Goal: Task Accomplishment & Management: Use online tool/utility

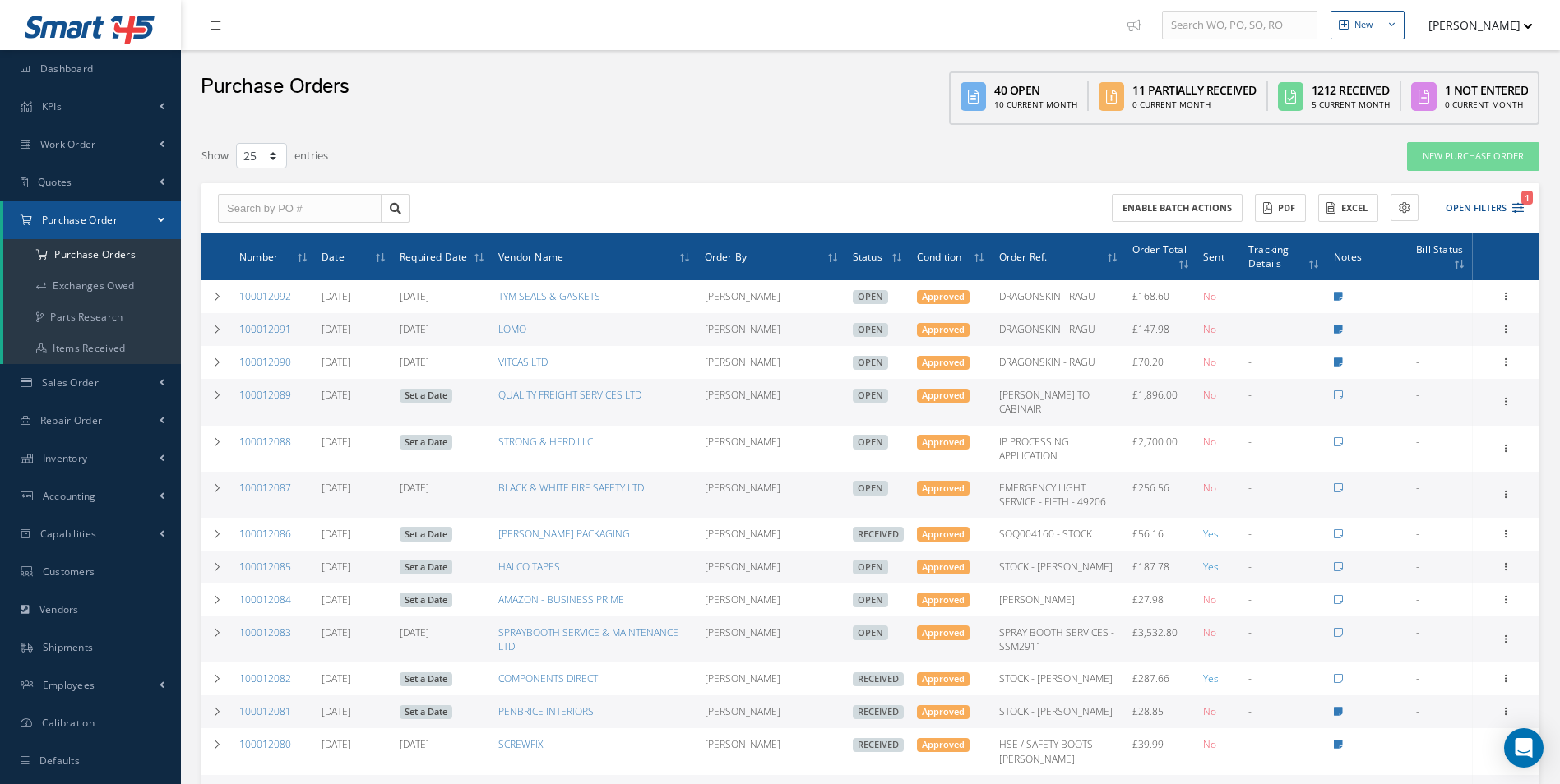
select select "25"
click at [87, 336] on link "Items Received" at bounding box center [92, 348] width 177 height 31
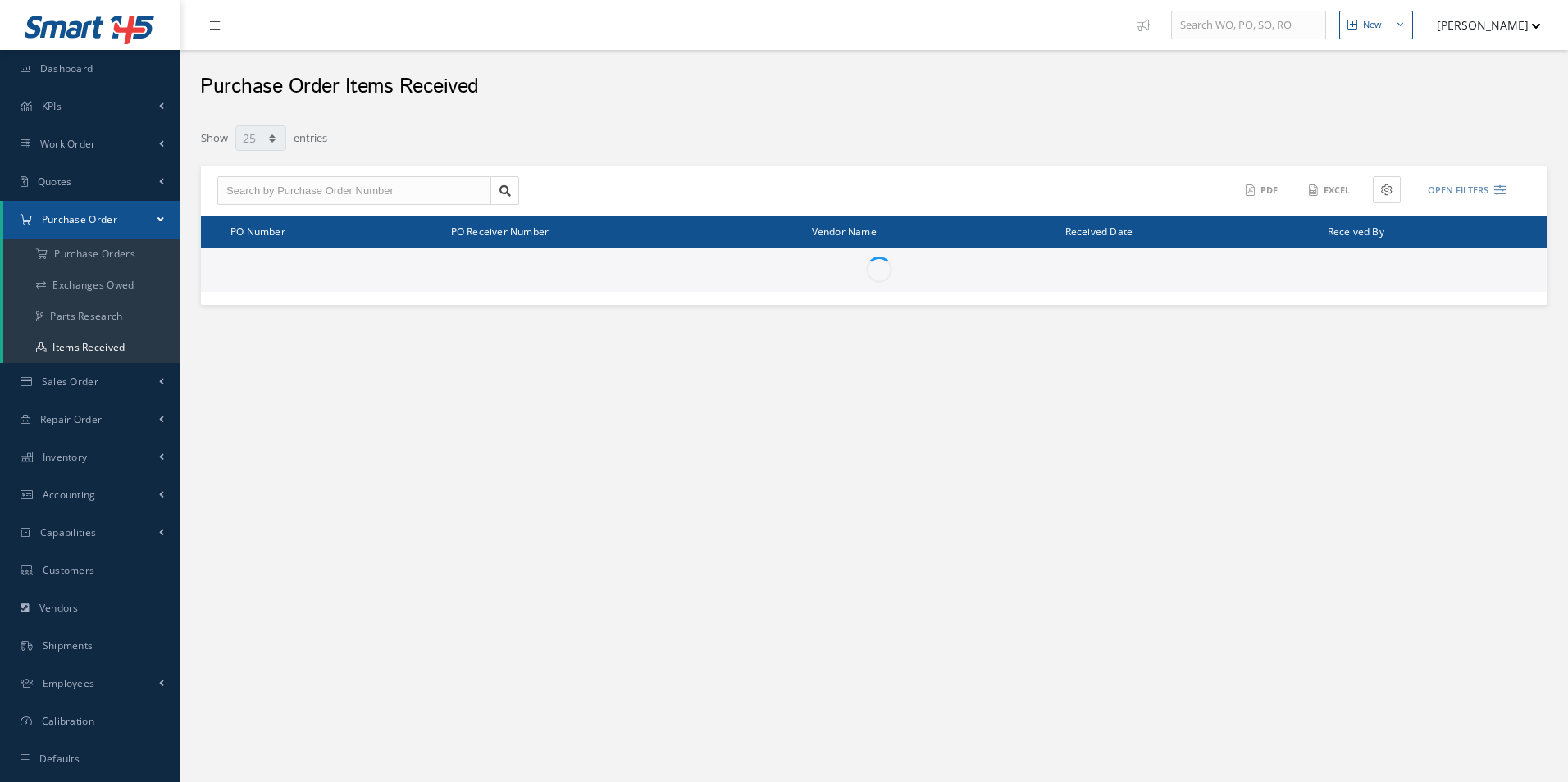
select select "25"
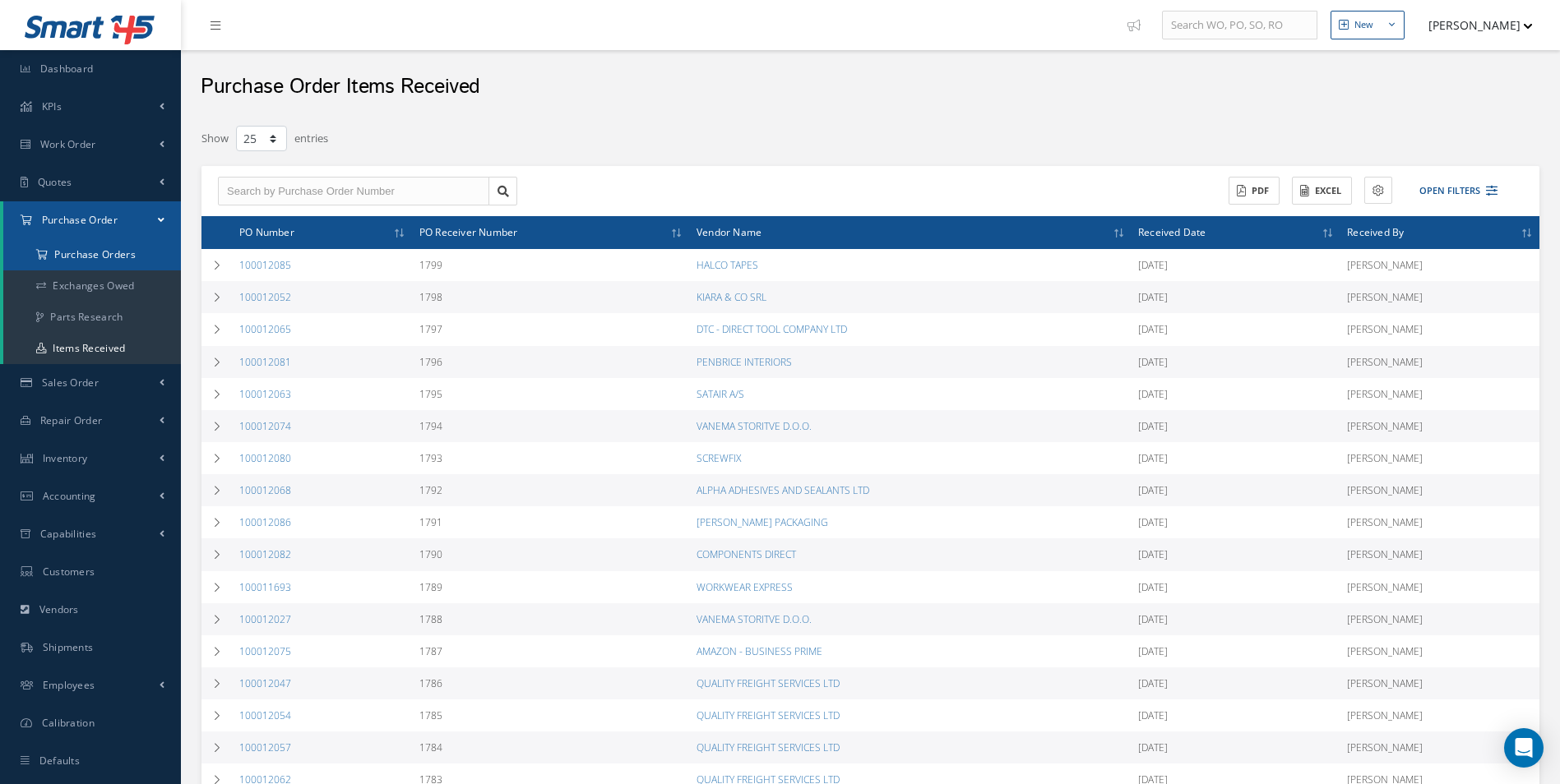
click at [113, 258] on a=1&status_id=2&status_id=3&status_id=5&collapsedFilters"] "Purchase Orders" at bounding box center [92, 255] width 177 height 31
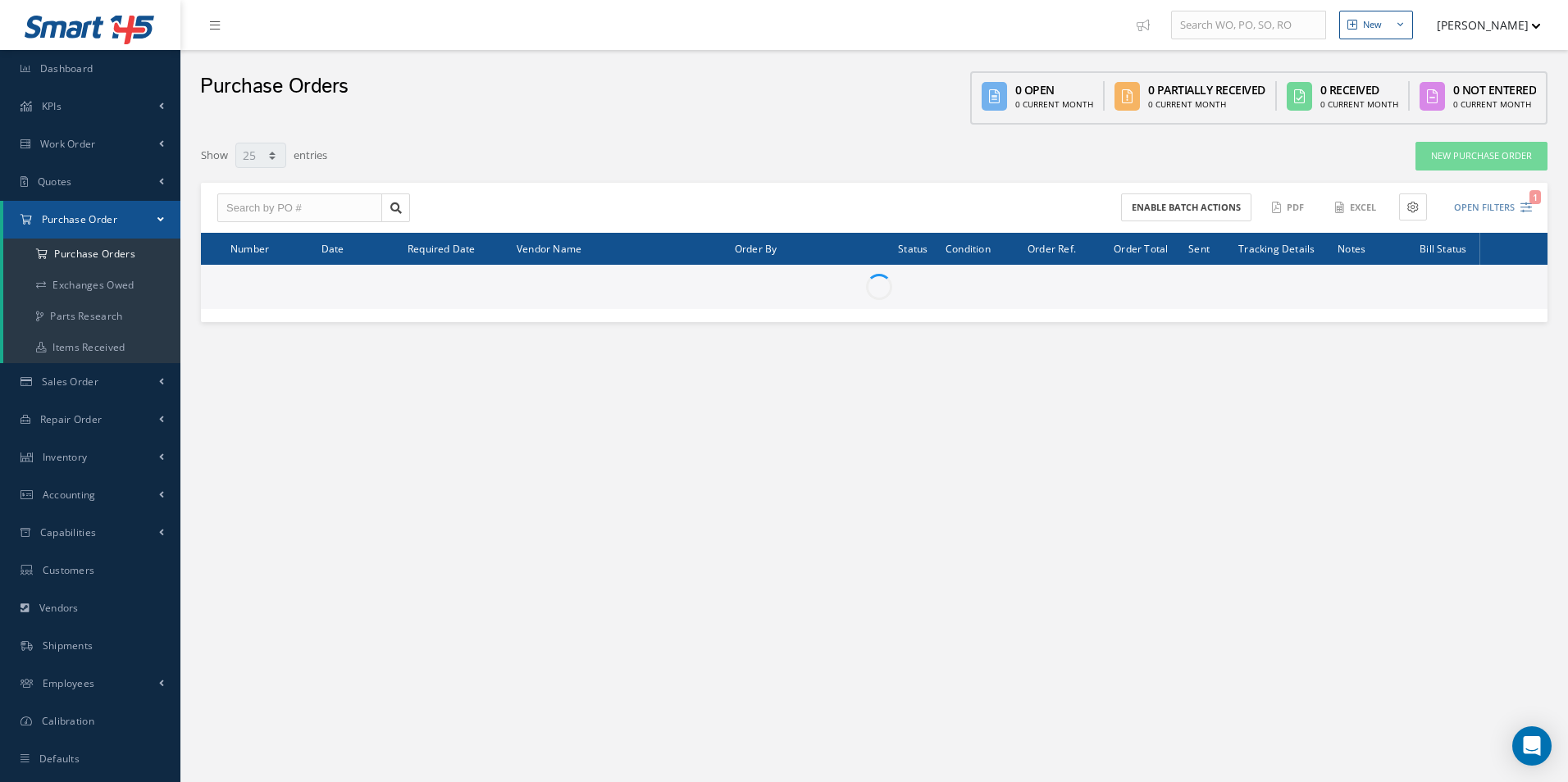
select select "25"
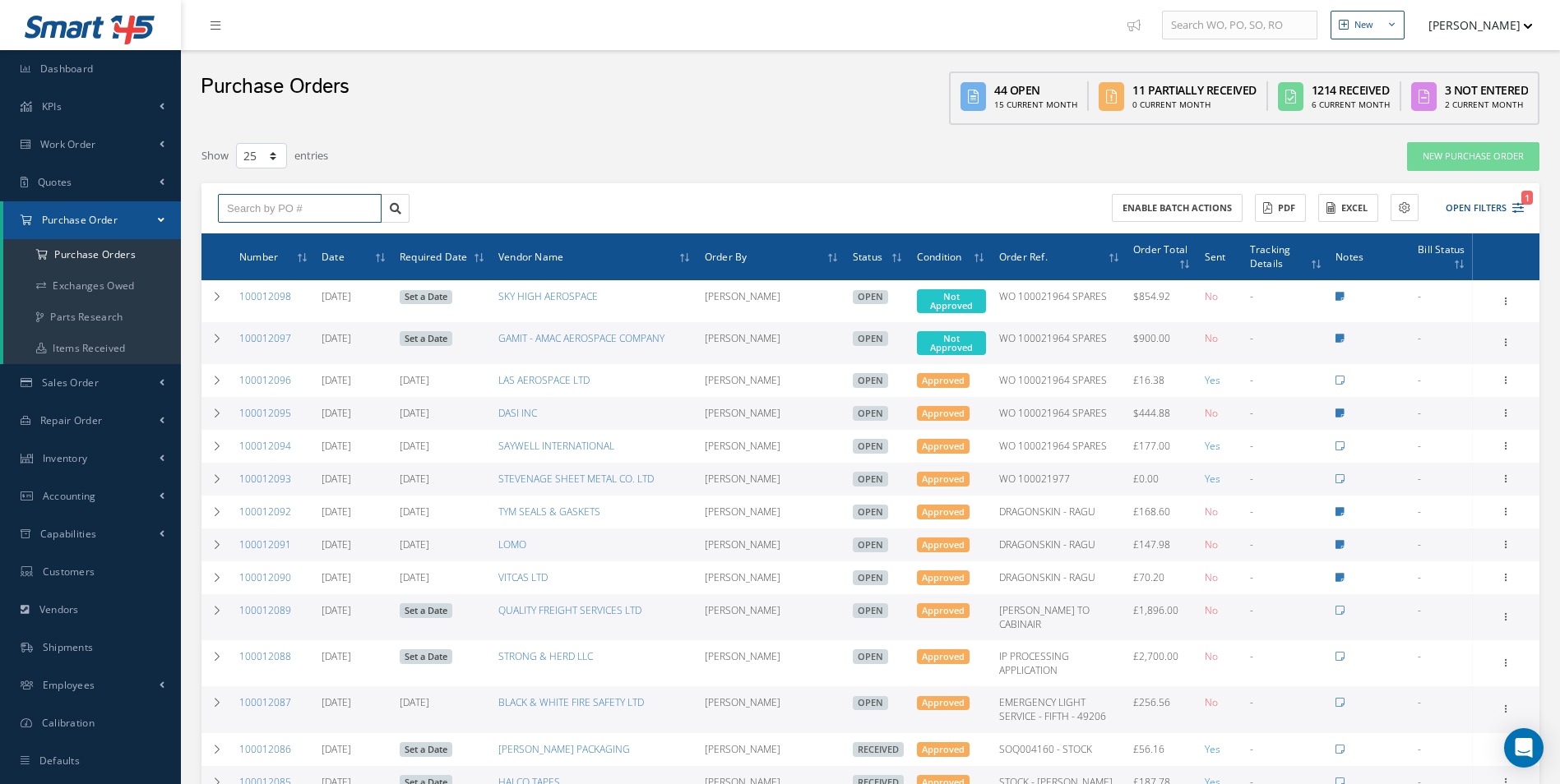
click at [319, 202] on input "text" at bounding box center [299, 208] width 164 height 29
paste input "100012072"
type input "100012072"
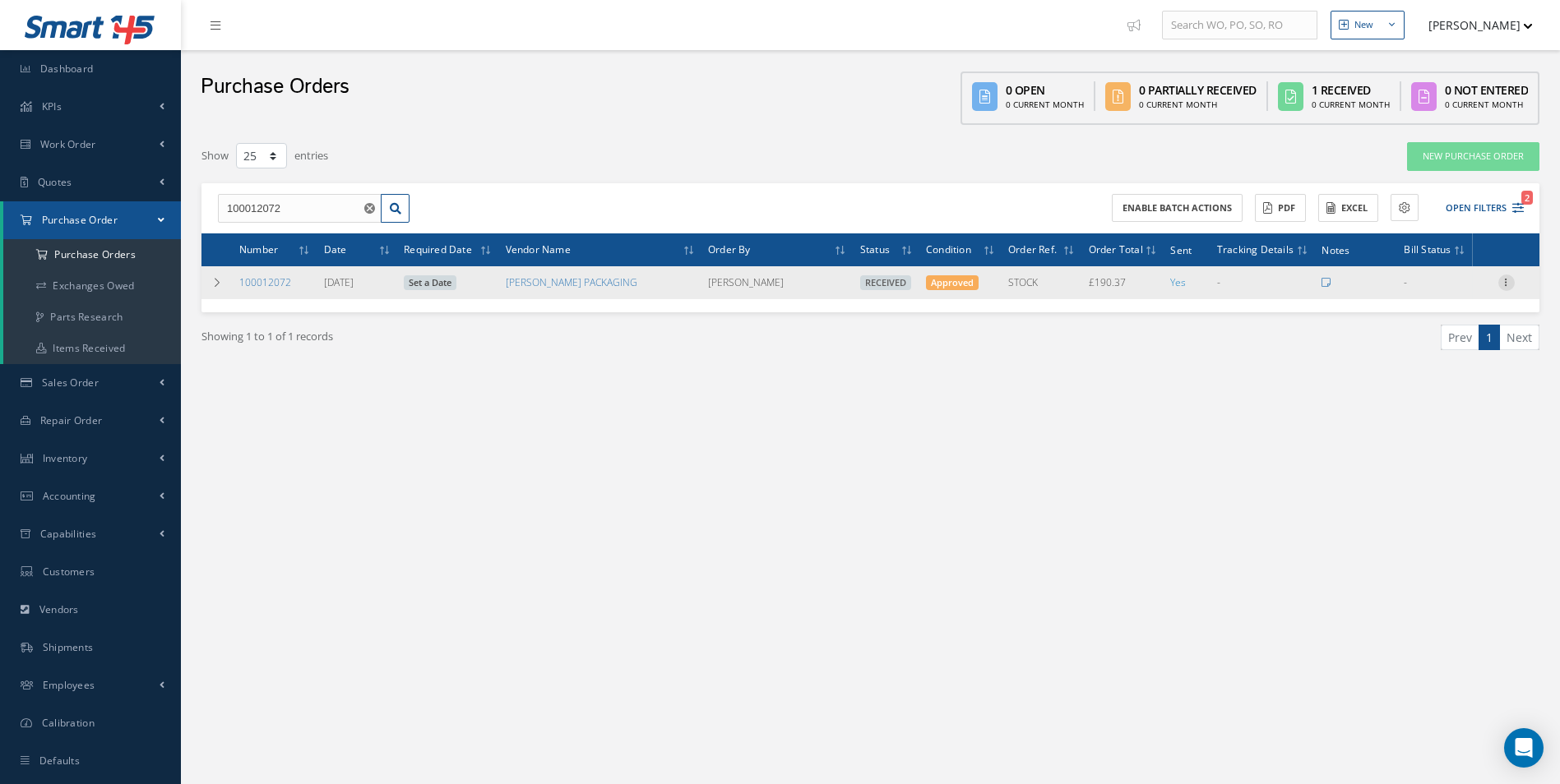
click at [1505, 283] on icon at bounding box center [1506, 282] width 17 height 13
click at [1433, 355] on link "Create Bill" at bounding box center [1431, 356] width 130 height 21
type input "31.73"
type input "0.00"
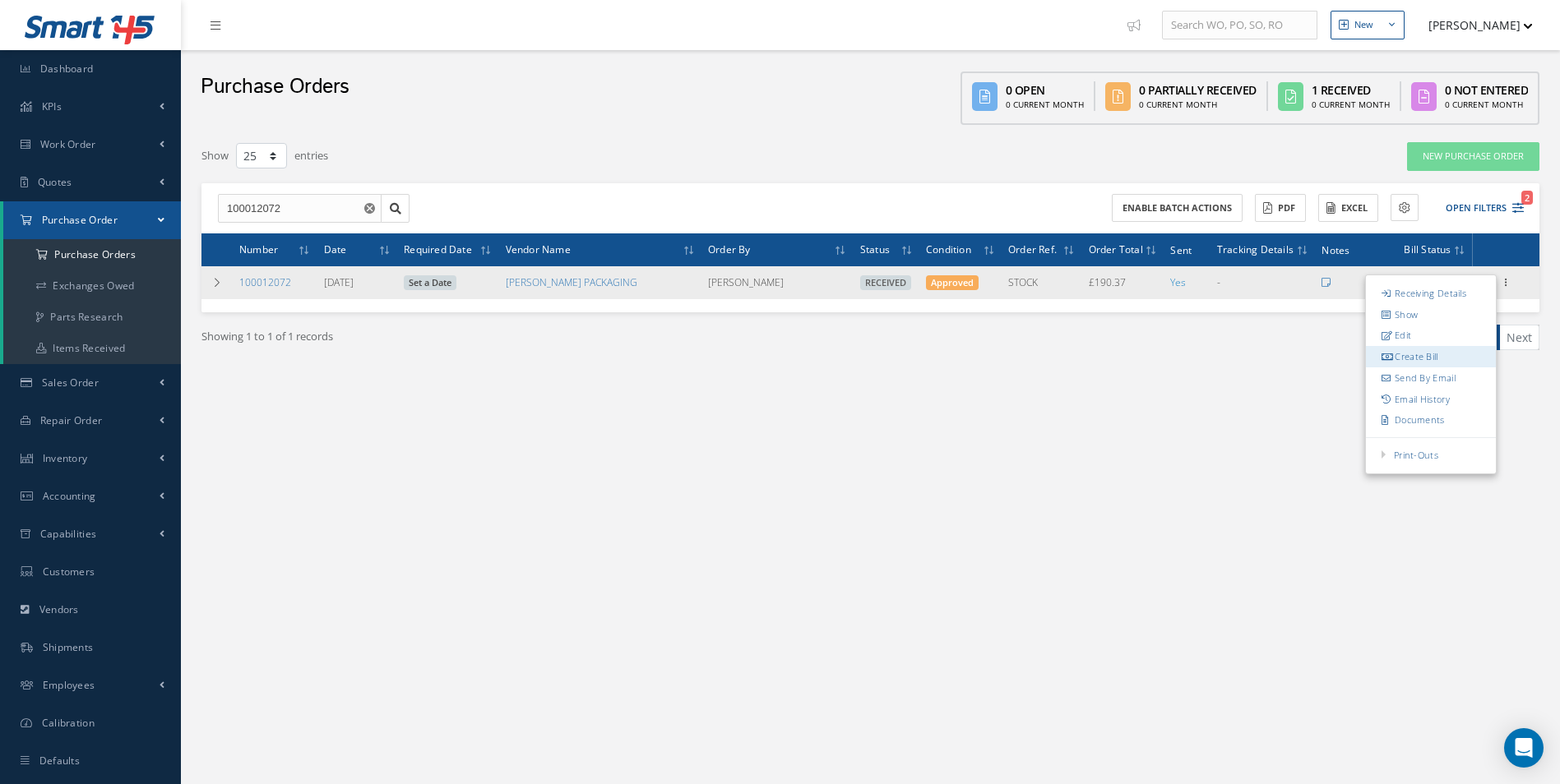
type input "0.00"
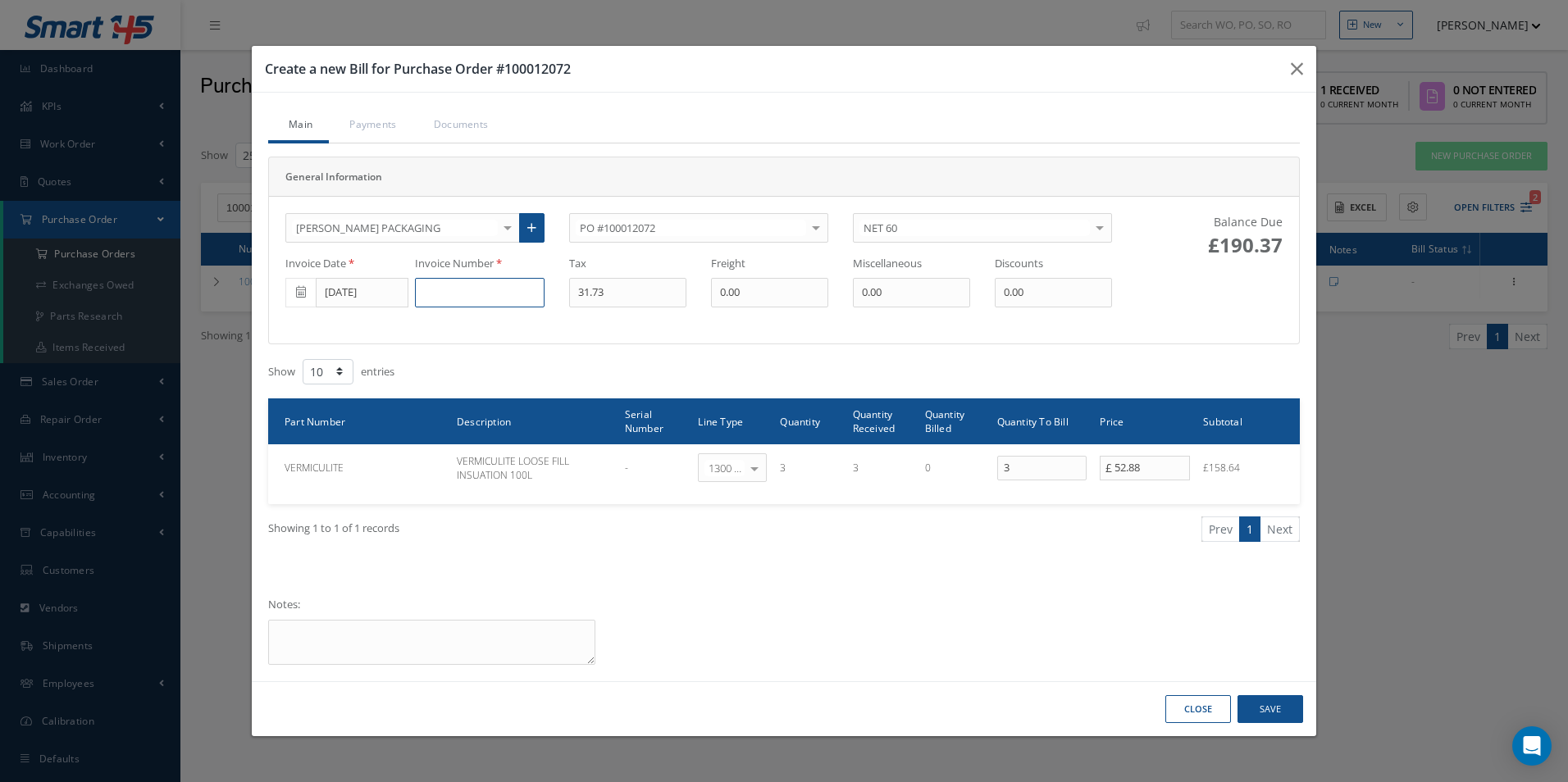
drag, startPoint x: 522, startPoint y: 288, endPoint x: 513, endPoint y: 288, distance: 9.0
click at [518, 288] on input at bounding box center [480, 293] width 130 height 29
paste input "INV526132"
type input "INV526132"
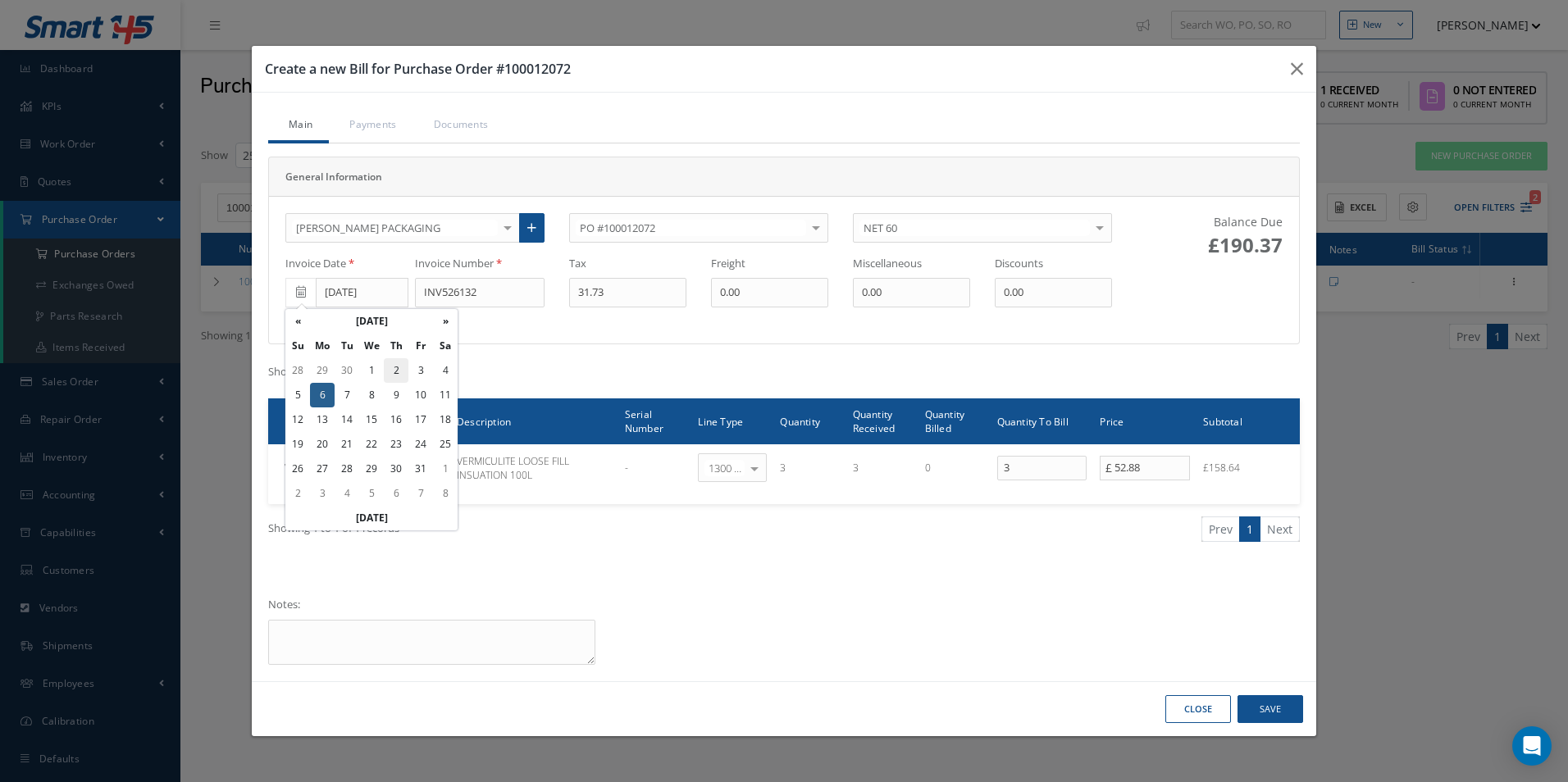
click at [386, 375] on td "2" at bounding box center [396, 370] width 24 height 24
type input "[DATE]"
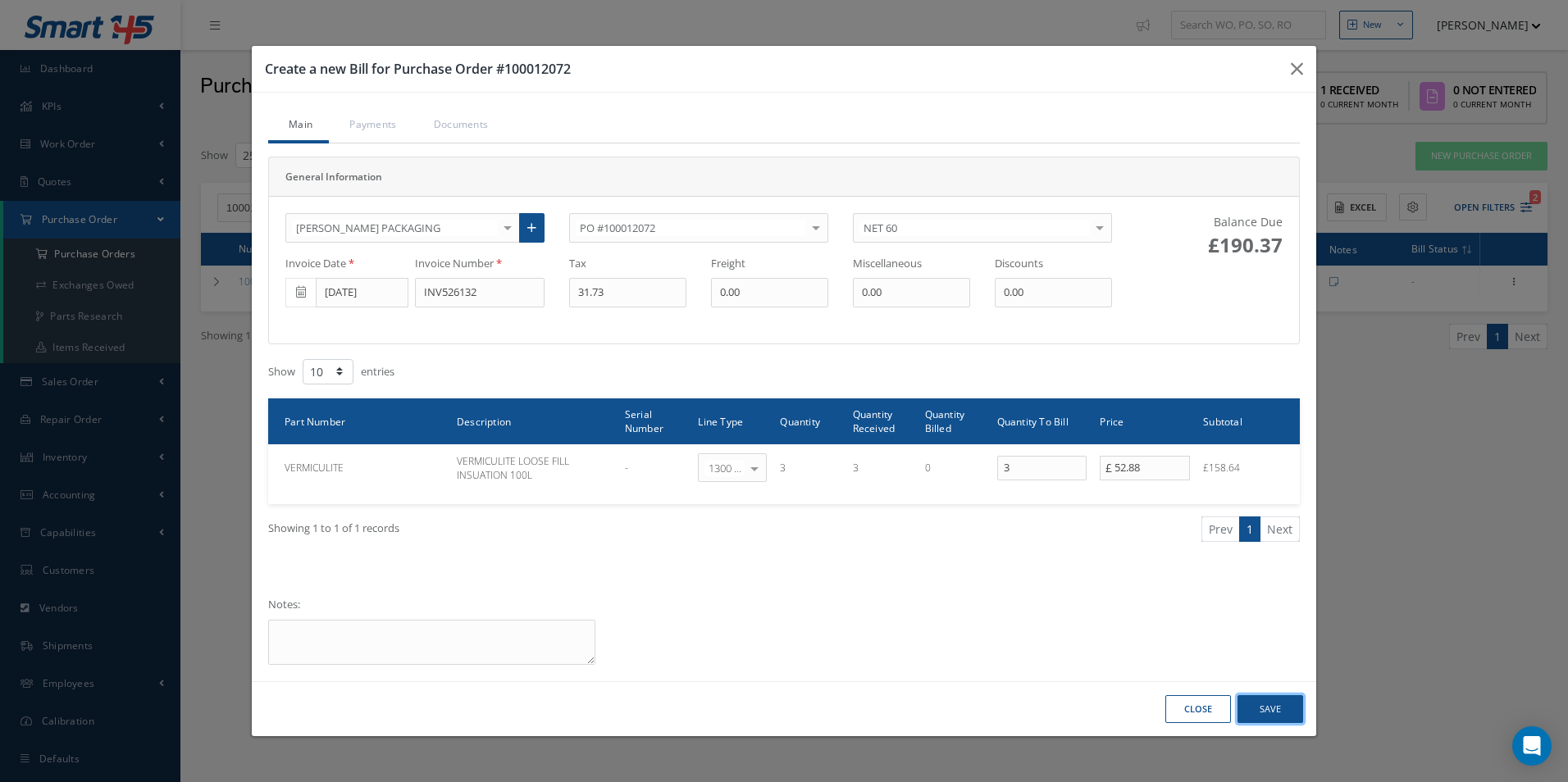
click at [1269, 712] on button "Save" at bounding box center [1270, 709] width 65 height 28
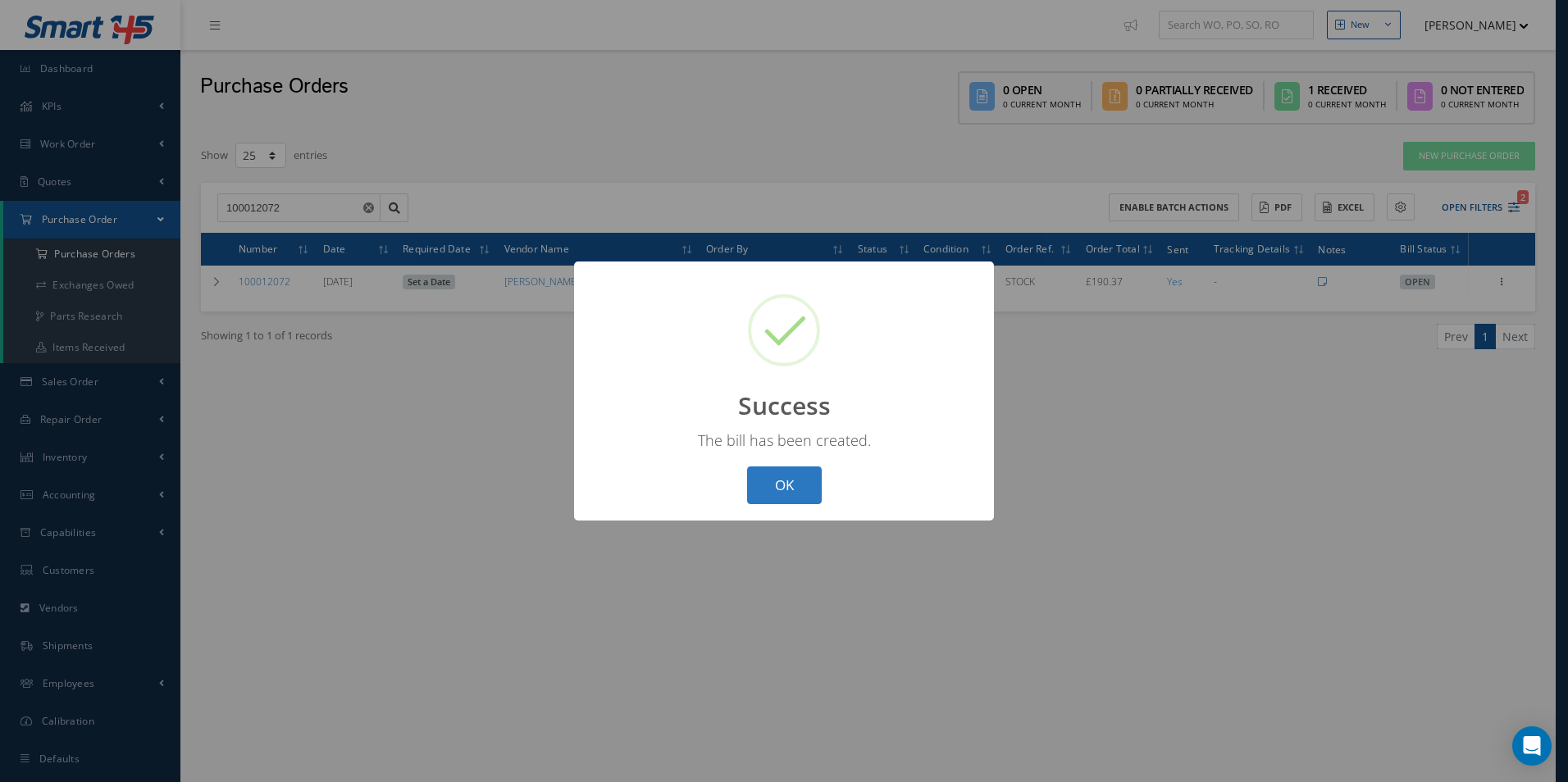
click at [769, 499] on button "OK" at bounding box center [784, 486] width 75 height 39
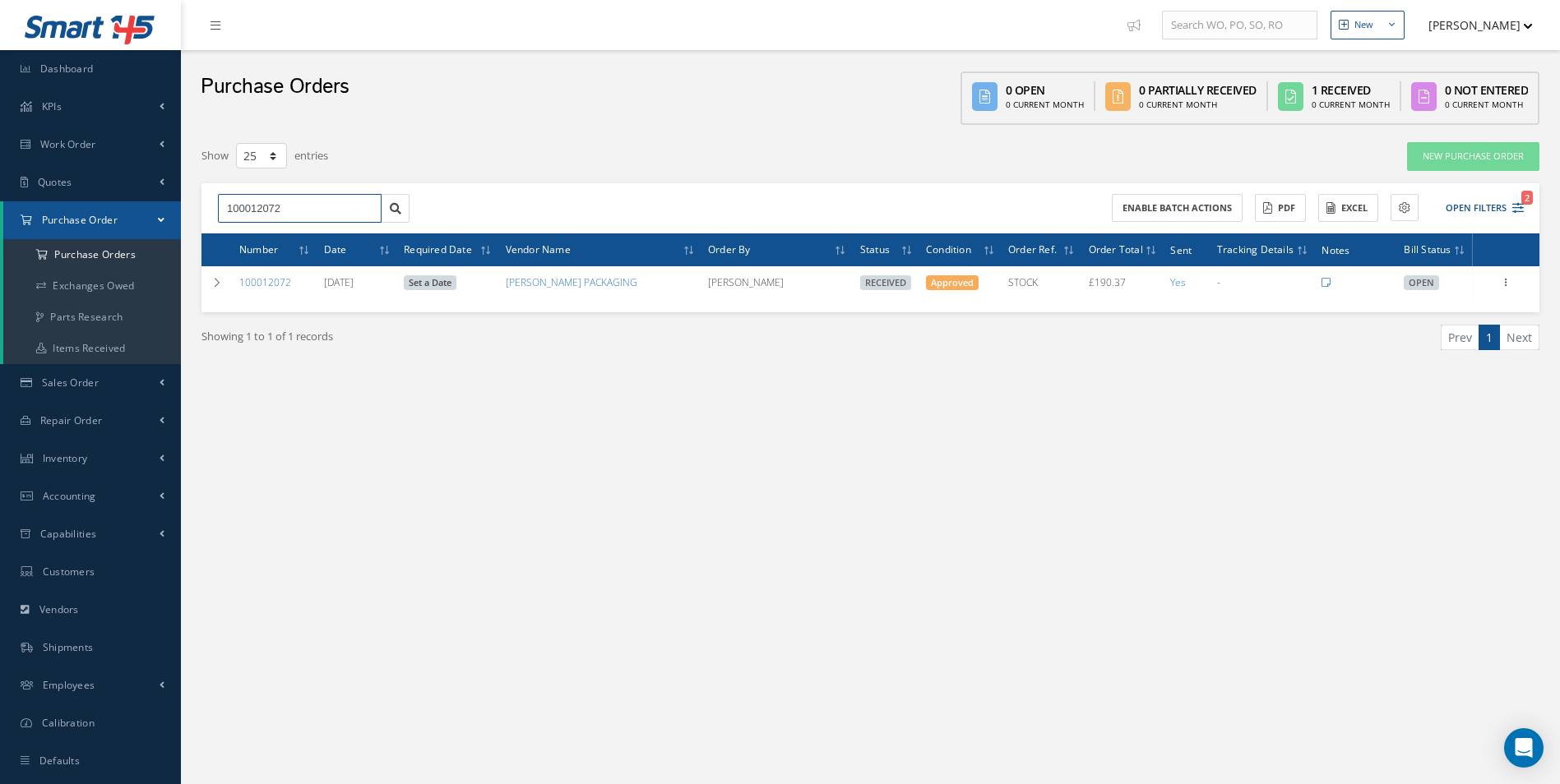
drag, startPoint x: 319, startPoint y: 201, endPoint x: 18, endPoint y: 218, distance: 301.5
click at [21, 221] on div "Smart 145 Dashboard KPIs Work Order Accounting Work Order Work Order Work Order…" at bounding box center [780, 408] width 1560 height 818
type input "100012086"
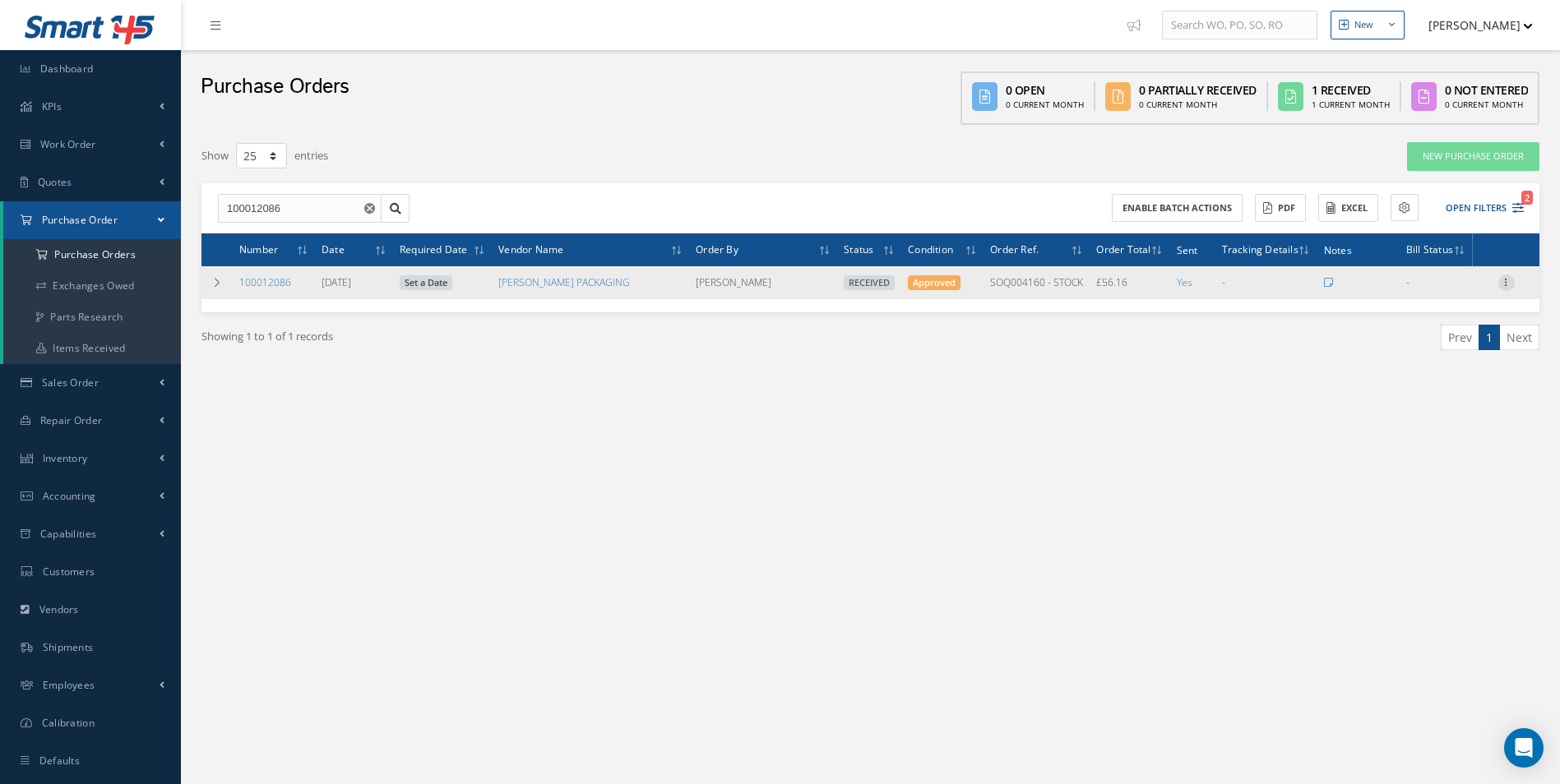
click at [1502, 281] on icon at bounding box center [1506, 282] width 17 height 13
click at [1437, 350] on link "Create Bill" at bounding box center [1431, 356] width 130 height 21
type input "9.36"
type input "0.00"
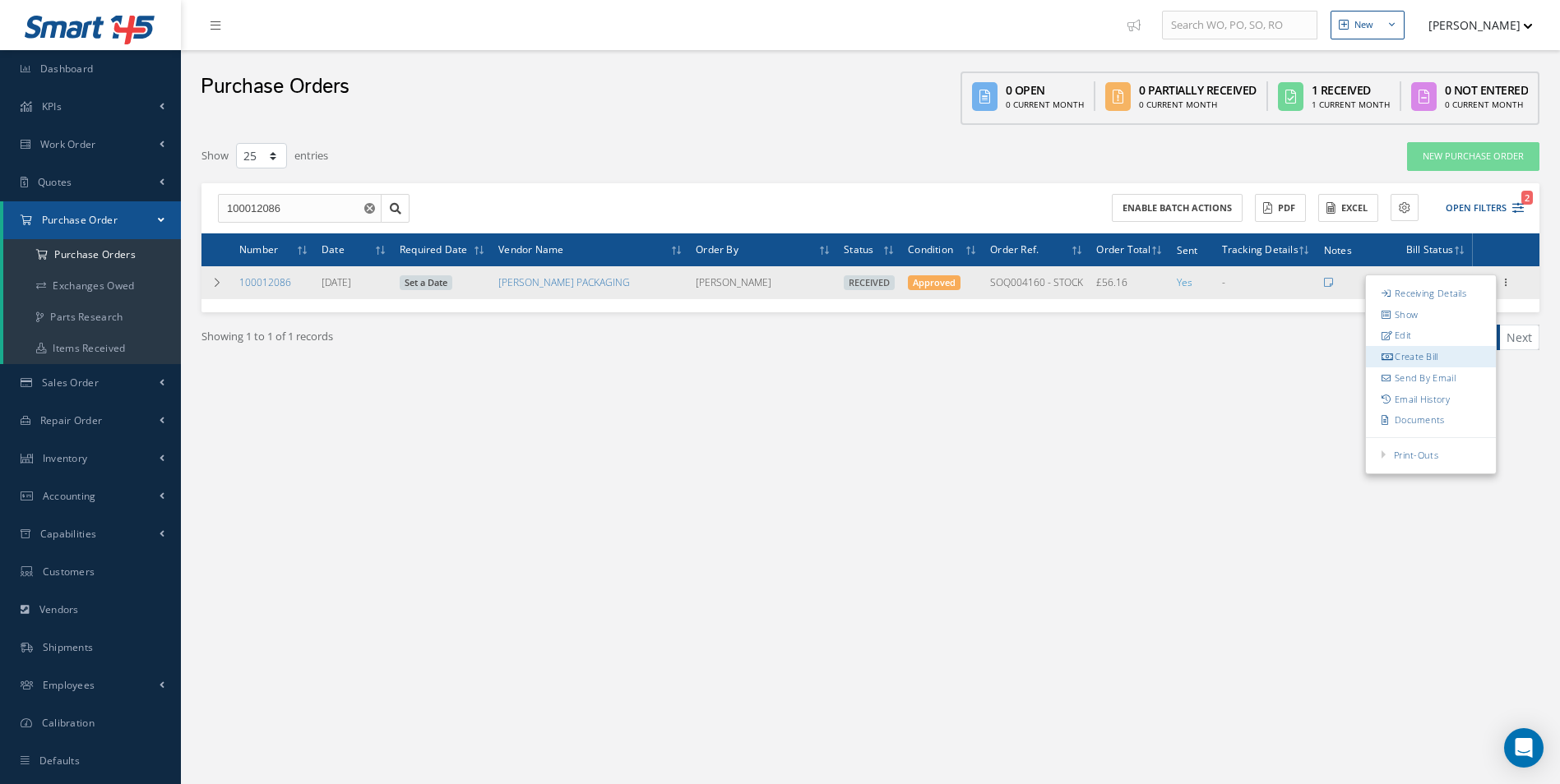
type input "0.00"
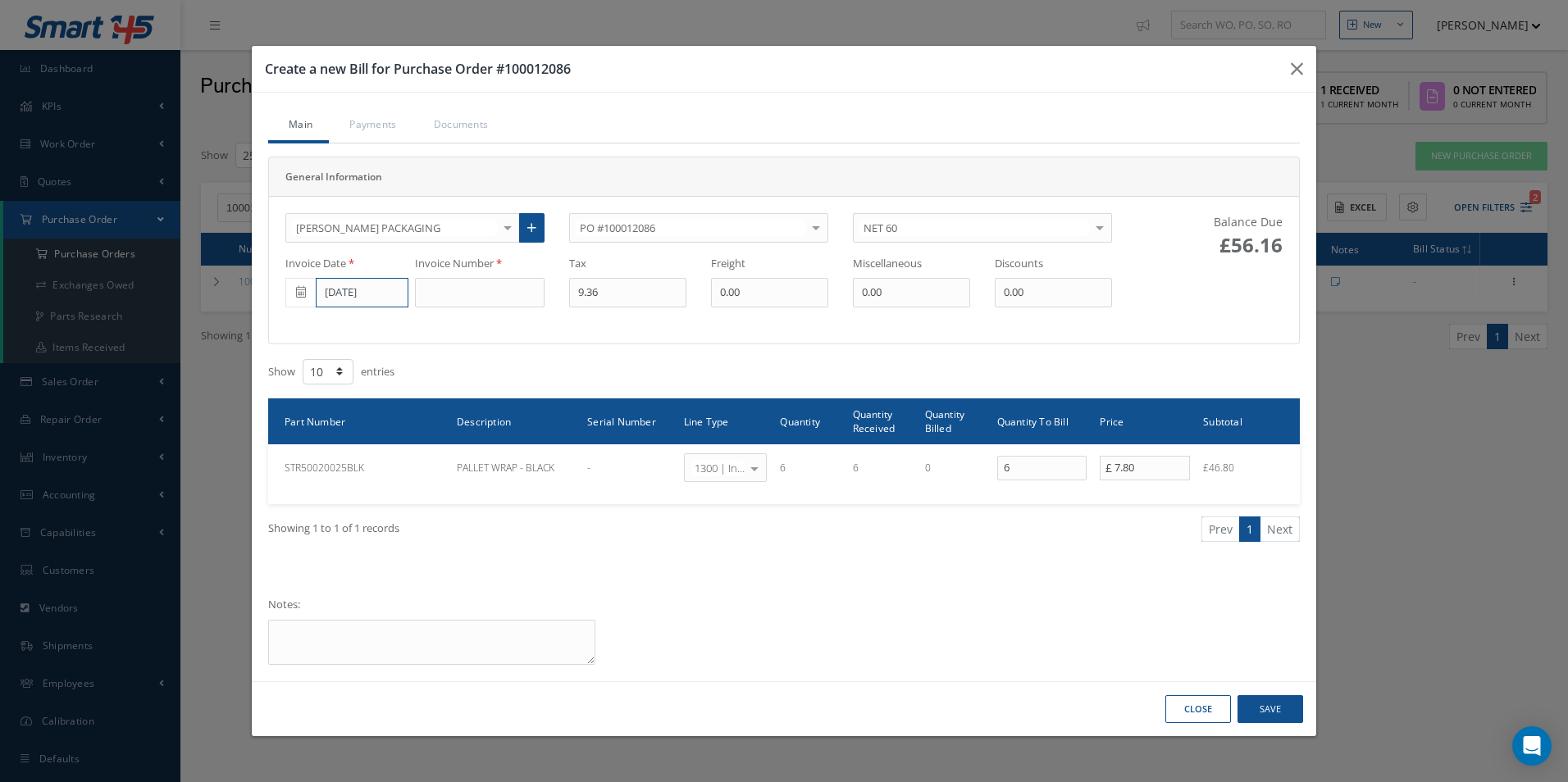
click at [345, 293] on input "[DATE]" at bounding box center [362, 293] width 93 height 29
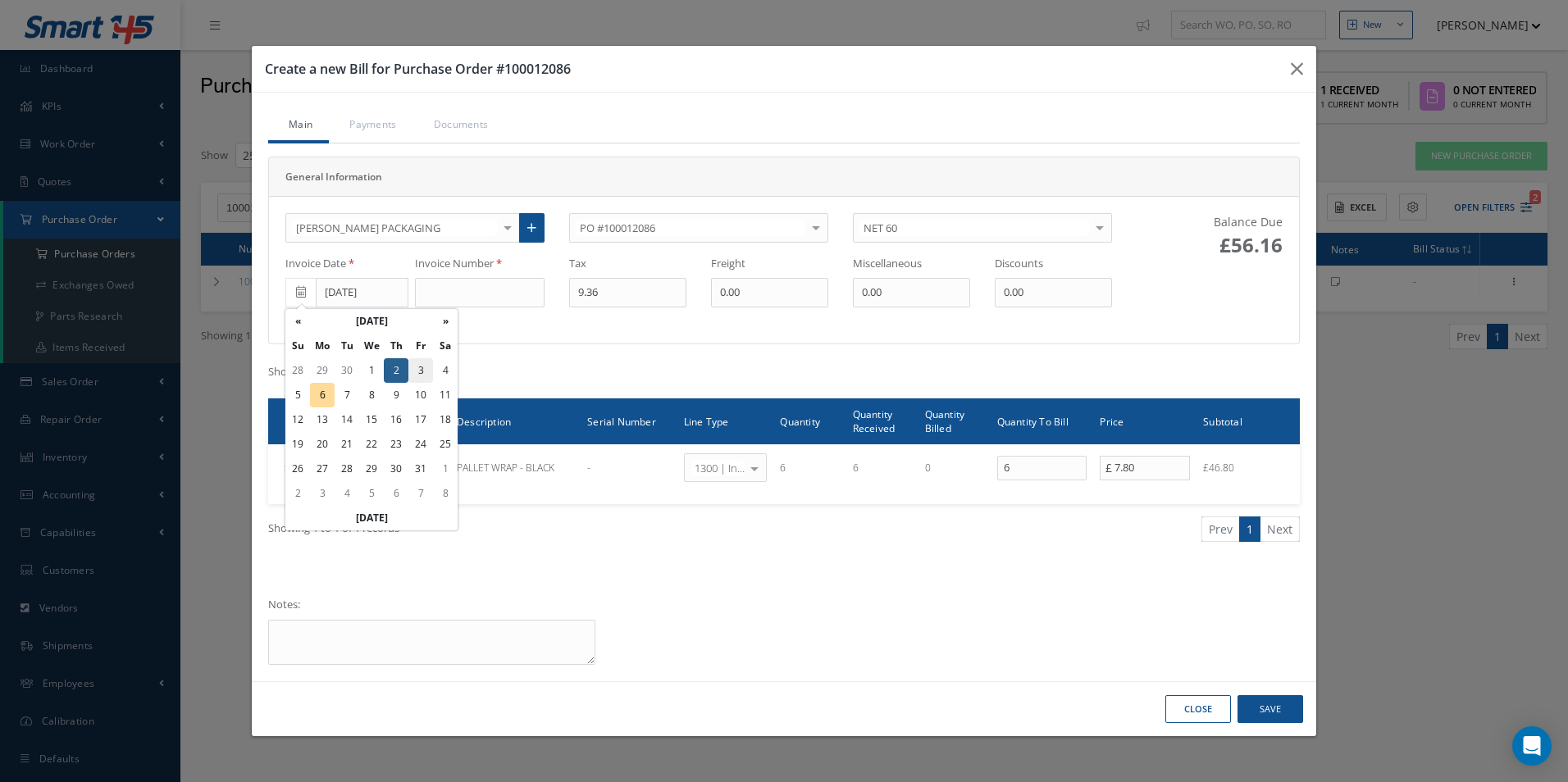
click at [420, 375] on td "3" at bounding box center [420, 370] width 24 height 24
type input "[DATE]"
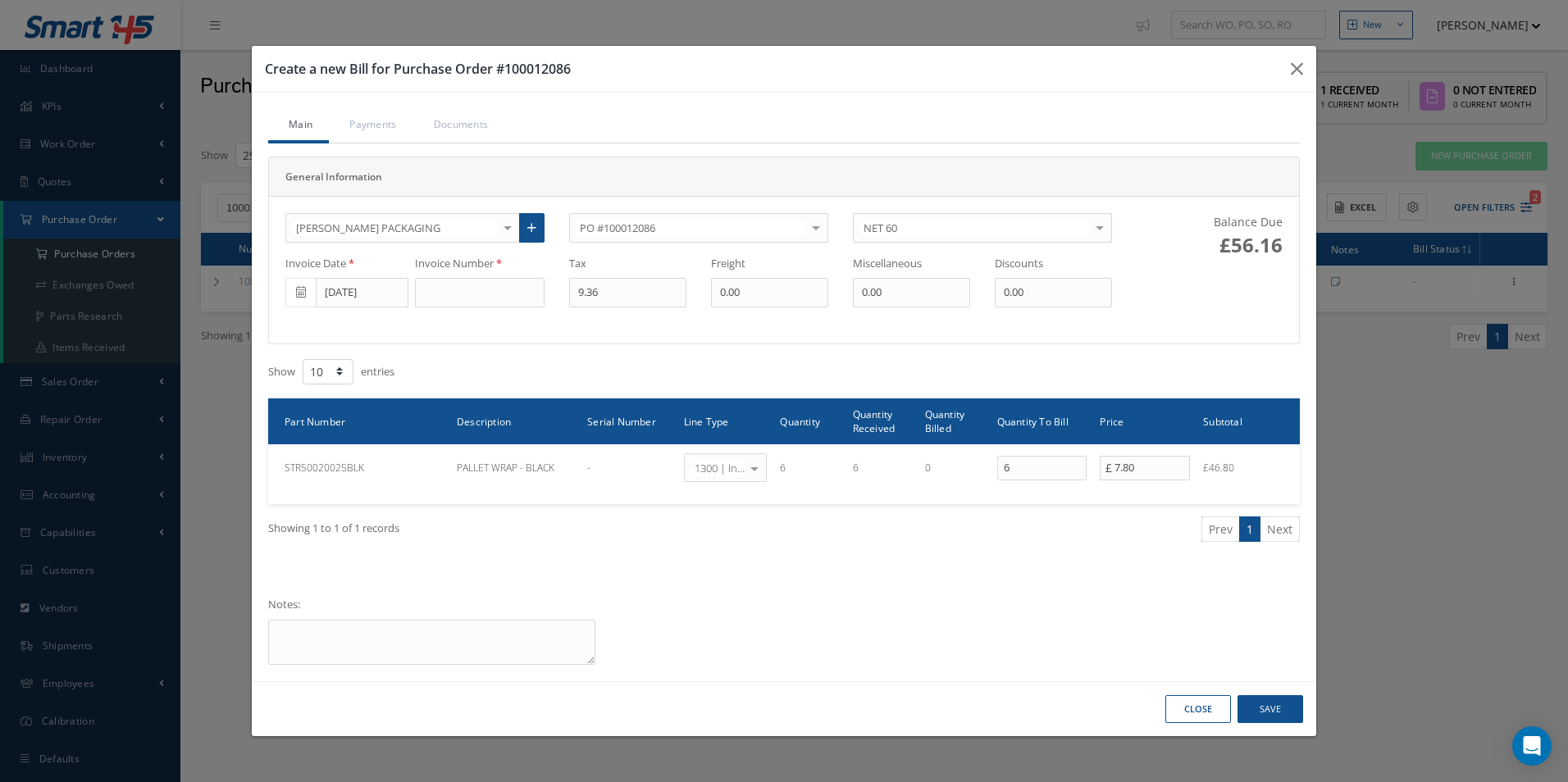
click at [478, 273] on div "Invoice Number" at bounding box center [485, 282] width 142 height 52
click at [479, 287] on input at bounding box center [480, 293] width 130 height 29
paste input "INV526157"
type input "INV526157"
click at [1284, 706] on button "Save" at bounding box center [1270, 709] width 65 height 28
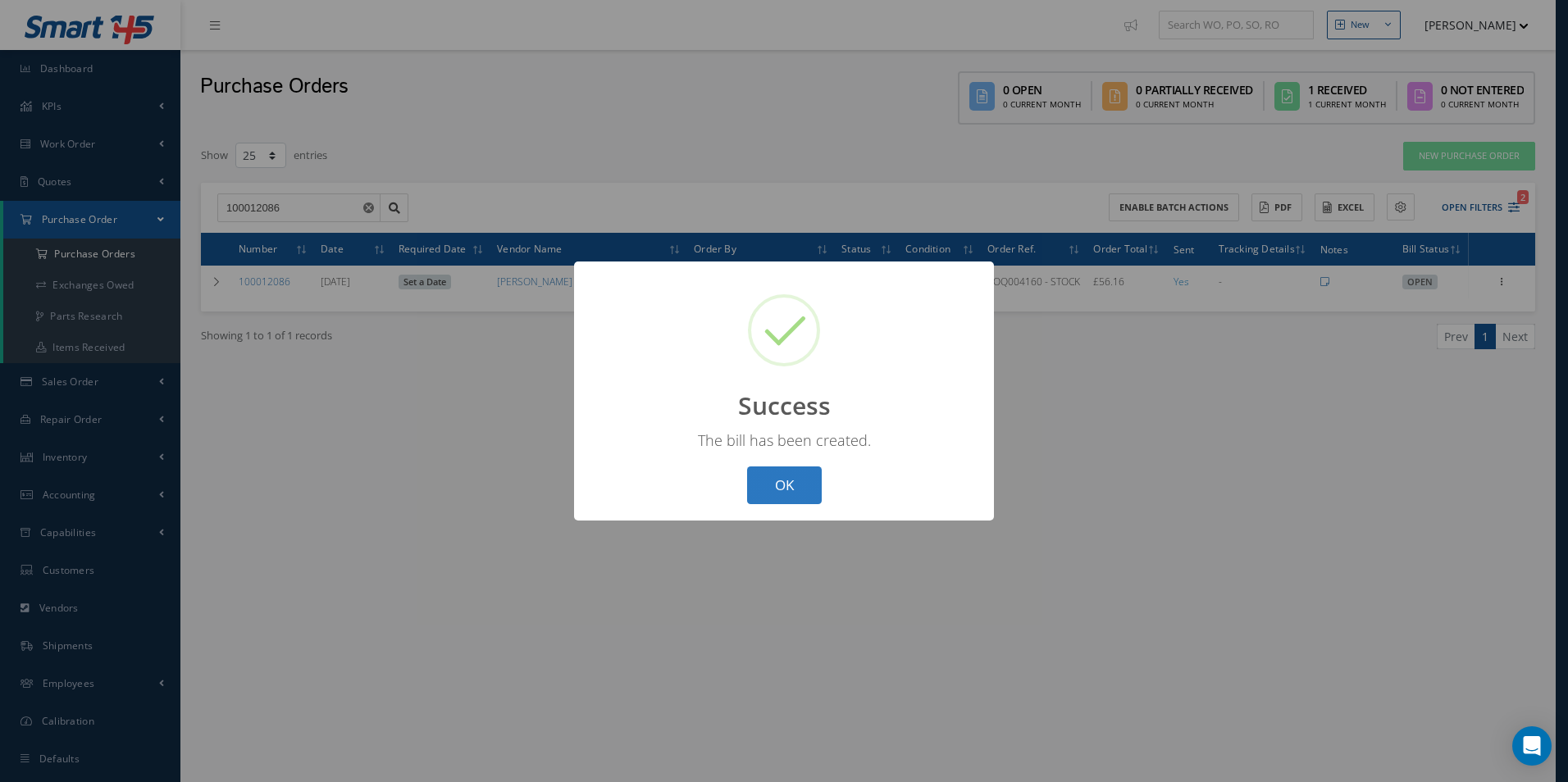
click at [804, 484] on button "OK" at bounding box center [784, 486] width 75 height 39
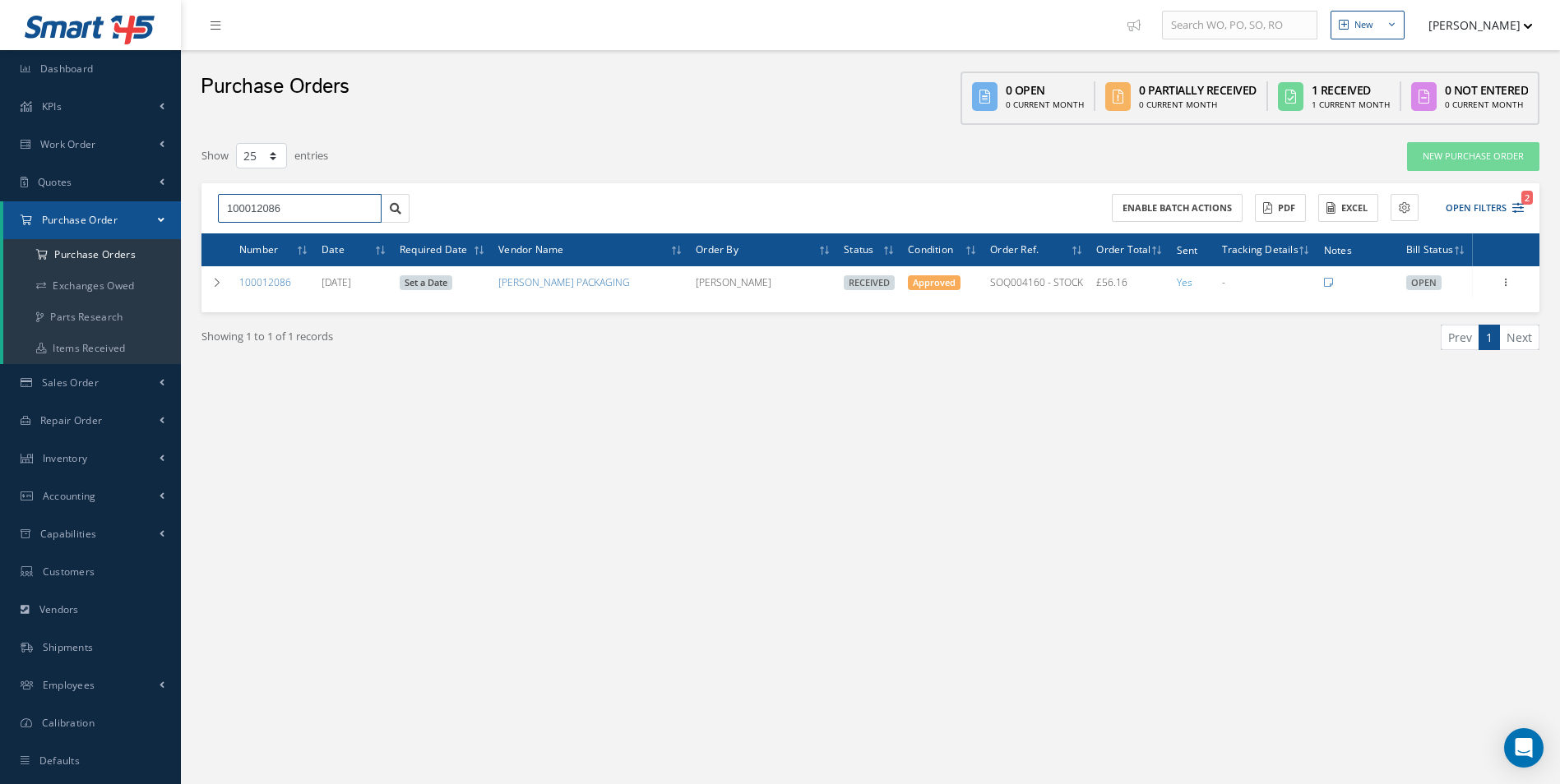
drag, startPoint x: 32, startPoint y: 239, endPoint x: 0, endPoint y: 213, distance: 41.2
click at [0, 237] on html "Smart 145 Dashboard KPIs Work Order Accounting Work Order Work Order Work Order…" at bounding box center [780, 392] width 1560 height 784
drag, startPoint x: 306, startPoint y: 208, endPoint x: 1, endPoint y: 228, distance: 305.7
click at [1, 228] on div "Smart 145 Dashboard KPIs Work Order Accounting Work Order Work Order Work Order…" at bounding box center [780, 408] width 1560 height 818
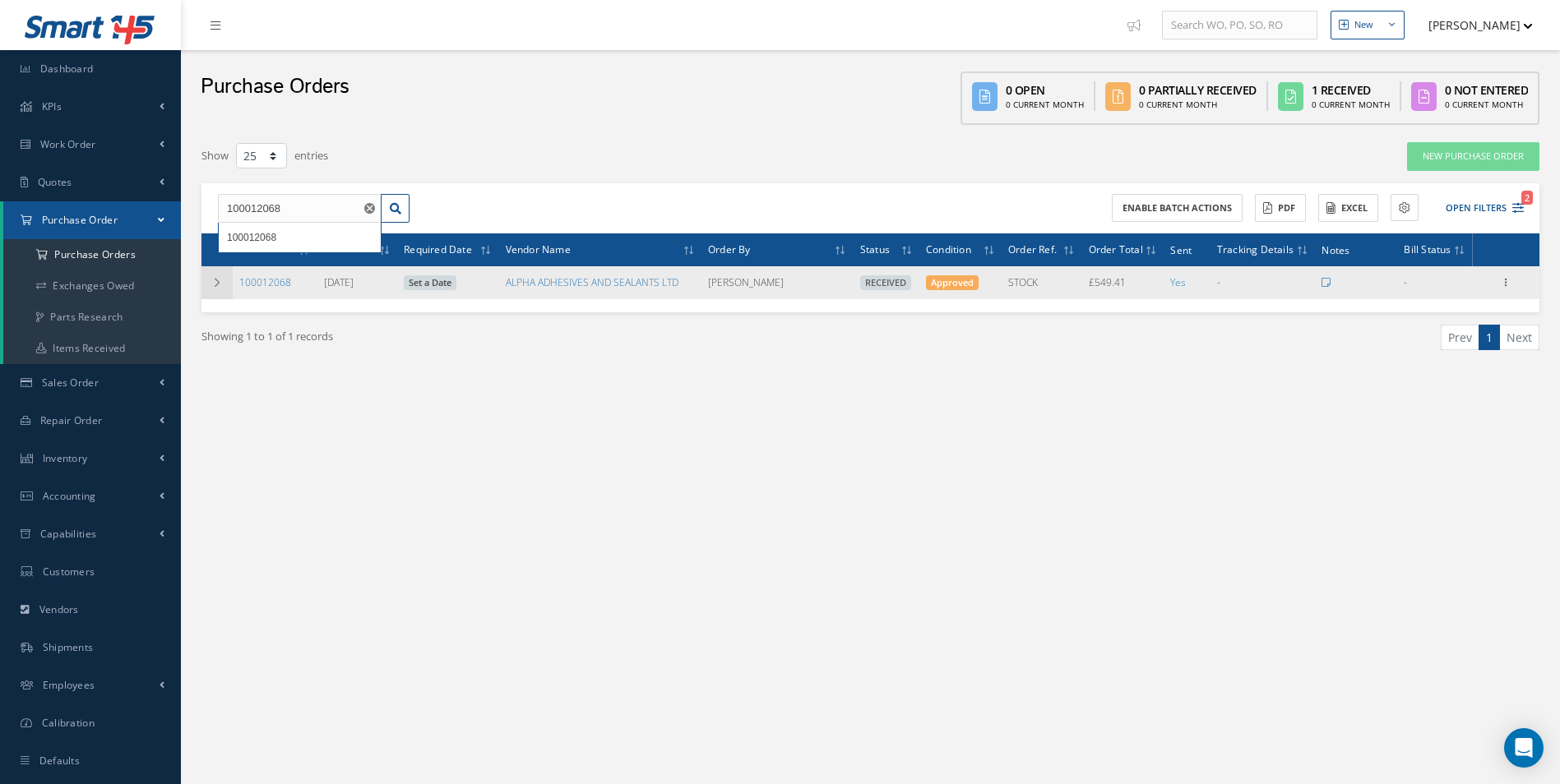
click at [216, 280] on icon at bounding box center [217, 283] width 12 height 10
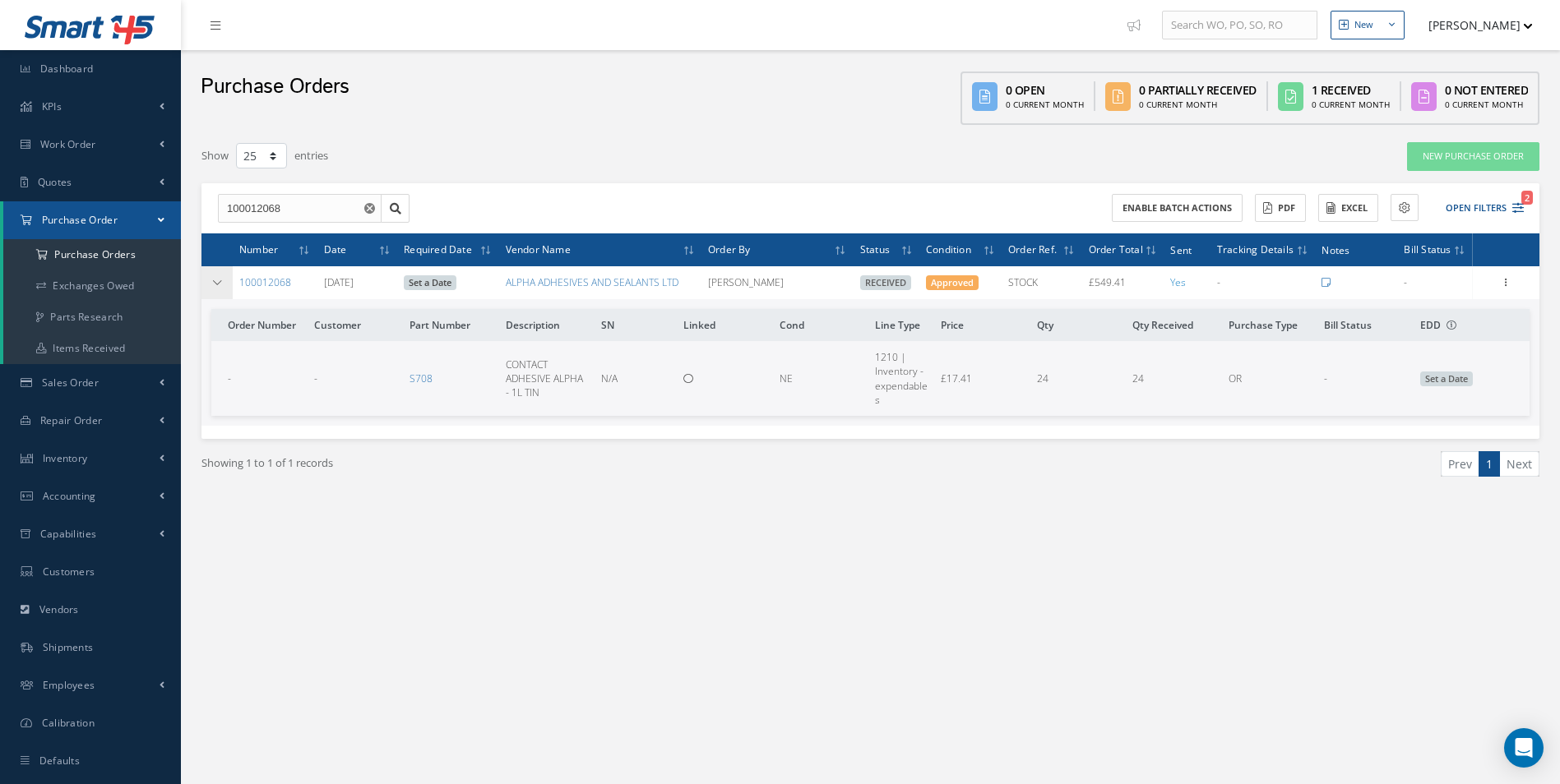
click at [213, 282] on icon at bounding box center [217, 283] width 12 height 10
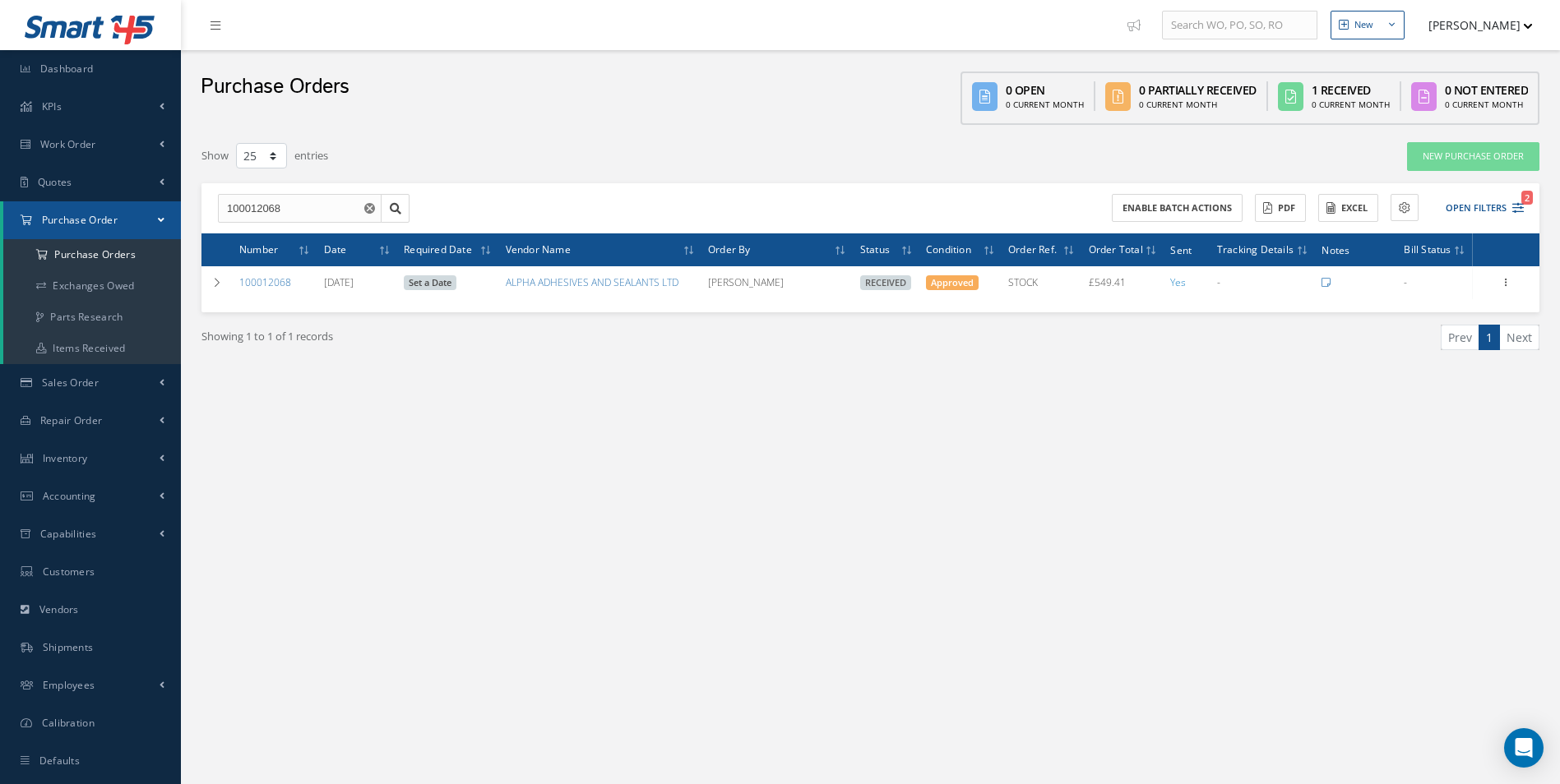
click at [1095, 601] on div "New New Work Order New Purchase Order New Customer Quote New Sales Order New Re…" at bounding box center [870, 408] width 1378 height 818
click at [113, 213] on div "Smart 145 Dashboard KPIs Work Order Accounting Work Order Work Order Work Order…" at bounding box center [780, 408] width 1560 height 818
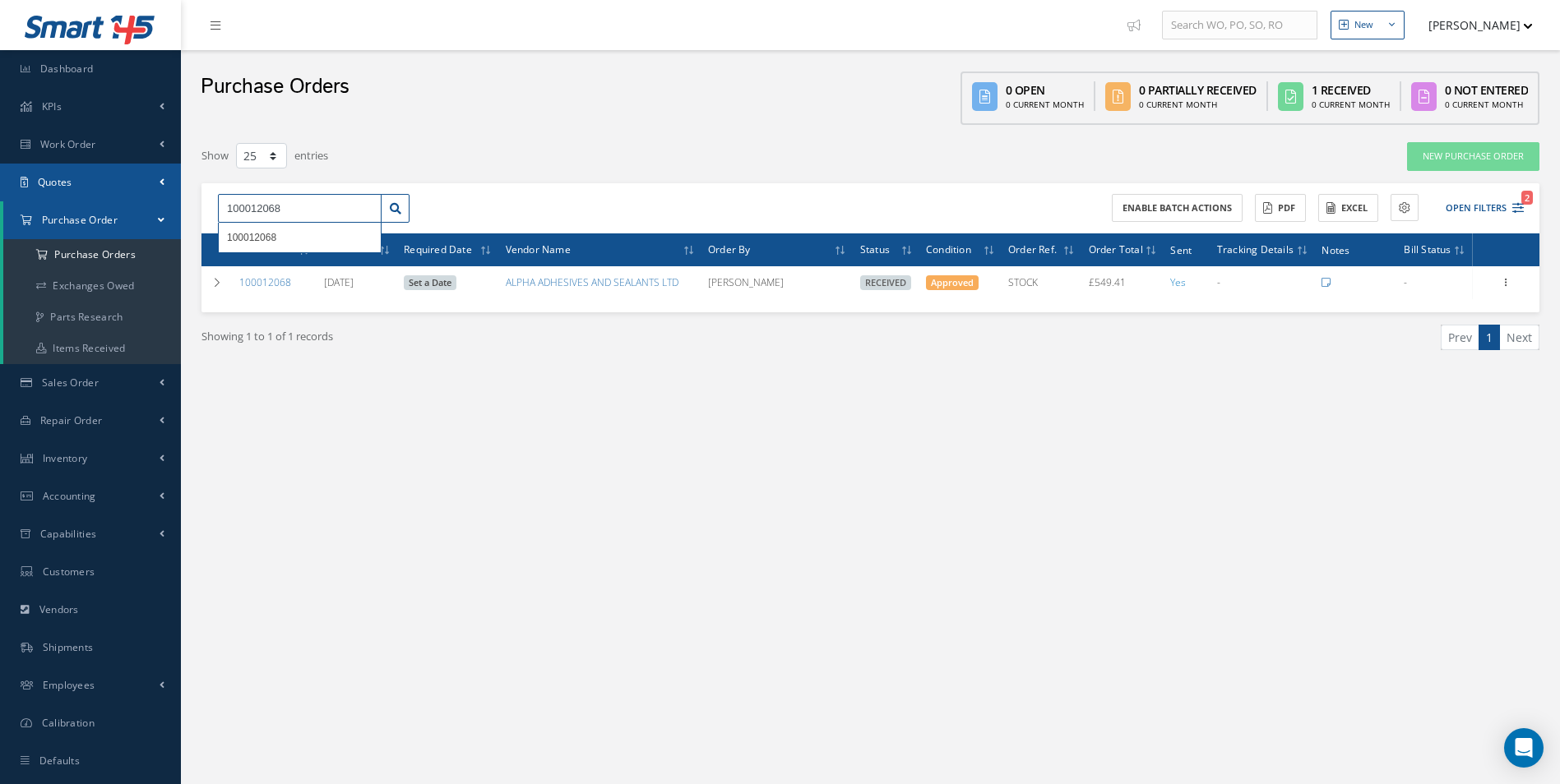
paste input "Alpha Adhesives Invoice 73350 - P/O"
type input "Alpha Adhesives Invoice 73350 - P/O 100012068"
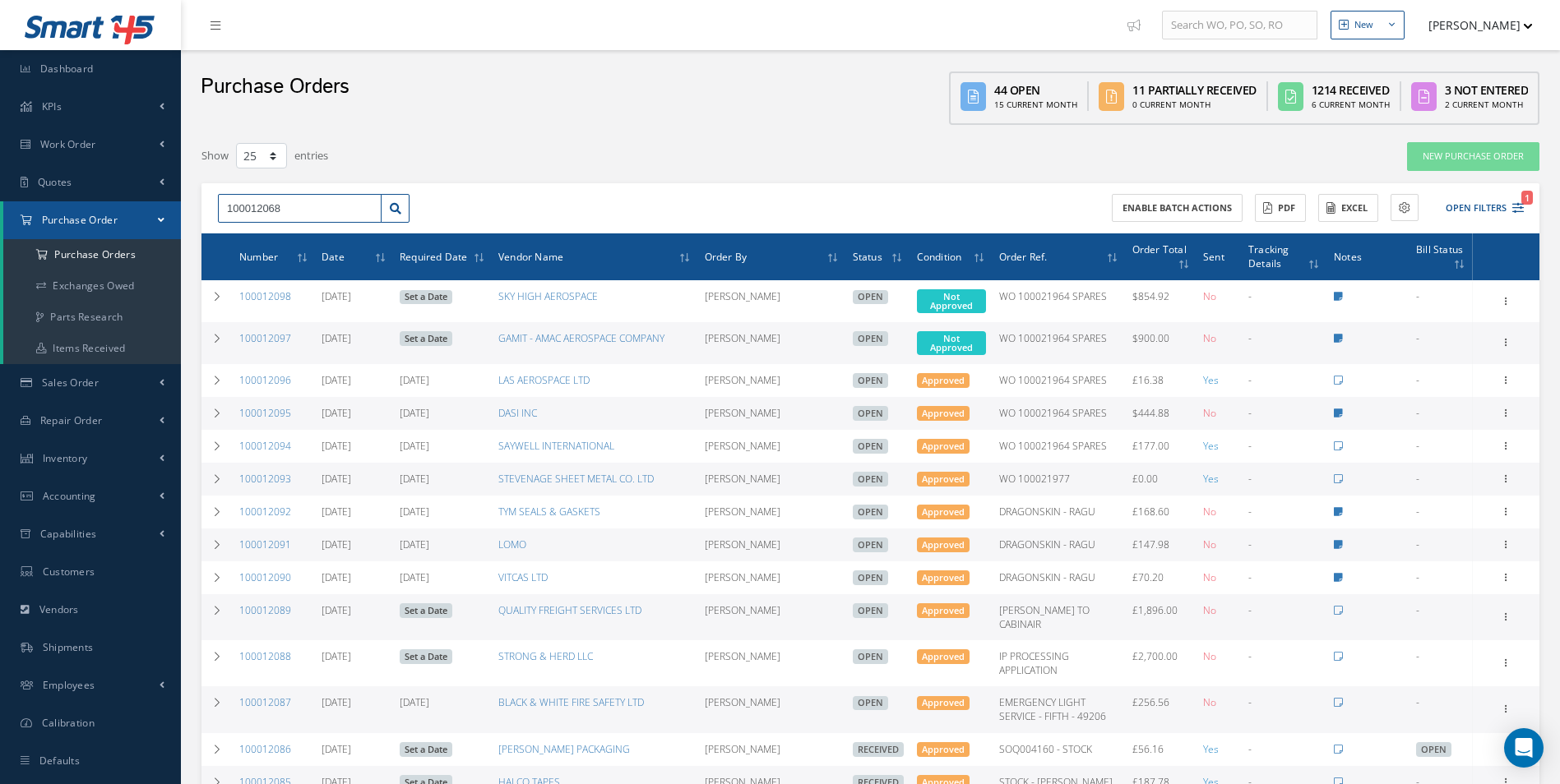
type input "100012068"
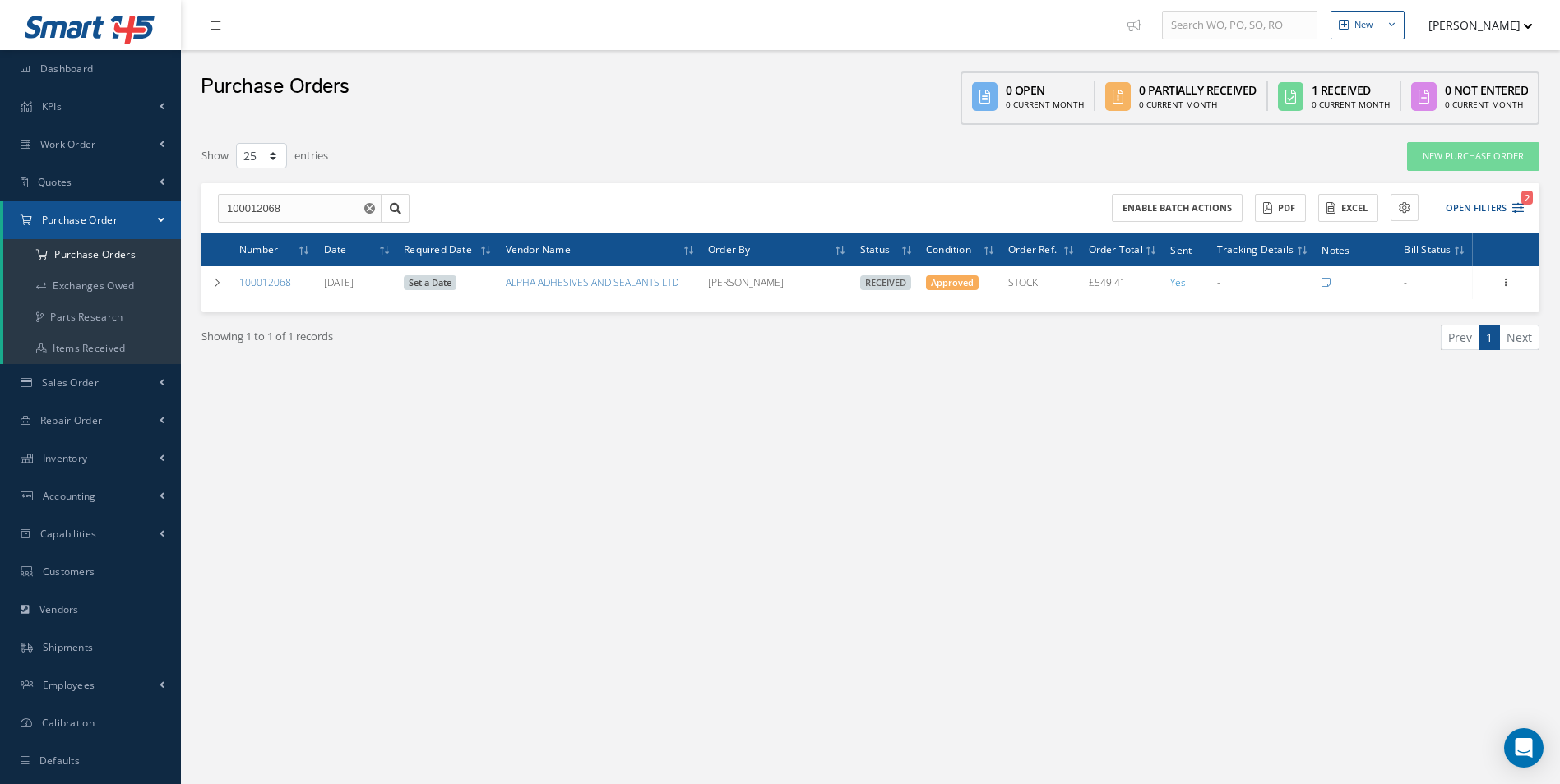
drag, startPoint x: 1355, startPoint y: 439, endPoint x: 1389, endPoint y: 404, distance: 48.8
click at [1355, 439] on div "New New Work Order New Purchase Order New Customer Quote New Sales Order New Re…" at bounding box center [870, 408] width 1378 height 818
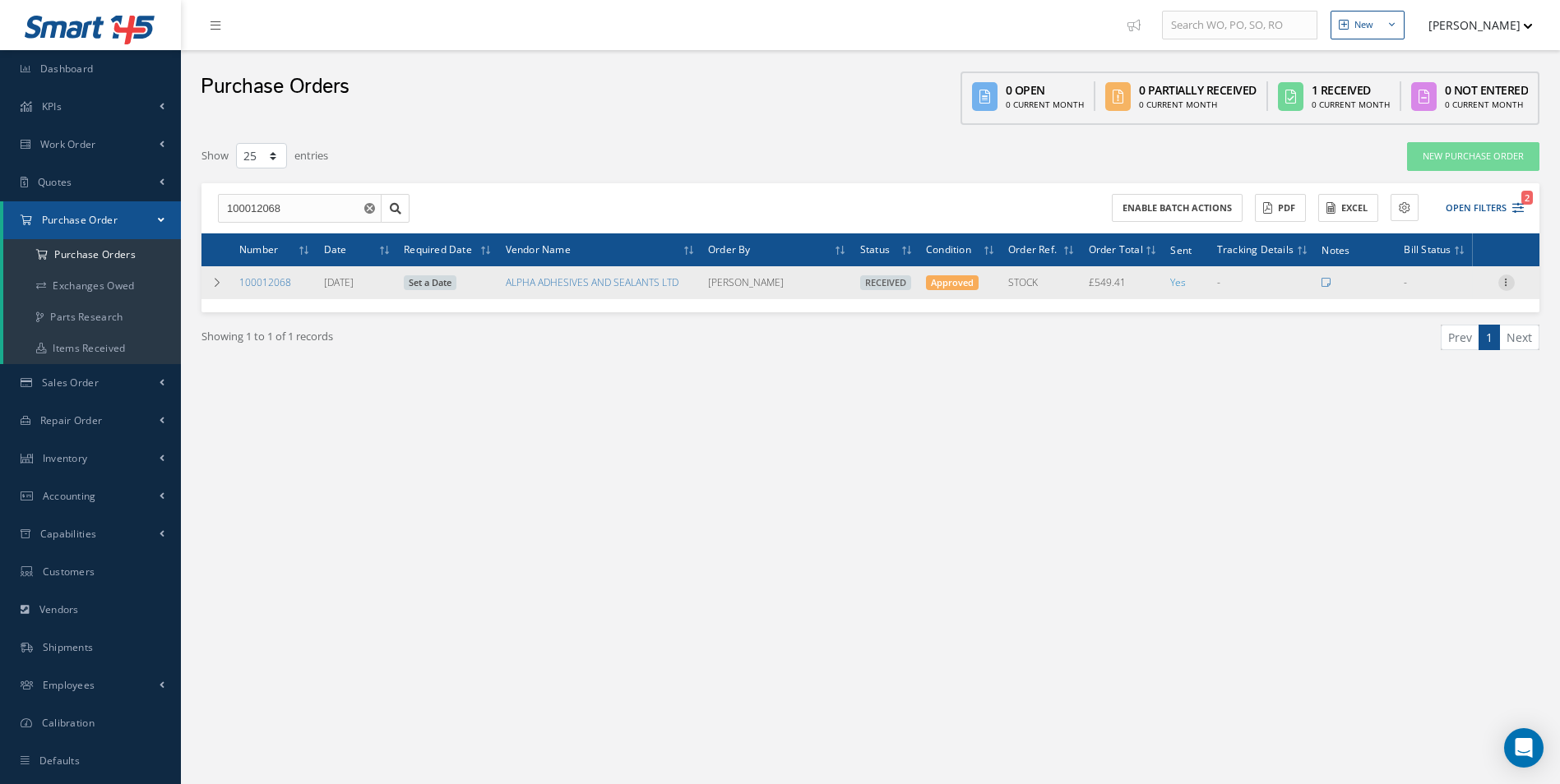
click at [1511, 287] on icon at bounding box center [1506, 282] width 17 height 13
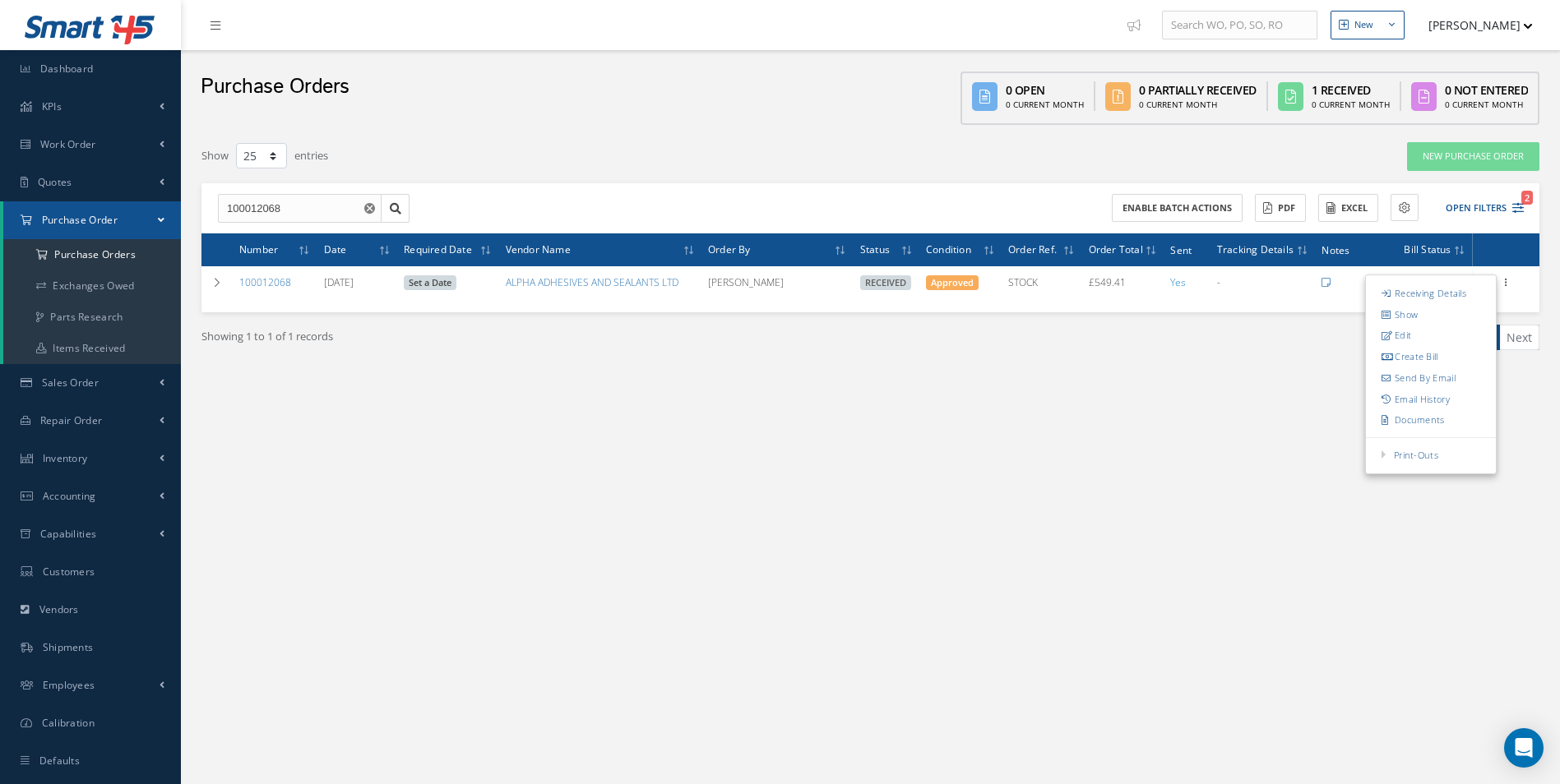
drag, startPoint x: 1436, startPoint y: 354, endPoint x: 1425, endPoint y: 358, distance: 11.7
click at [1435, 355] on link "Create Bill" at bounding box center [1431, 356] width 130 height 21
type input "91.57"
type input "40.00"
type input "0.00"
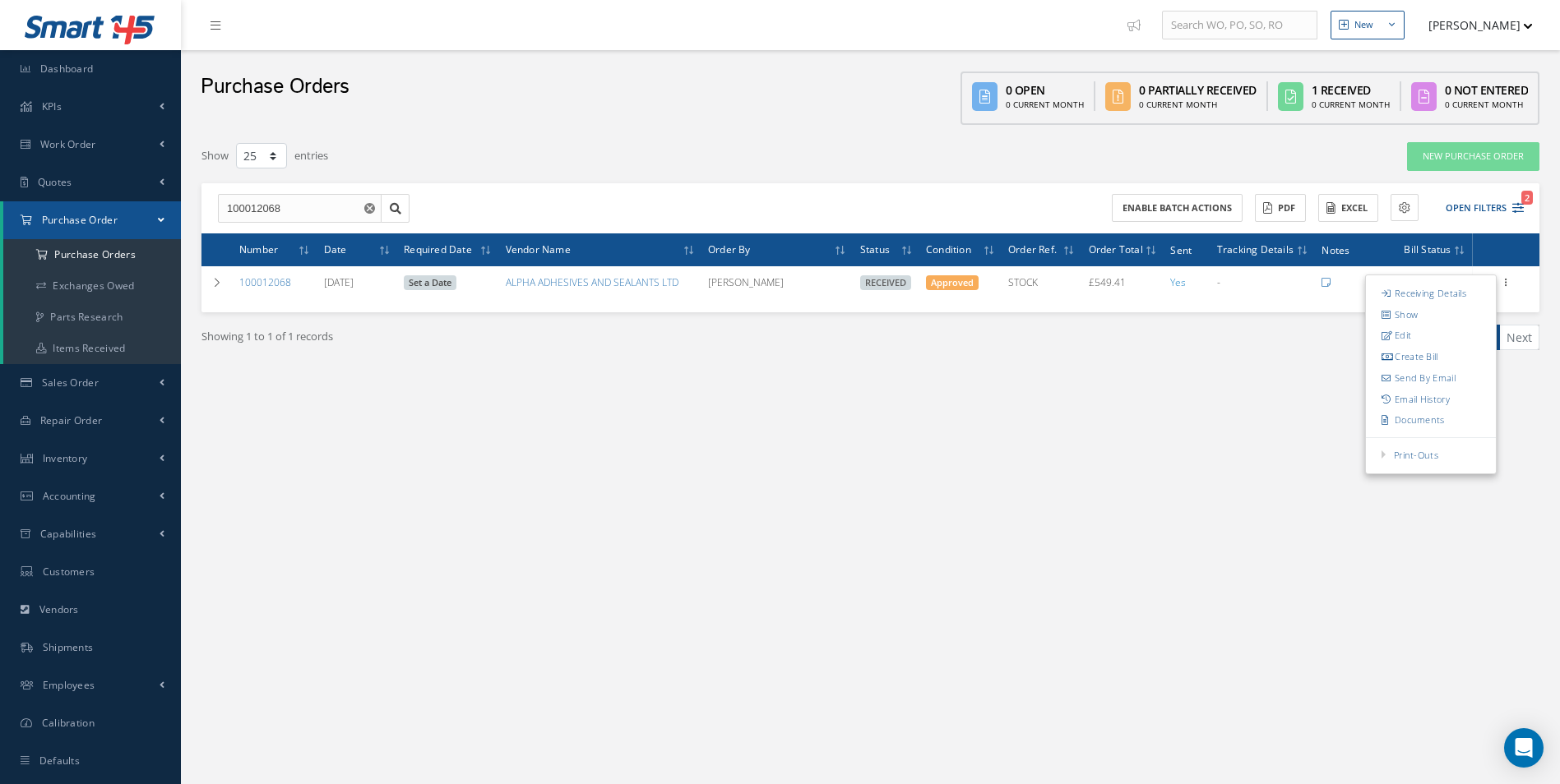
type input "0.00"
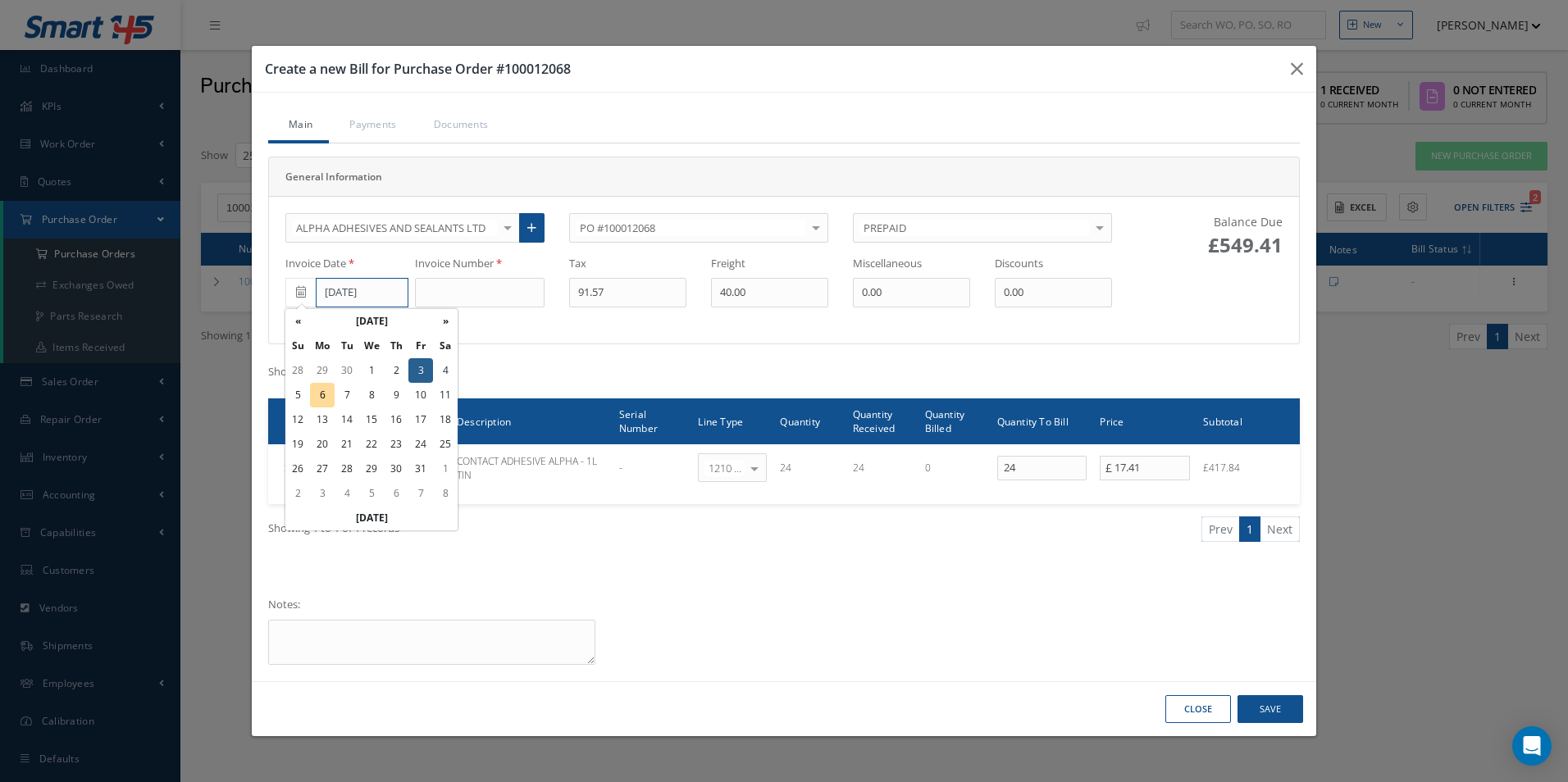
click at [385, 293] on input "[DATE]" at bounding box center [362, 293] width 93 height 29
click at [293, 324] on th "«" at bounding box center [297, 321] width 24 height 24
drag, startPoint x: 344, startPoint y: 470, endPoint x: 435, endPoint y: 363, distance: 140.5
click at [346, 469] on td "30" at bounding box center [346, 469] width 24 height 24
type input "[DATE]"
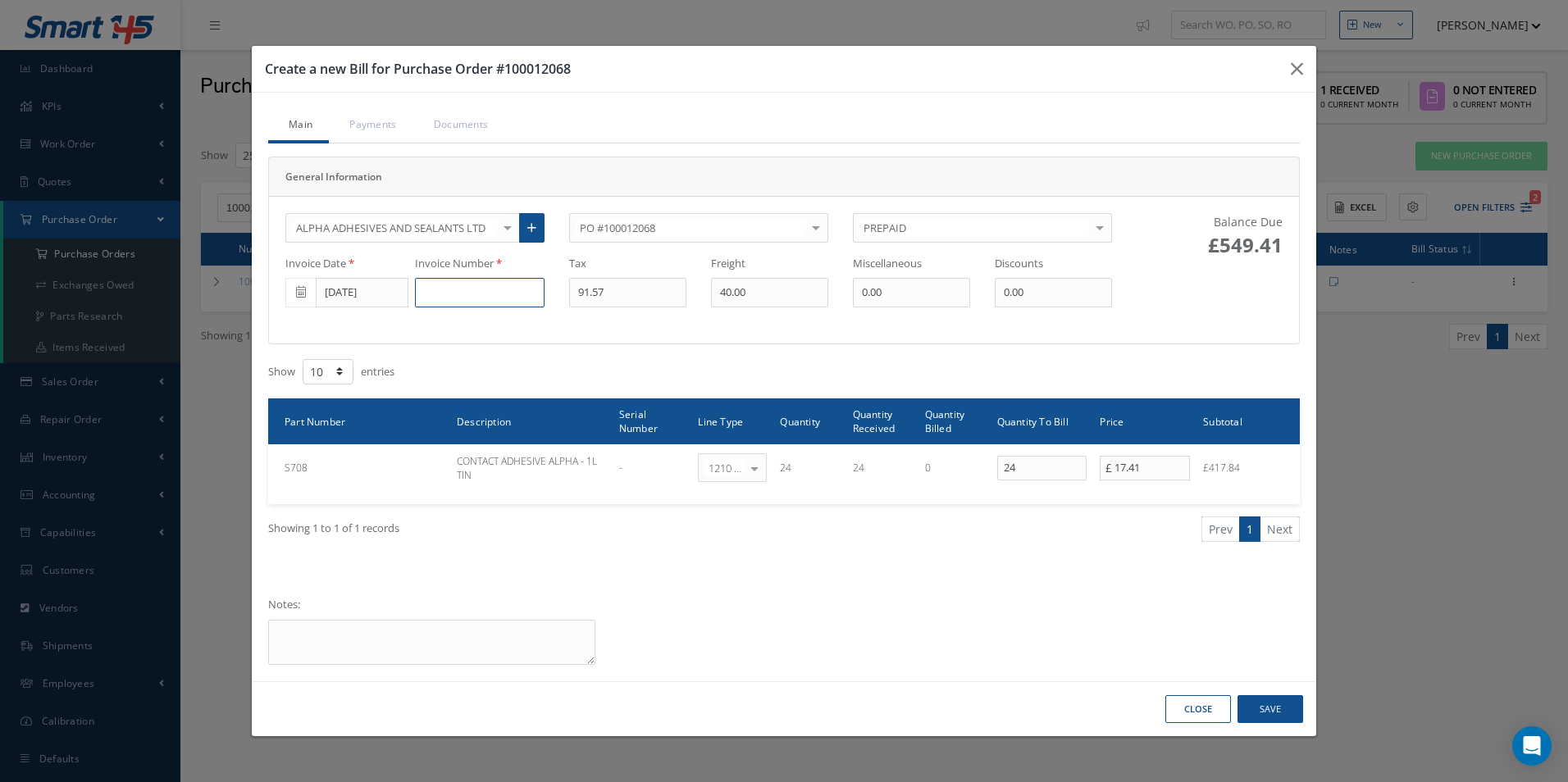
click at [480, 296] on input at bounding box center [480, 293] width 130 height 29
paste input "73350"
type input "73350"
click at [1273, 711] on button "Save" at bounding box center [1270, 709] width 65 height 28
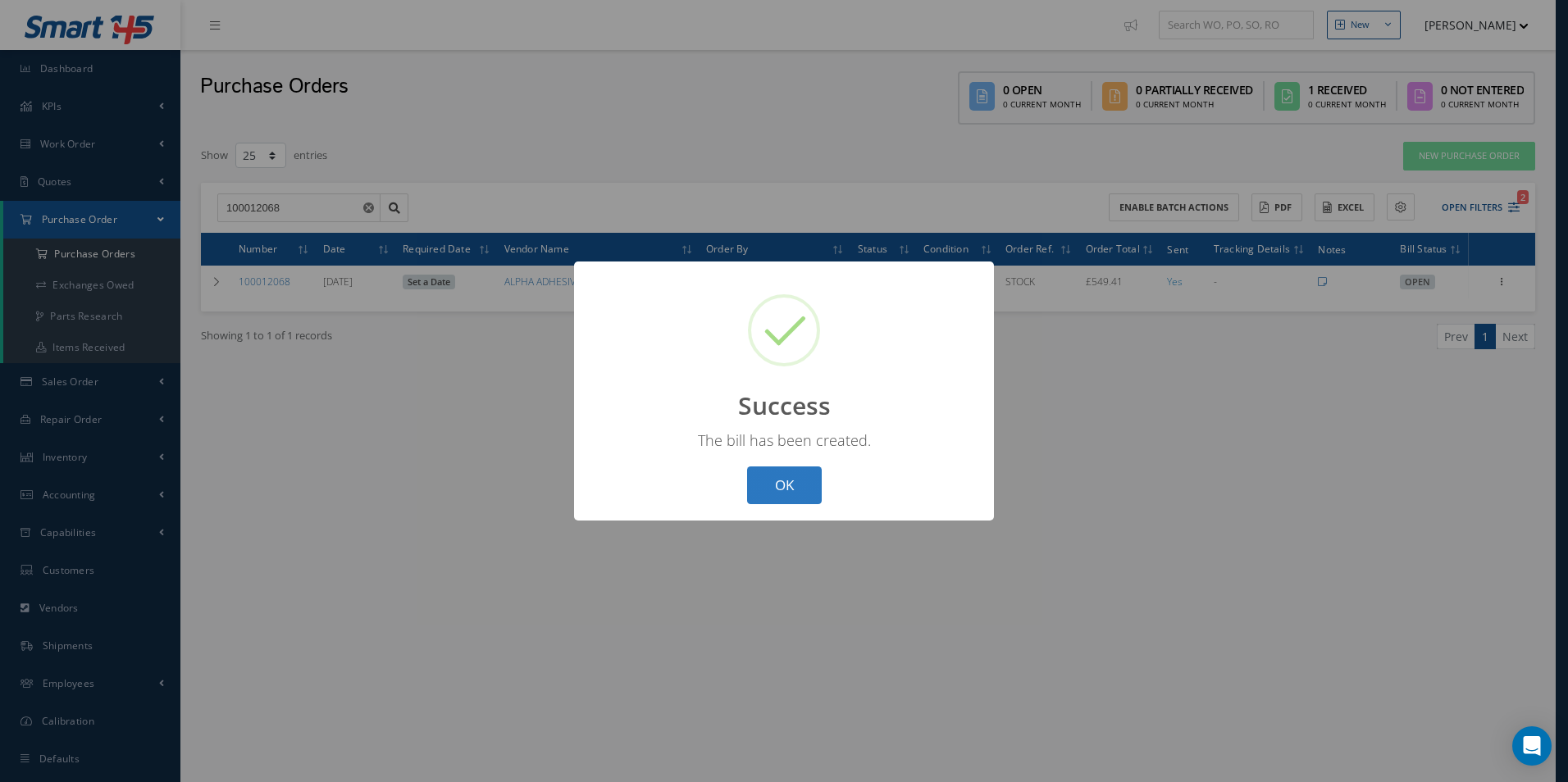
click at [803, 479] on button "OK" at bounding box center [784, 486] width 75 height 39
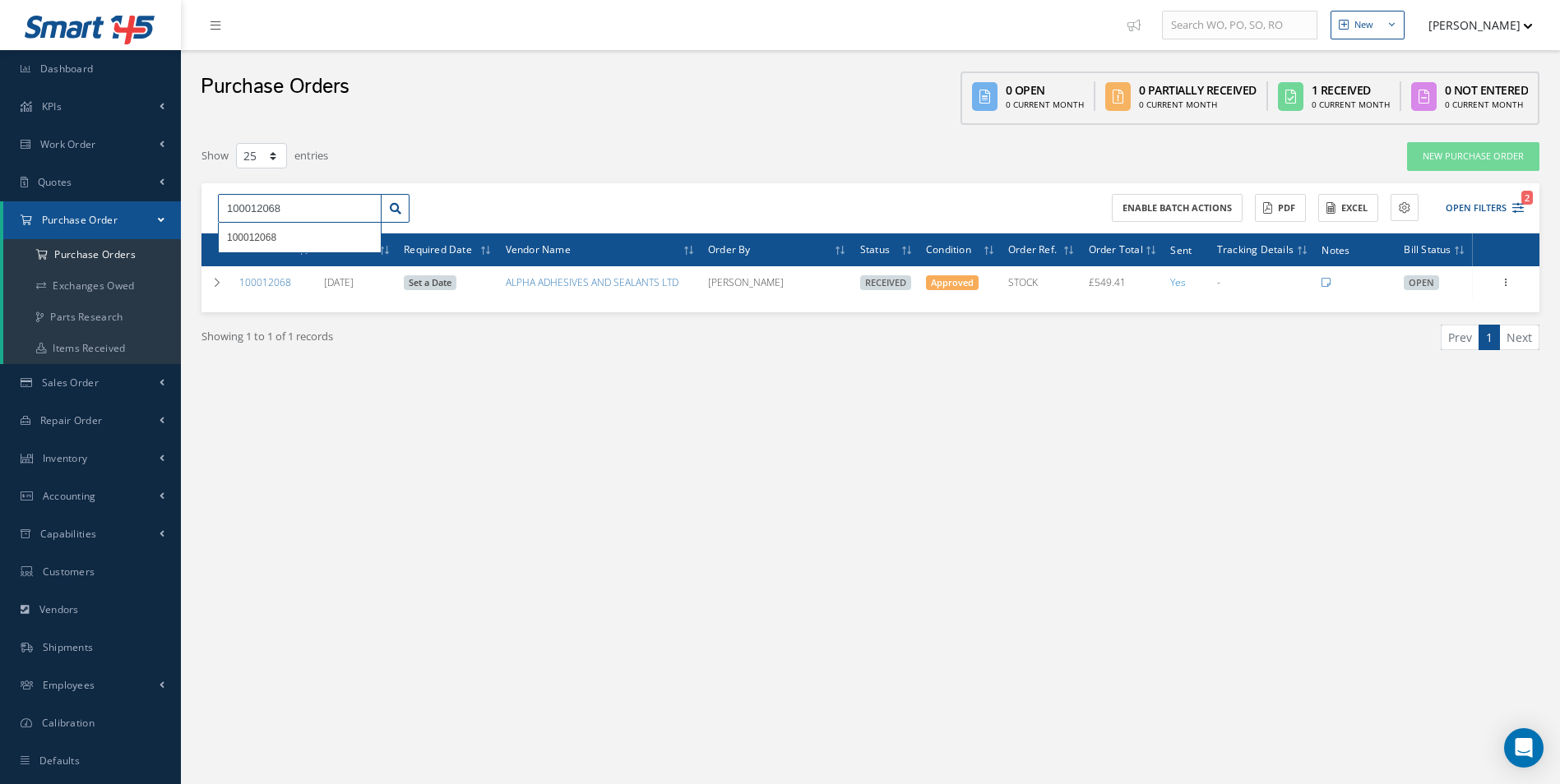
drag, startPoint x: 217, startPoint y: 220, endPoint x: 147, endPoint y: 222, distance: 70.0
click at [148, 221] on div "Smart 145 Dashboard KPIs Work Order Accounting Work Order Work Order Work Order…" at bounding box center [780, 408] width 1560 height 818
paste input "5"
drag, startPoint x: 808, startPoint y: 602, endPoint x: 583, endPoint y: 394, distance: 306.4
click at [803, 601] on div "New New Work Order New Purchase Order New Customer Quote New Sales Order New Re…" at bounding box center [870, 408] width 1378 height 818
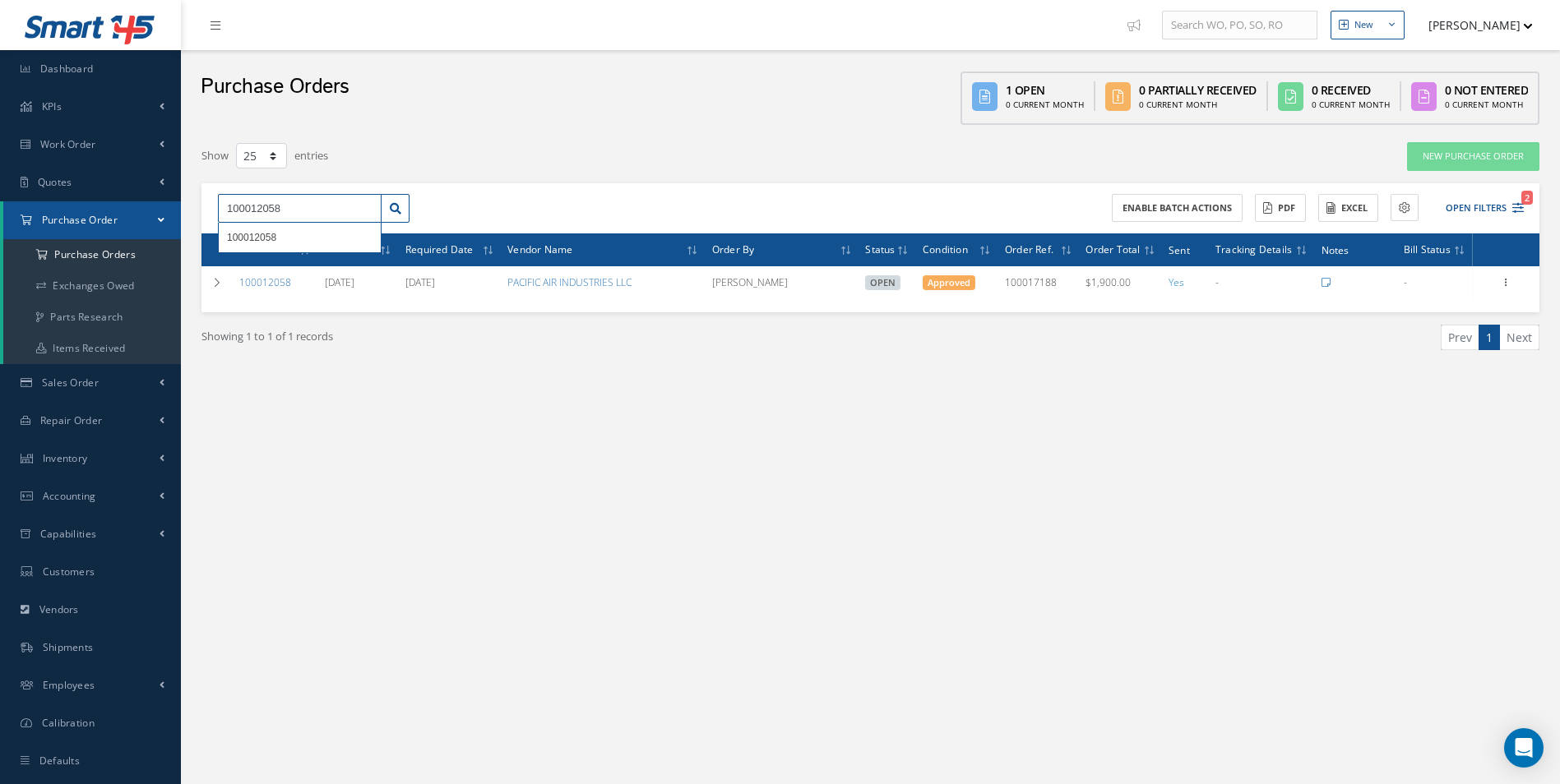
drag, startPoint x: 313, startPoint y: 214, endPoint x: 111, endPoint y: 207, distance: 202.1
click at [123, 210] on div "Smart 145 Dashboard KPIs Work Order Accounting Work Order Work Order Work Order…" at bounding box center [780, 408] width 1560 height 818
paste input "1693"
type input "100011693"
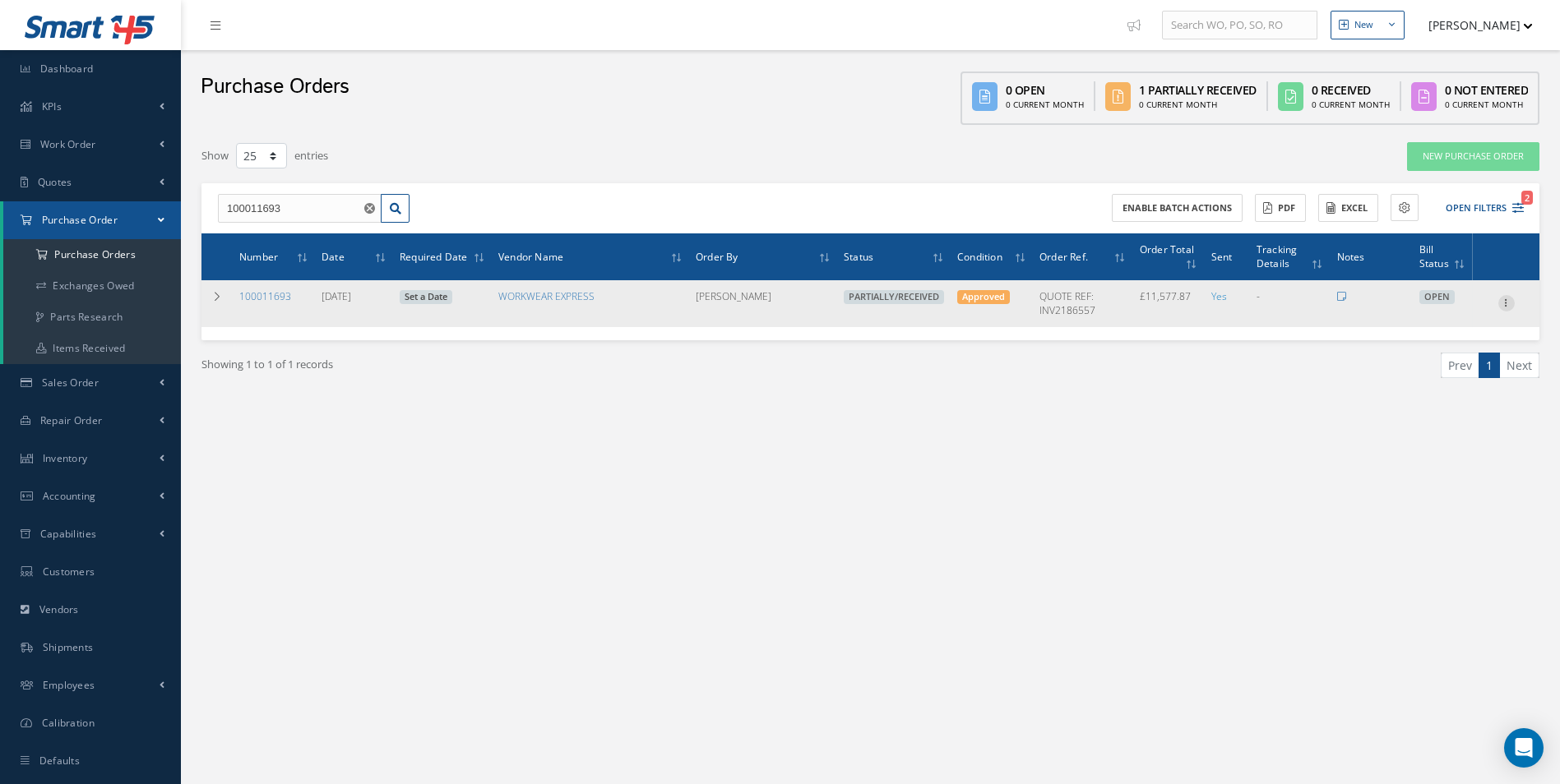
click at [1506, 306] on icon at bounding box center [1506, 302] width 17 height 13
click at [1426, 378] on link "Create Bill" at bounding box center [1431, 377] width 130 height 21
type input "1929.64"
type input "1072.07"
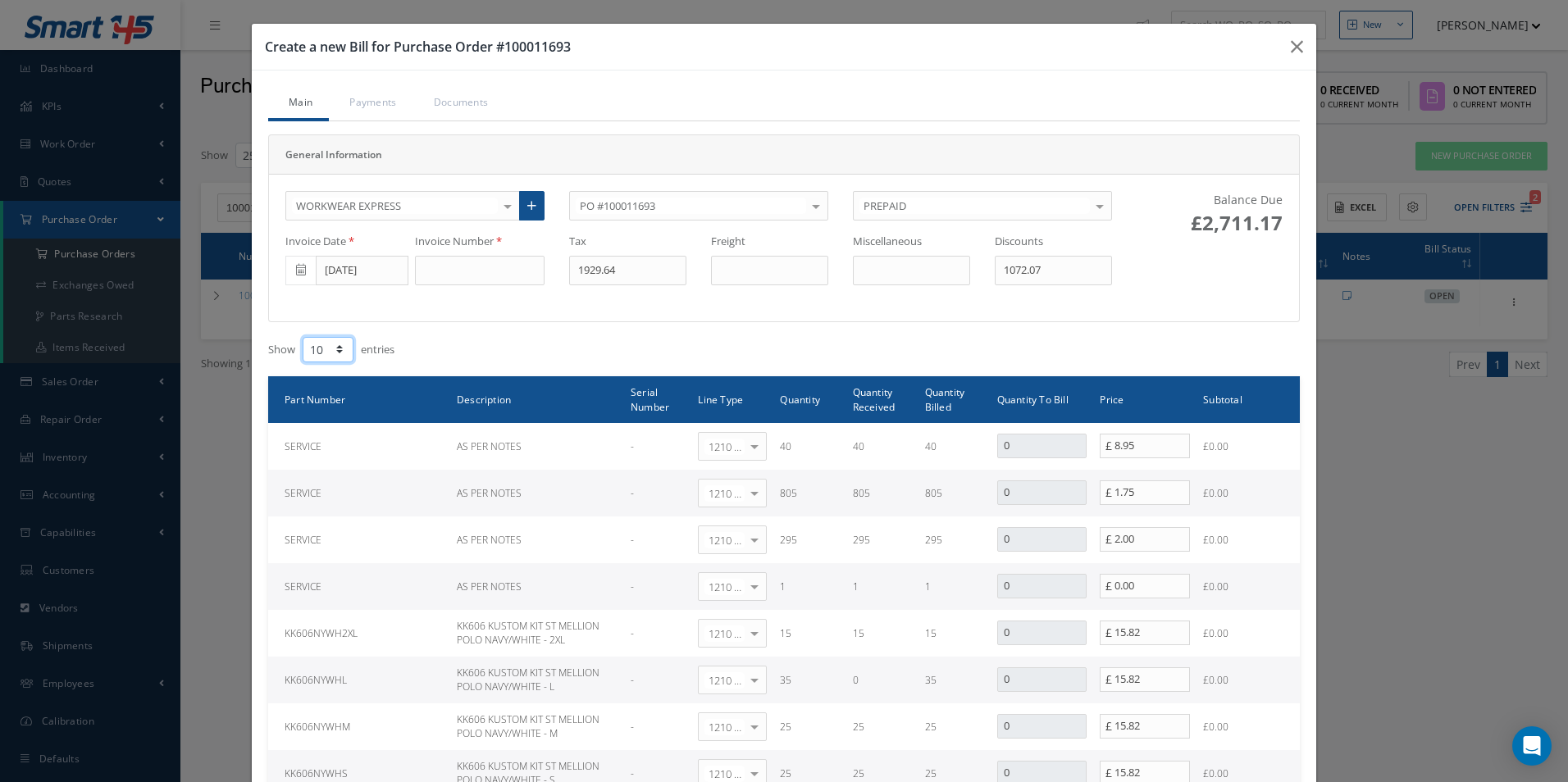
click at [330, 349] on select "10 25 50 100" at bounding box center [328, 350] width 51 height 25
select select "100"
click at [303, 337] on select "10 25 50 100" at bounding box center [328, 350] width 51 height 25
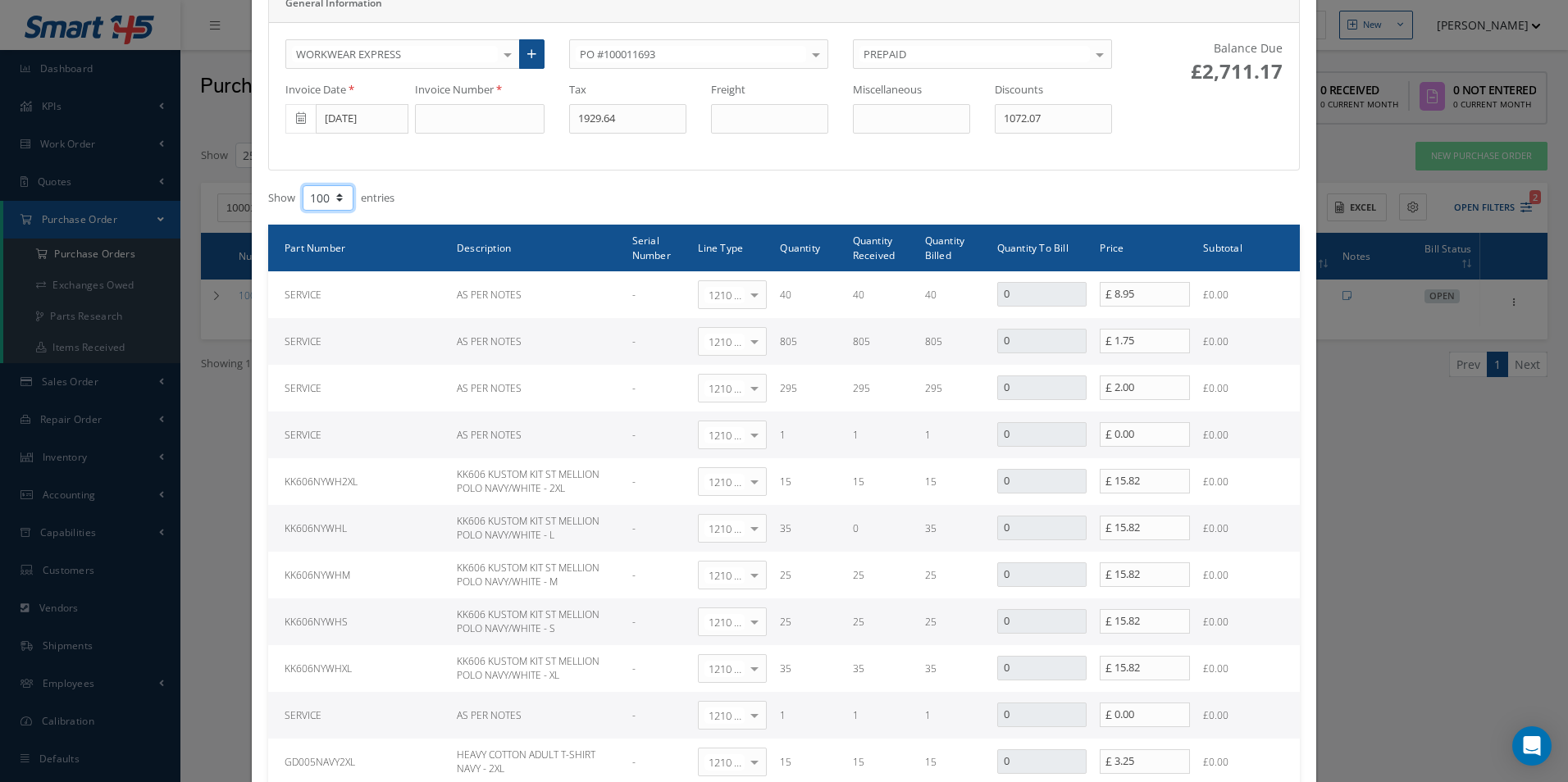
scroll to position [70, 0]
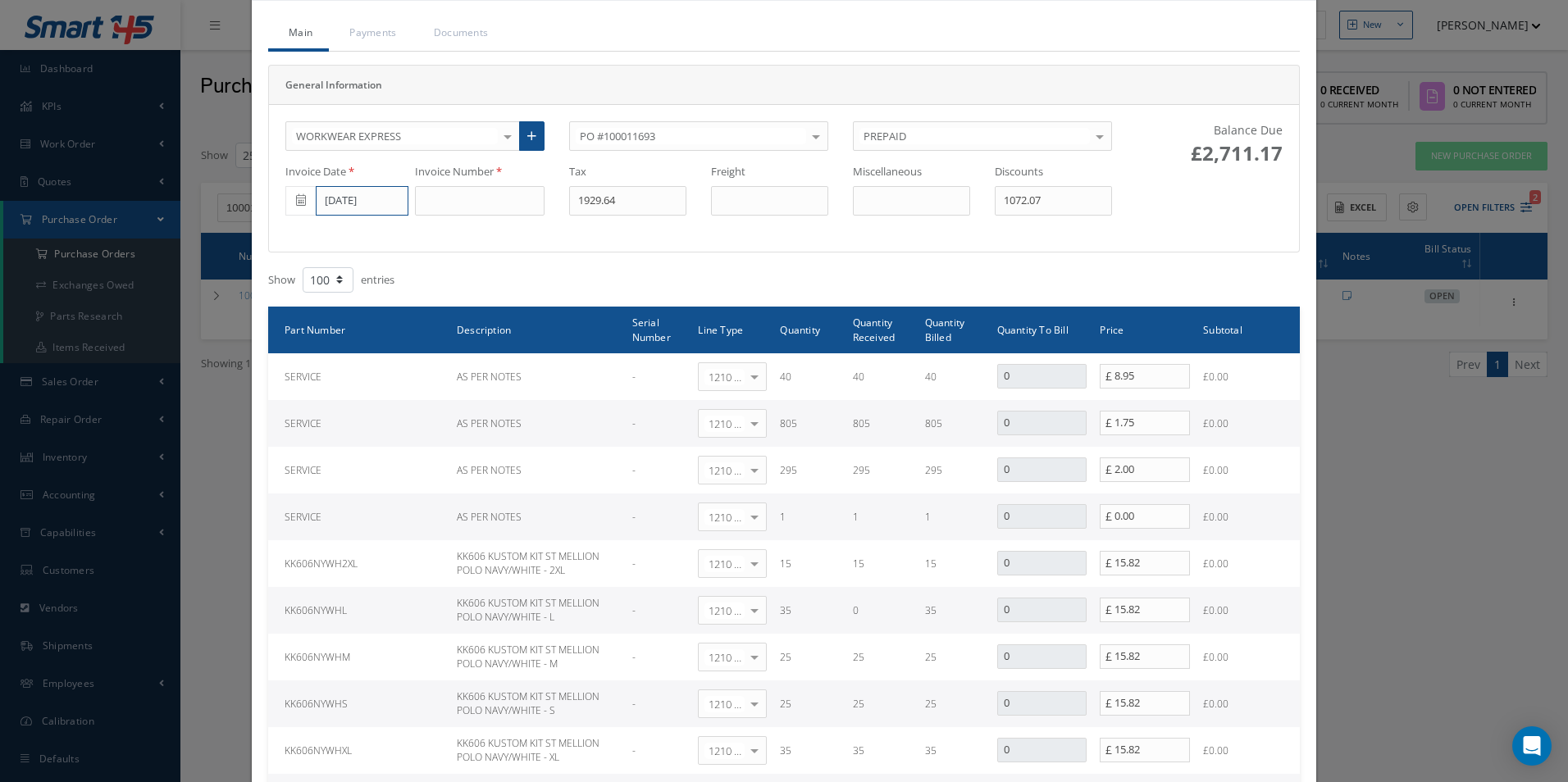
click at [386, 207] on input "[DATE]" at bounding box center [362, 200] width 93 height 29
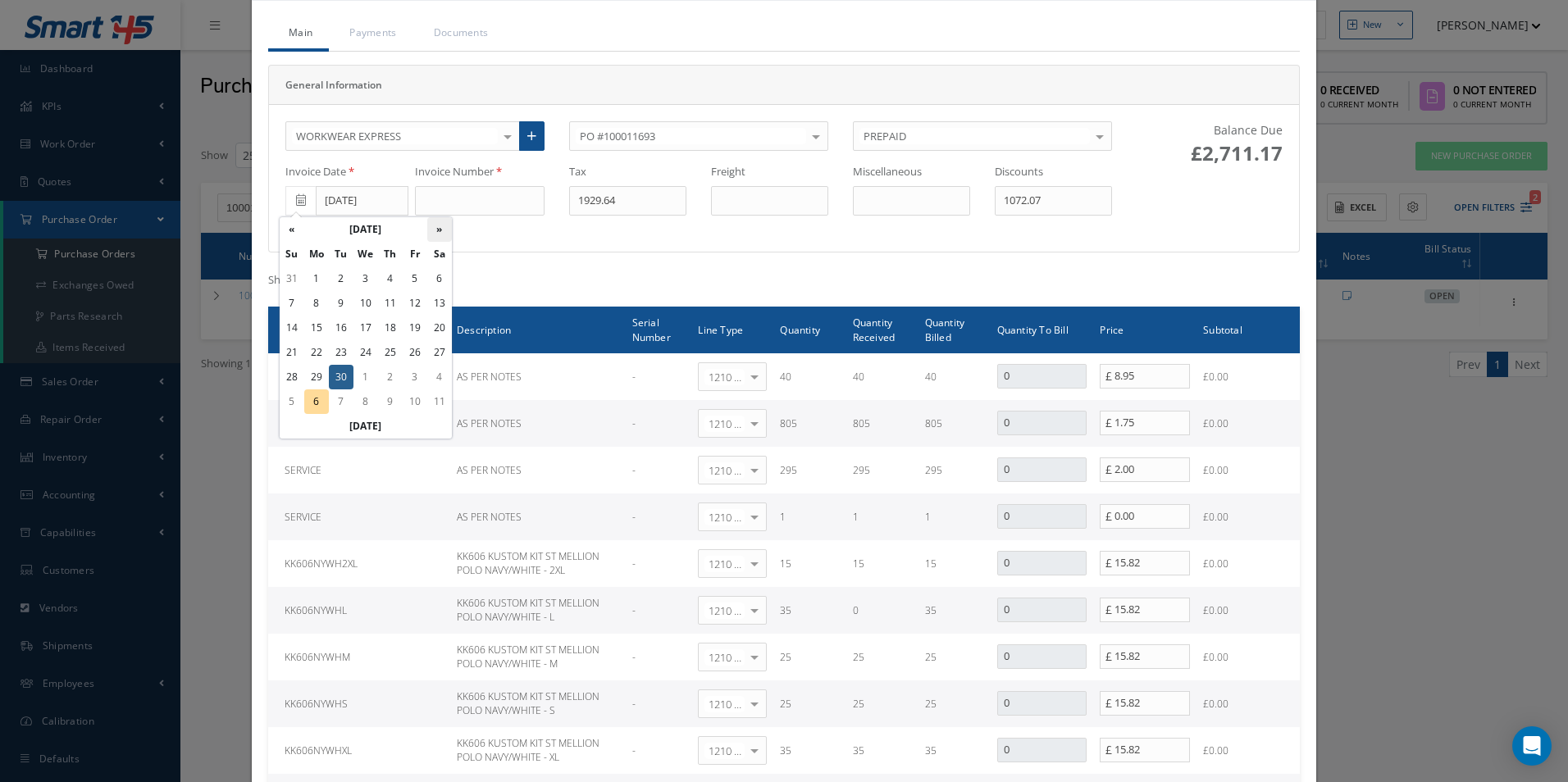
click at [436, 229] on th "»" at bounding box center [439, 229] width 24 height 24
click at [387, 282] on td "2" at bounding box center [390, 278] width 24 height 24
type input "[DATE]"
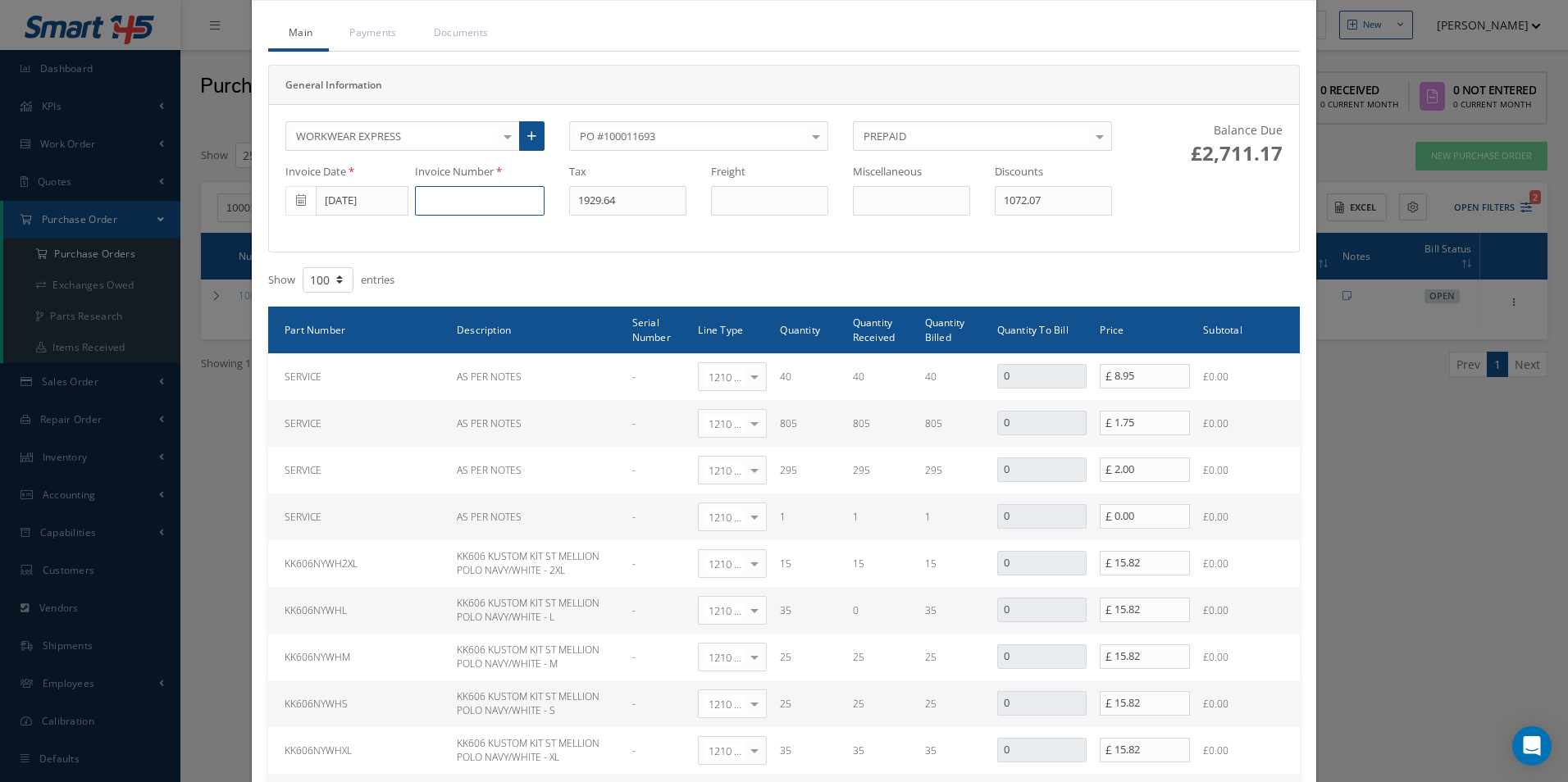
click at [479, 197] on input at bounding box center [480, 200] width 130 height 29
paste input "INV2225601"
type input "INV2225601"
type input "333.66"
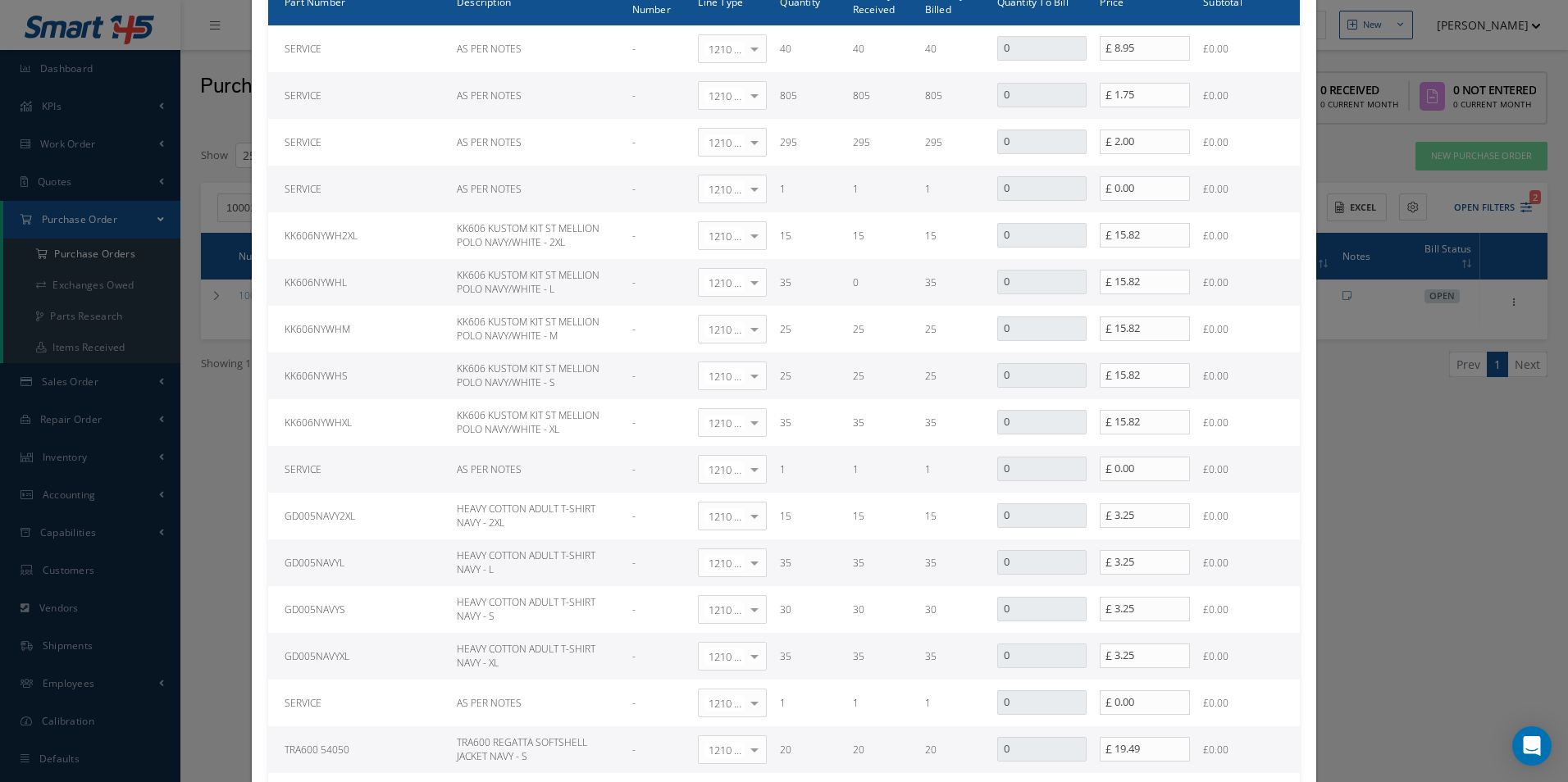
scroll to position [0, 0]
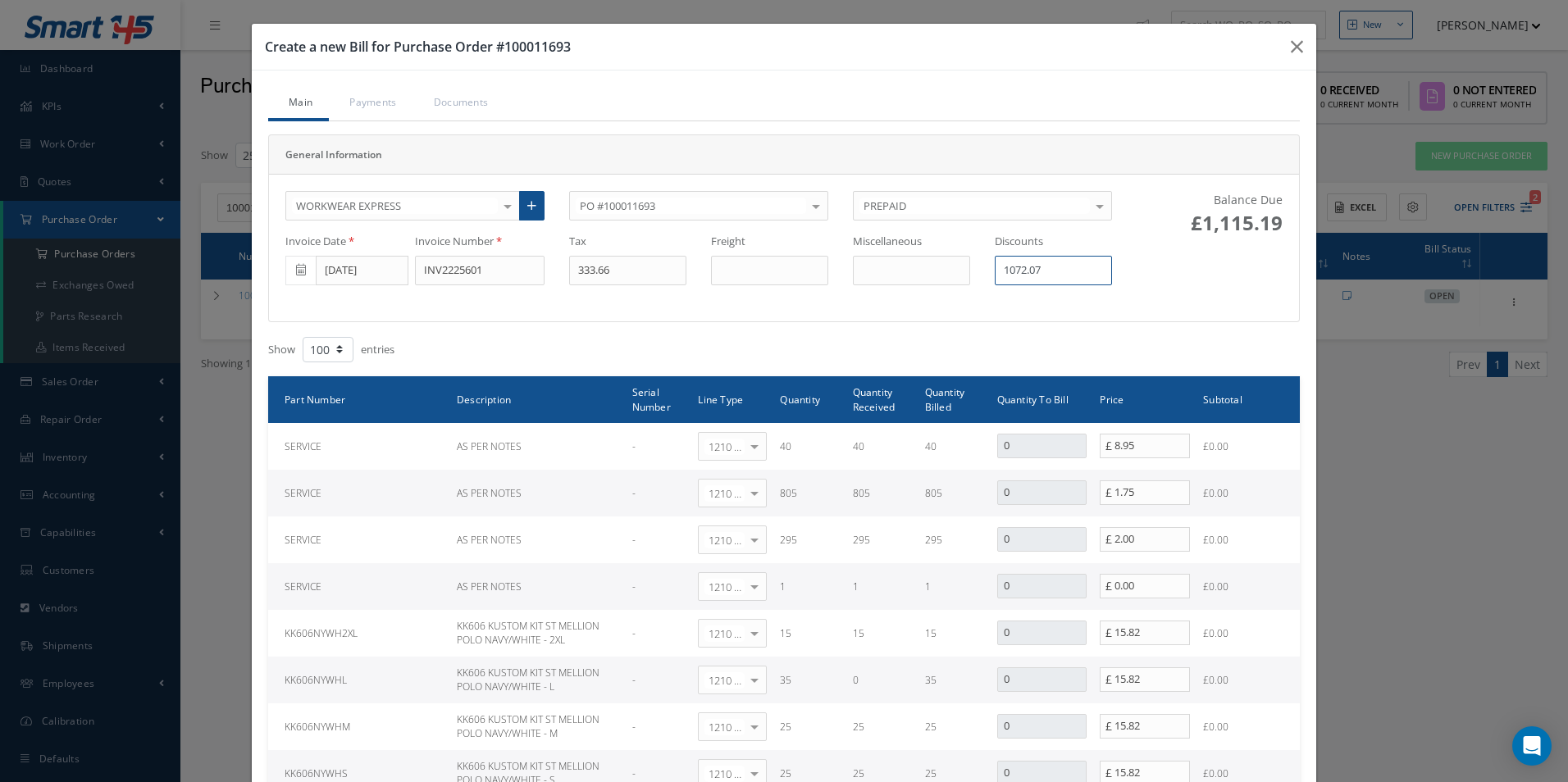
drag, startPoint x: 1048, startPoint y: 266, endPoint x: 906, endPoint y: 262, distance: 142.1
click at [906, 262] on div "Invoice Date [DATE] Invoice Number INV2225601 Tax 333.66 Freight Miscellaneous …" at bounding box center [698, 260] width 851 height 52
click at [1056, 258] on input "text" at bounding box center [1053, 270] width 117 height 29
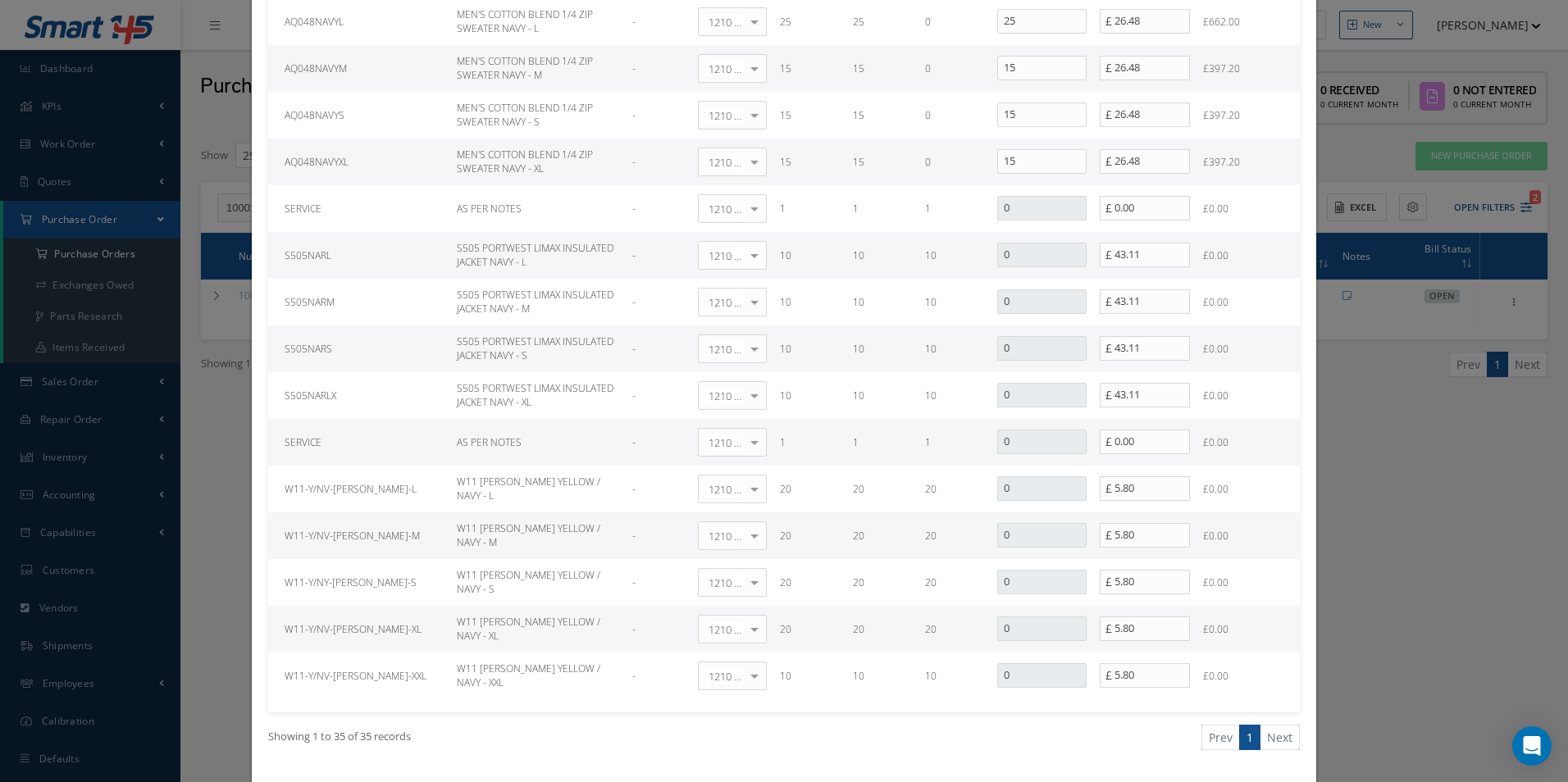
scroll to position [1546, 0]
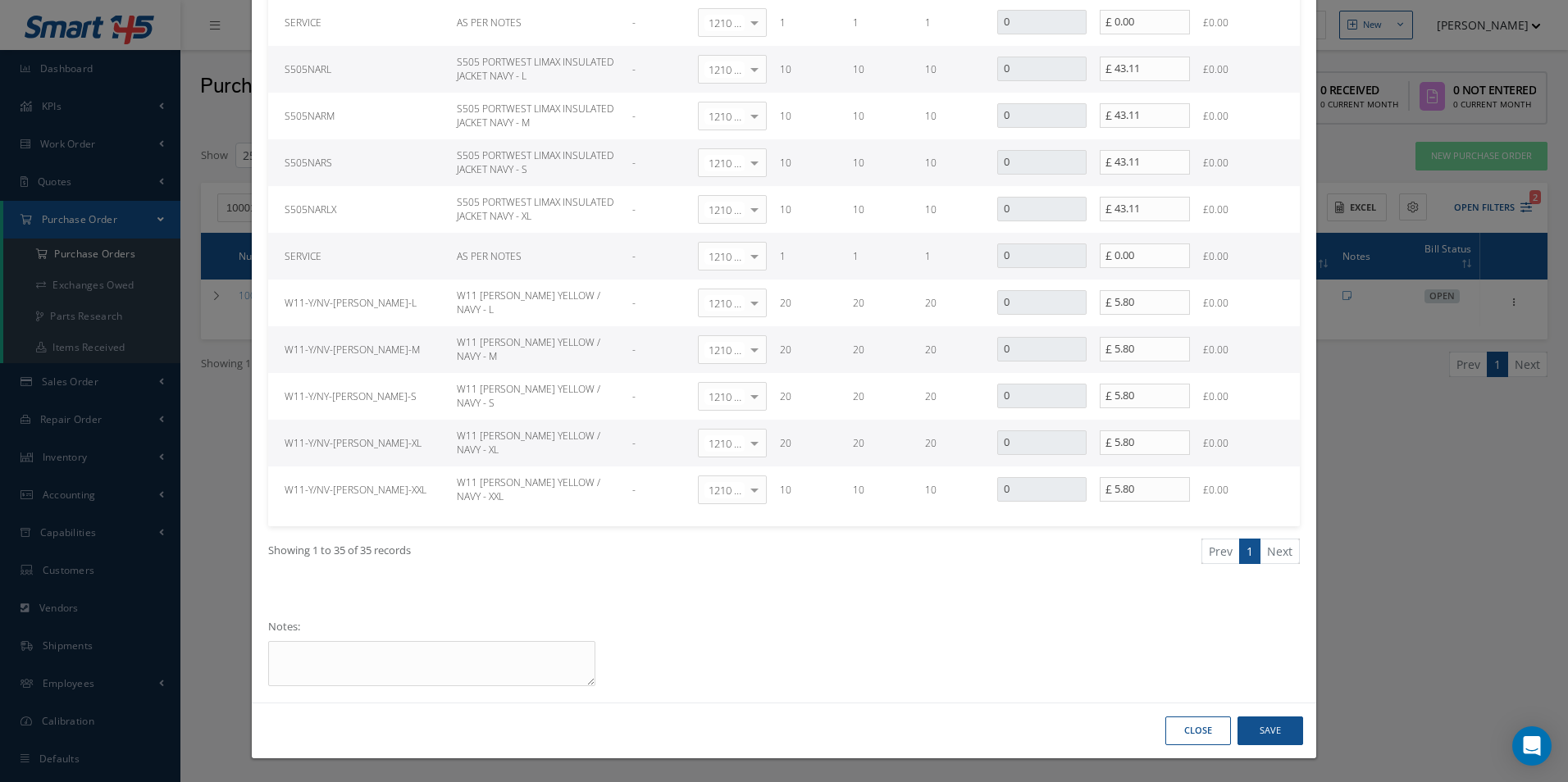
type input "185.36"
click at [1281, 729] on button "Save" at bounding box center [1270, 731] width 65 height 28
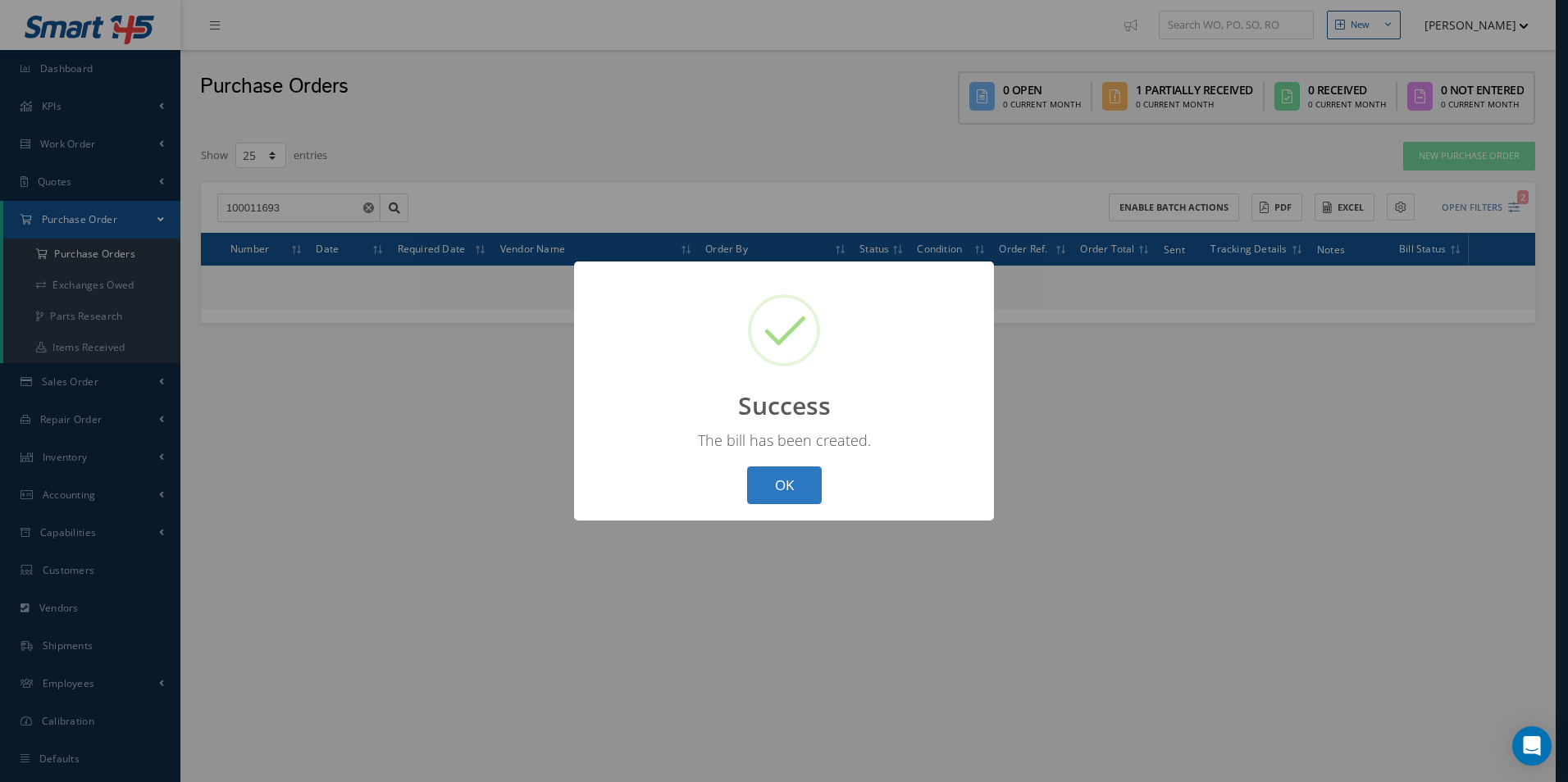
click at [787, 493] on button "OK" at bounding box center [784, 486] width 75 height 39
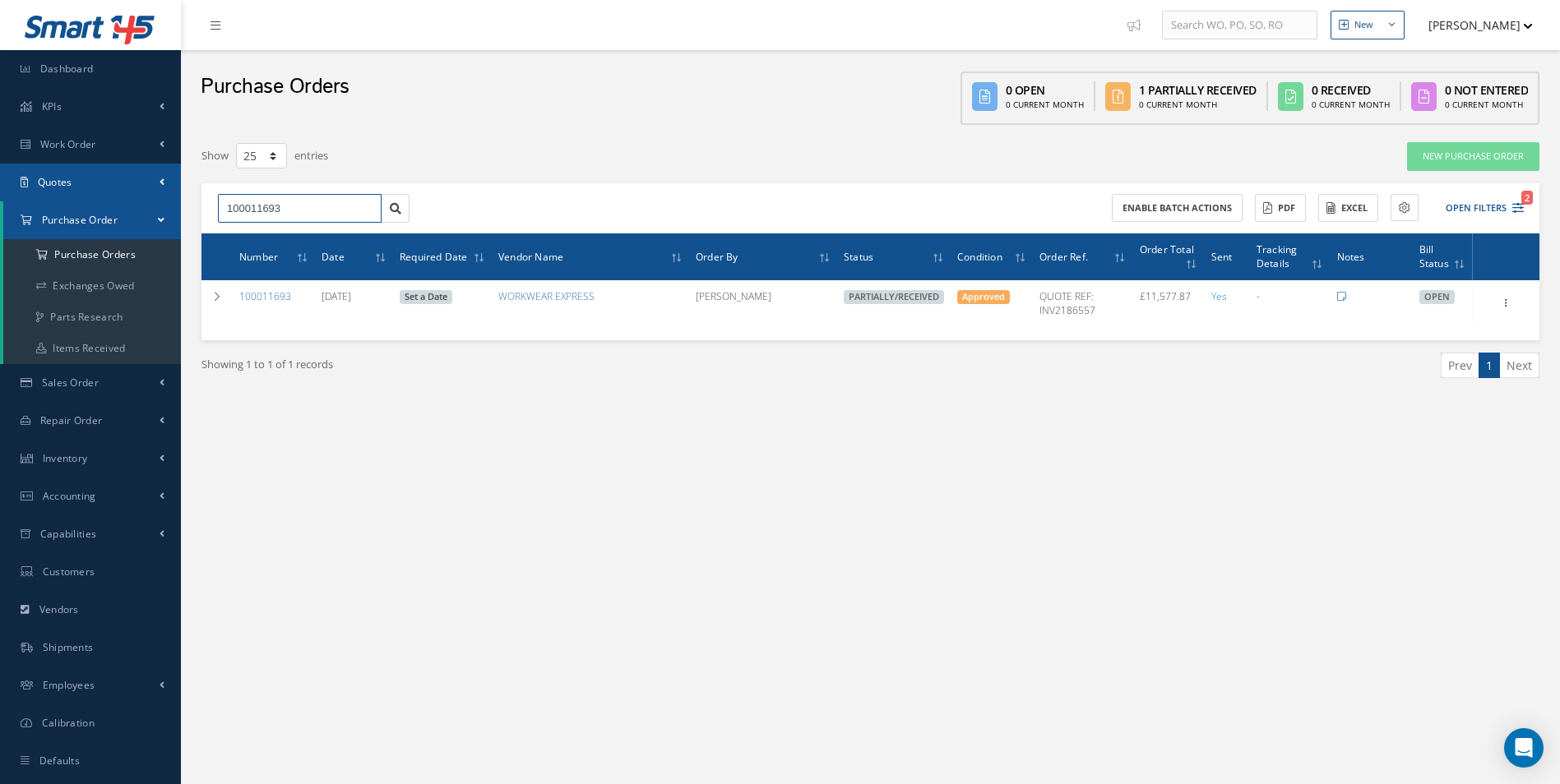
drag, startPoint x: 264, startPoint y: 207, endPoint x: 123, endPoint y: 182, distance: 143.2
click at [150, 208] on div "Smart 145 Dashboard KPIs Work Order Accounting Work Order Work Order Work Order…" at bounding box center [780, 408] width 1560 height 818
paste input "959"
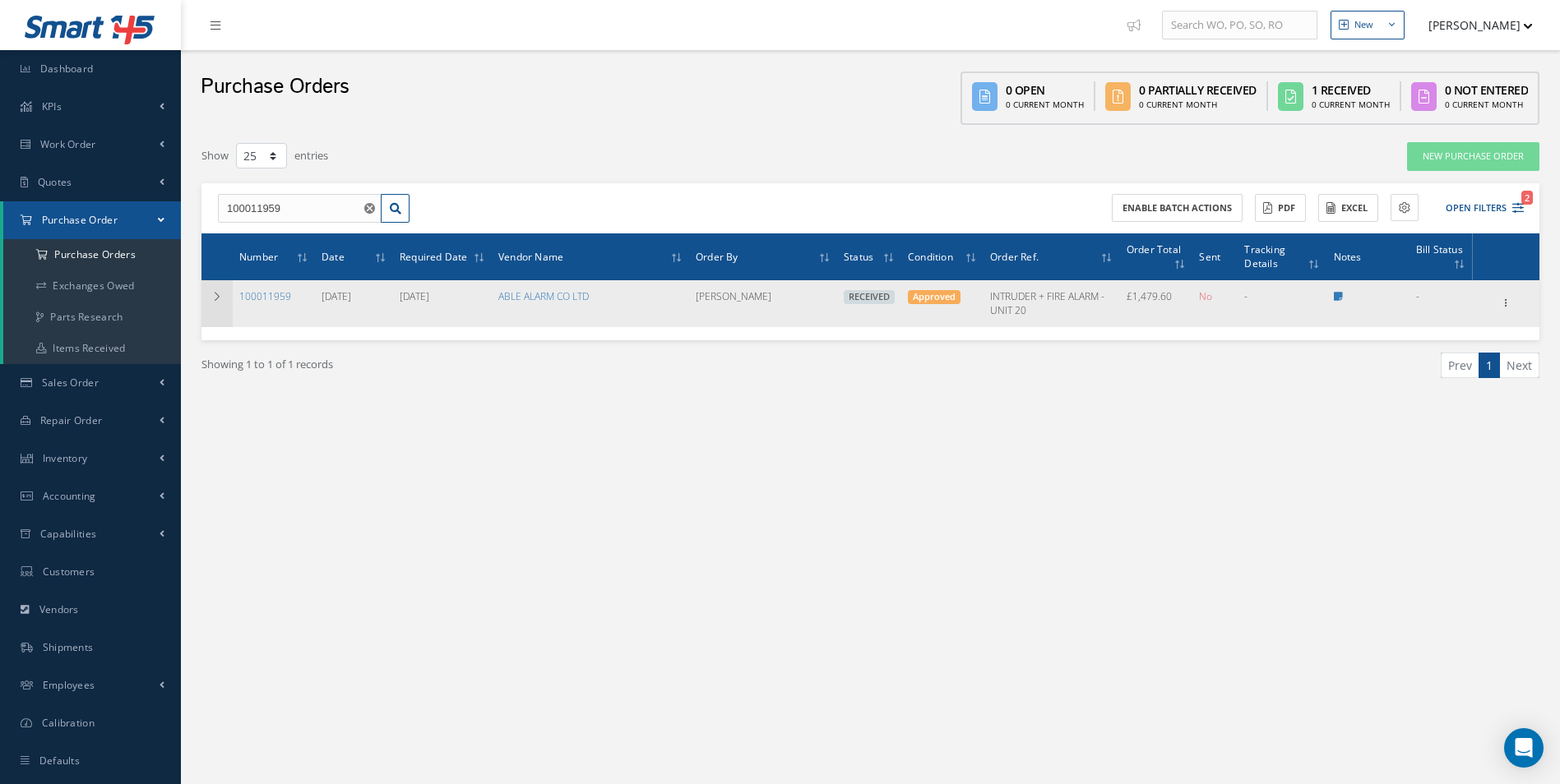
click at [216, 297] on icon at bounding box center [217, 297] width 12 height 10
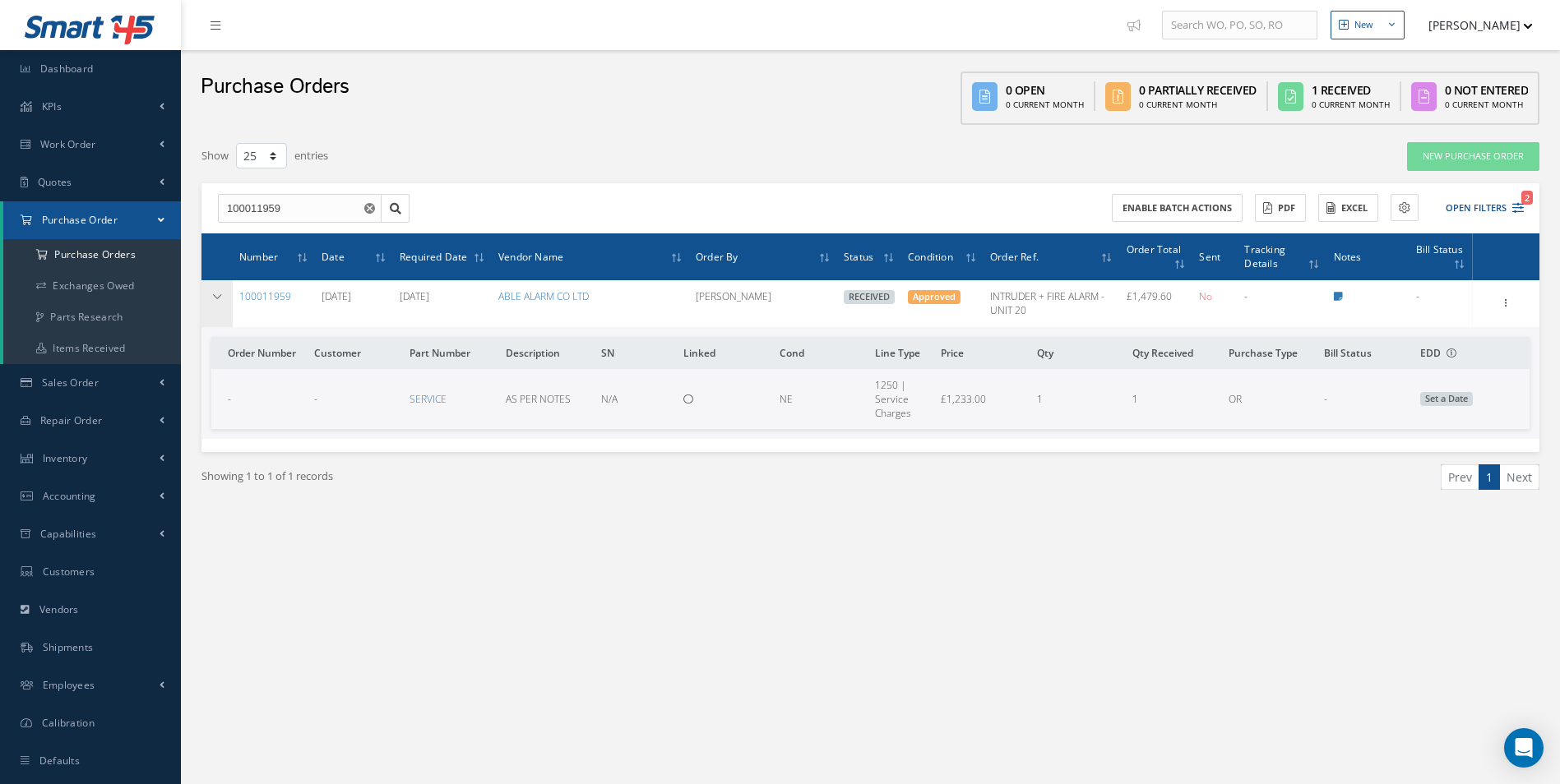
click at [216, 297] on icon at bounding box center [217, 297] width 12 height 10
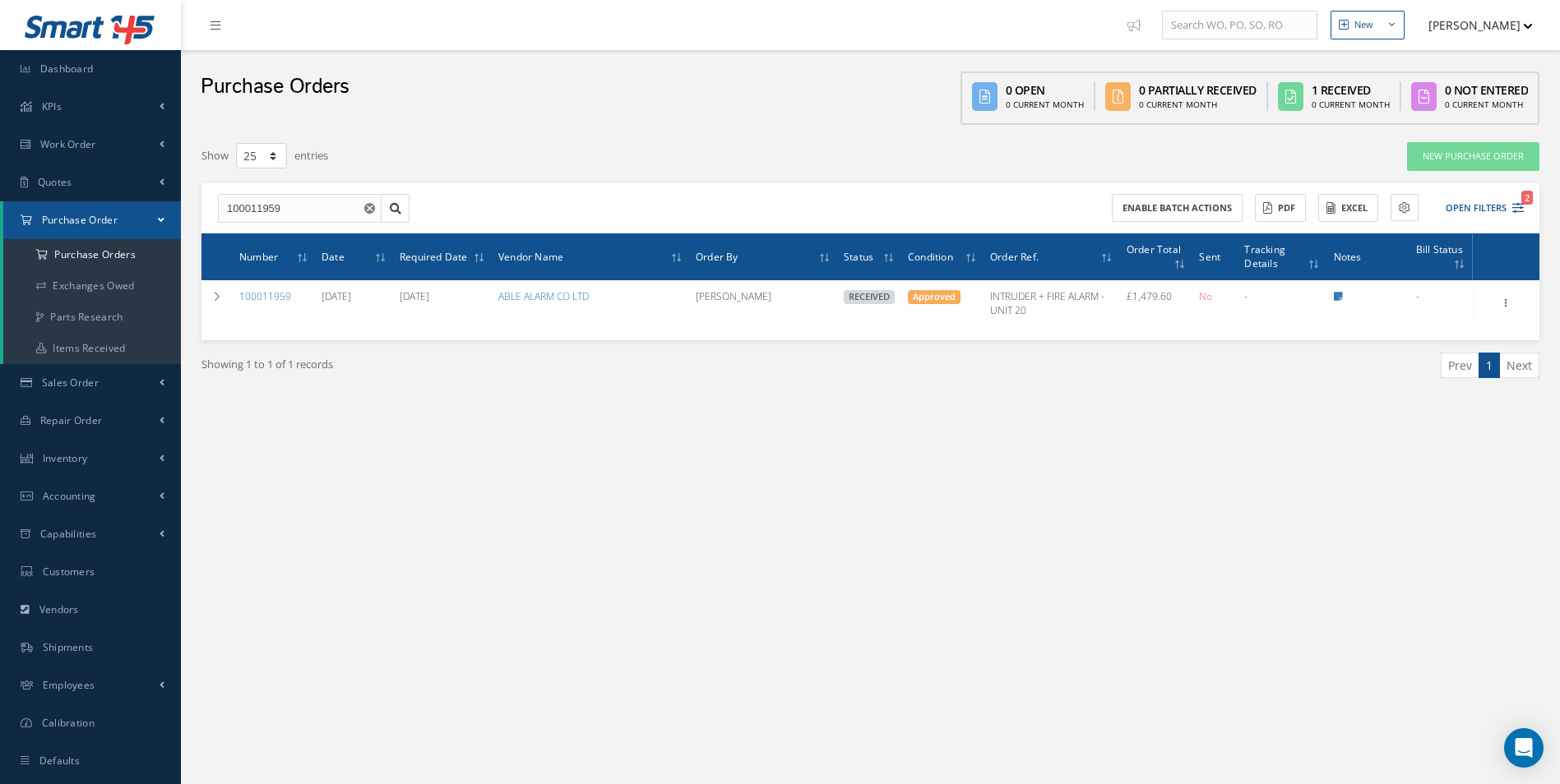
drag, startPoint x: 1241, startPoint y: 468, endPoint x: 1194, endPoint y: 467, distance: 47.0
click at [1241, 468] on div "New New Work Order New Purchase Order New Customer Quote New Sales Order New Re…" at bounding box center [870, 408] width 1378 height 818
drag, startPoint x: 256, startPoint y: 215, endPoint x: 187, endPoint y: 207, distance: 69.5
click at [225, 215] on input "100011959" at bounding box center [299, 208] width 164 height 29
paste input "2085"
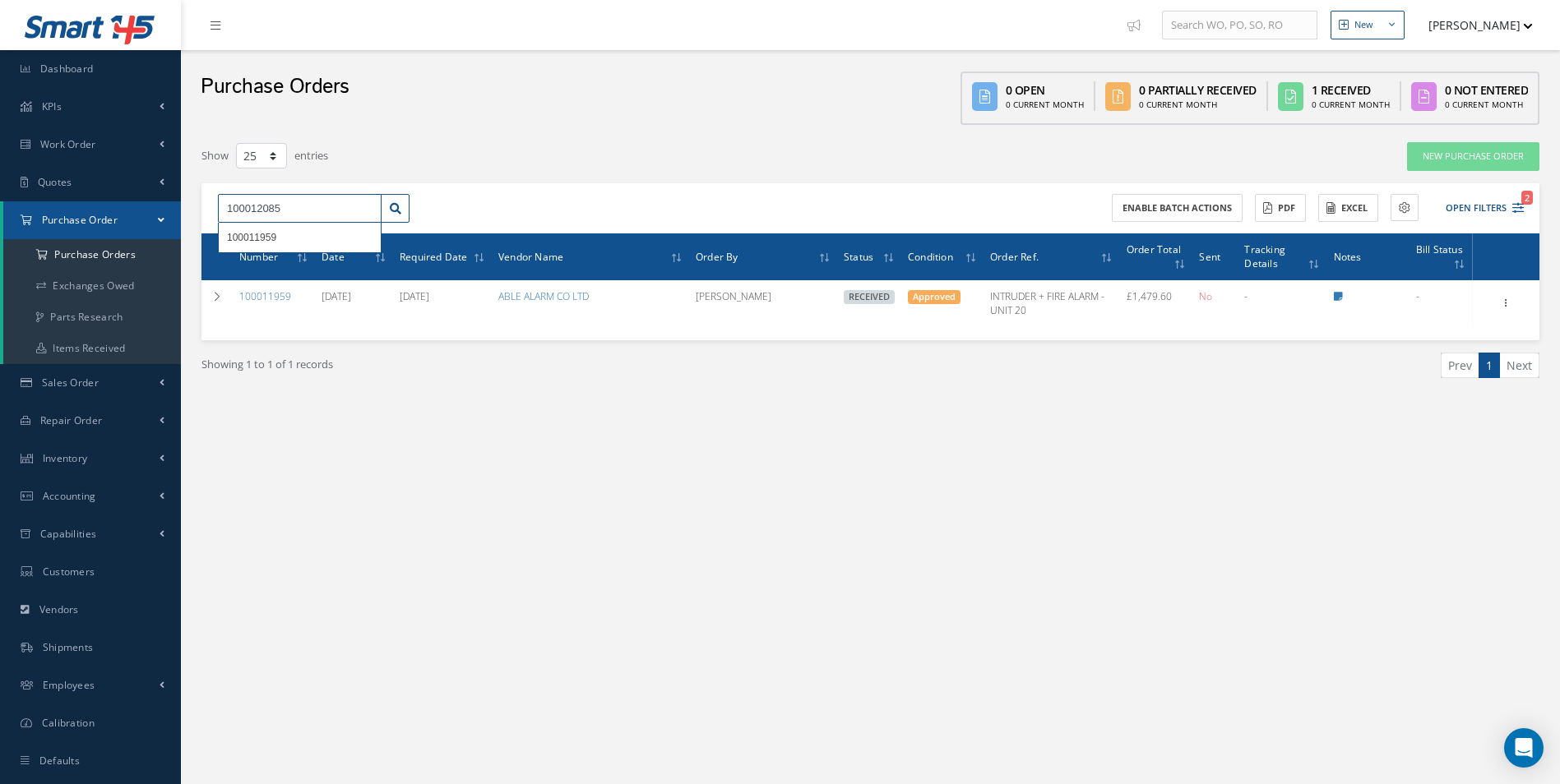
type input "100012085"
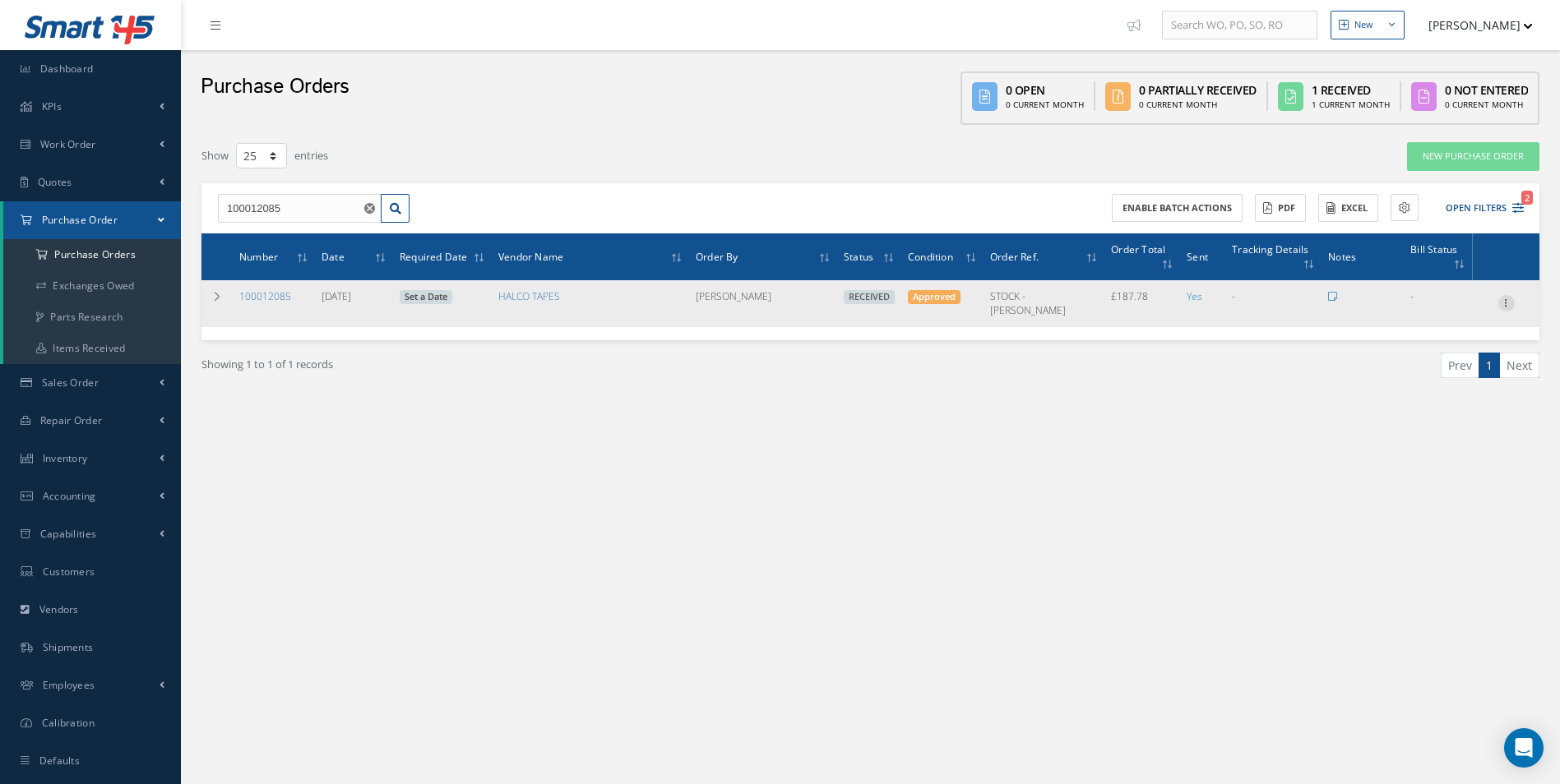
drag, startPoint x: 1493, startPoint y: 287, endPoint x: 1511, endPoint y: 285, distance: 18.1
click at [1494, 293] on div "Receiving Details Show Edit Create Bill Send By Email Email History Documents P…" at bounding box center [1505, 303] width 61 height 19
click at [1511, 295] on icon at bounding box center [1506, 302] width 17 height 13
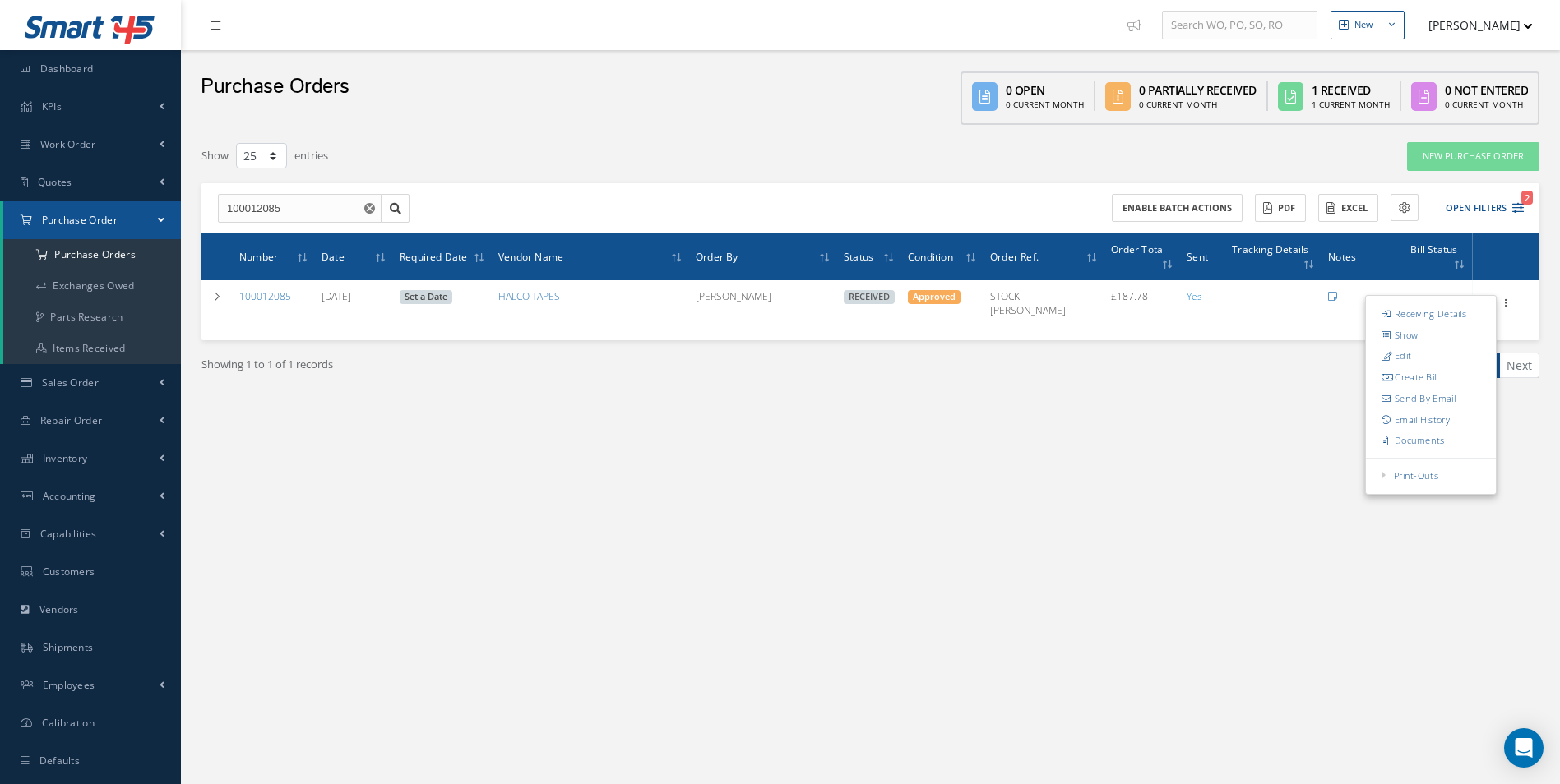
click at [1440, 367] on link "Create Bill" at bounding box center [1431, 377] width 130 height 21
type input "31.30"
type input "15.00"
type input "0.00"
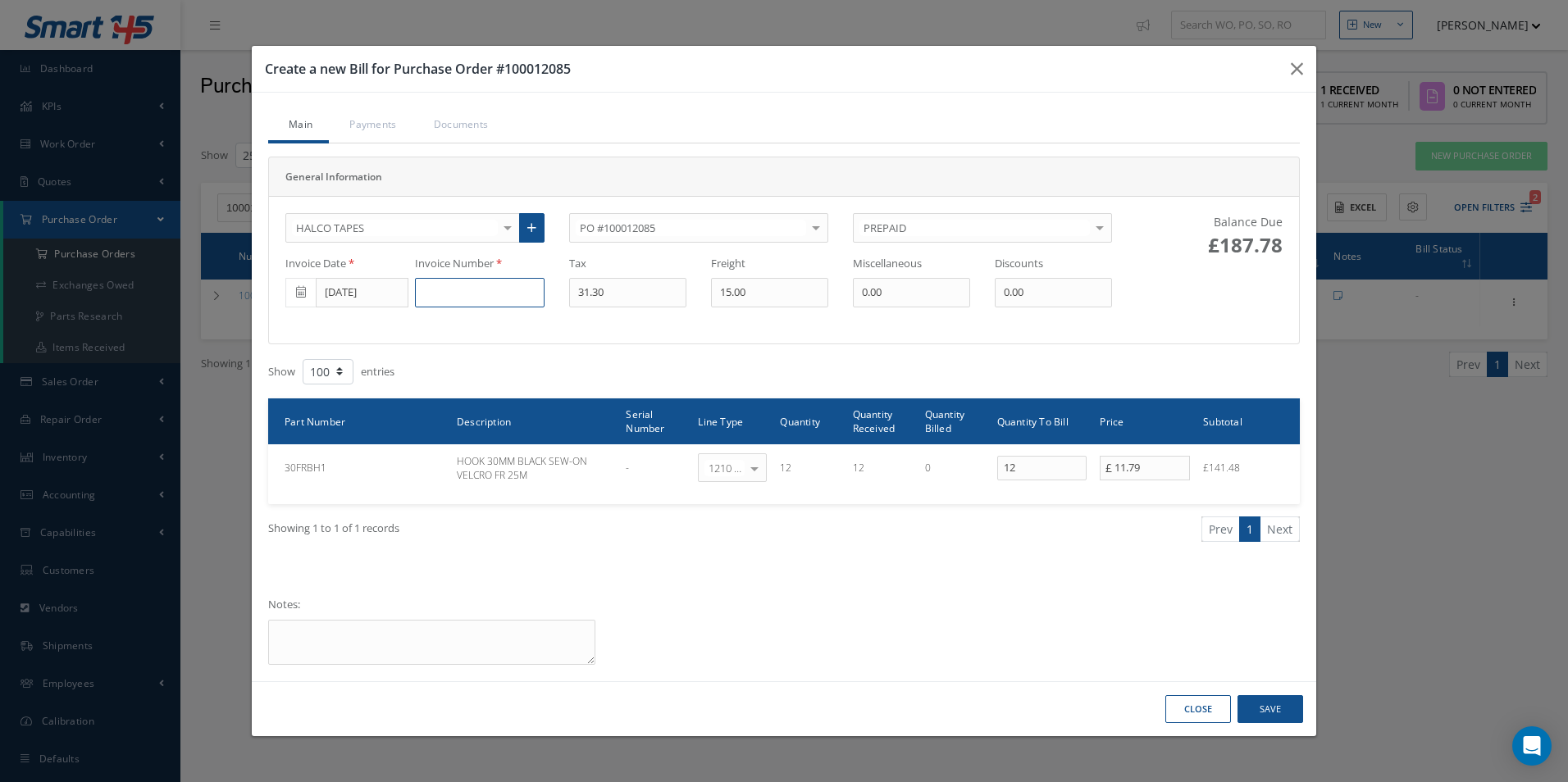
click at [478, 283] on input at bounding box center [480, 293] width 130 height 29
paste input "193334"
type input "193334"
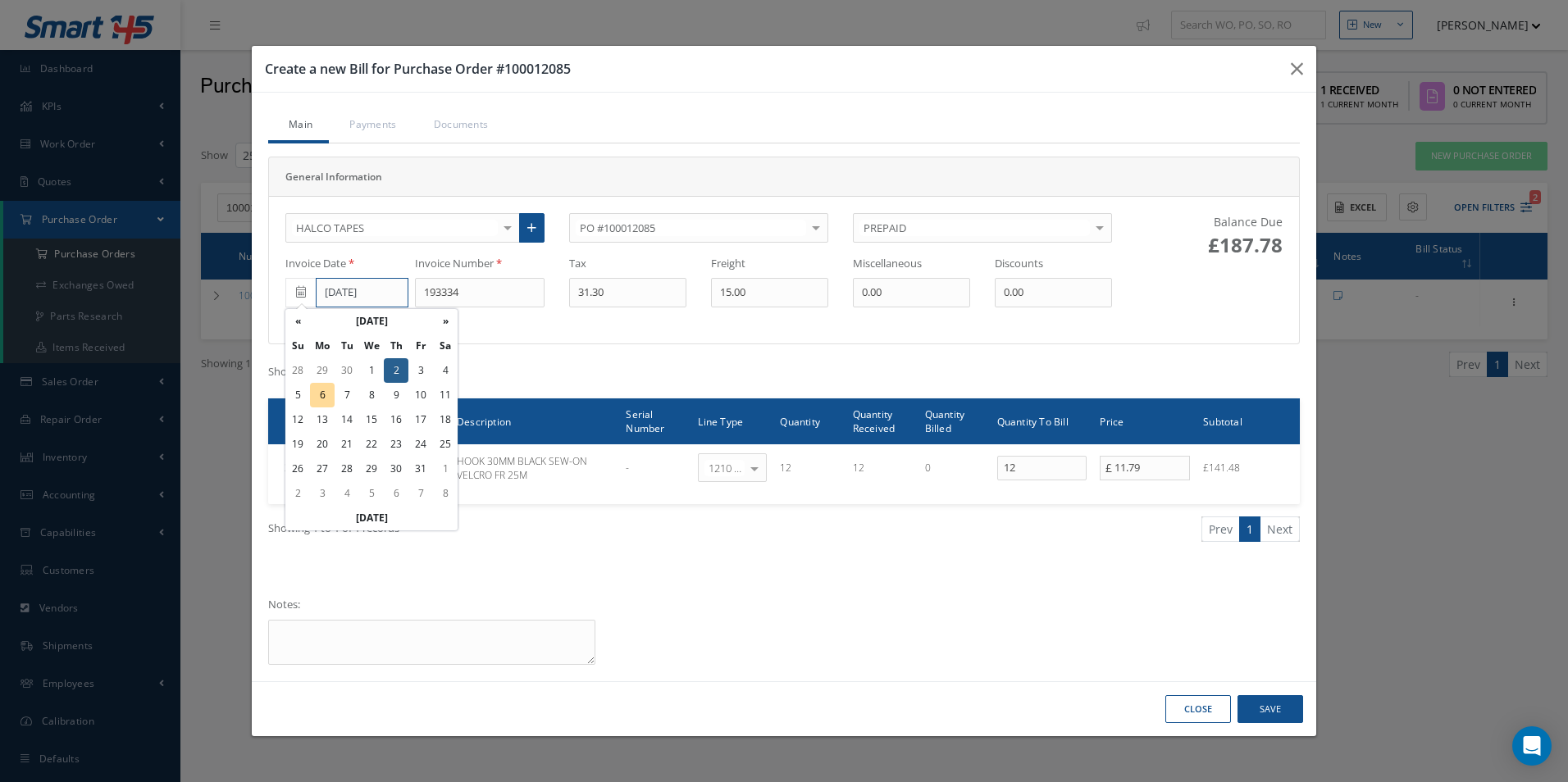
click at [357, 281] on input "[DATE]" at bounding box center [362, 293] width 93 height 29
click at [418, 370] on td "3" at bounding box center [420, 370] width 24 height 24
type input "[DATE]"
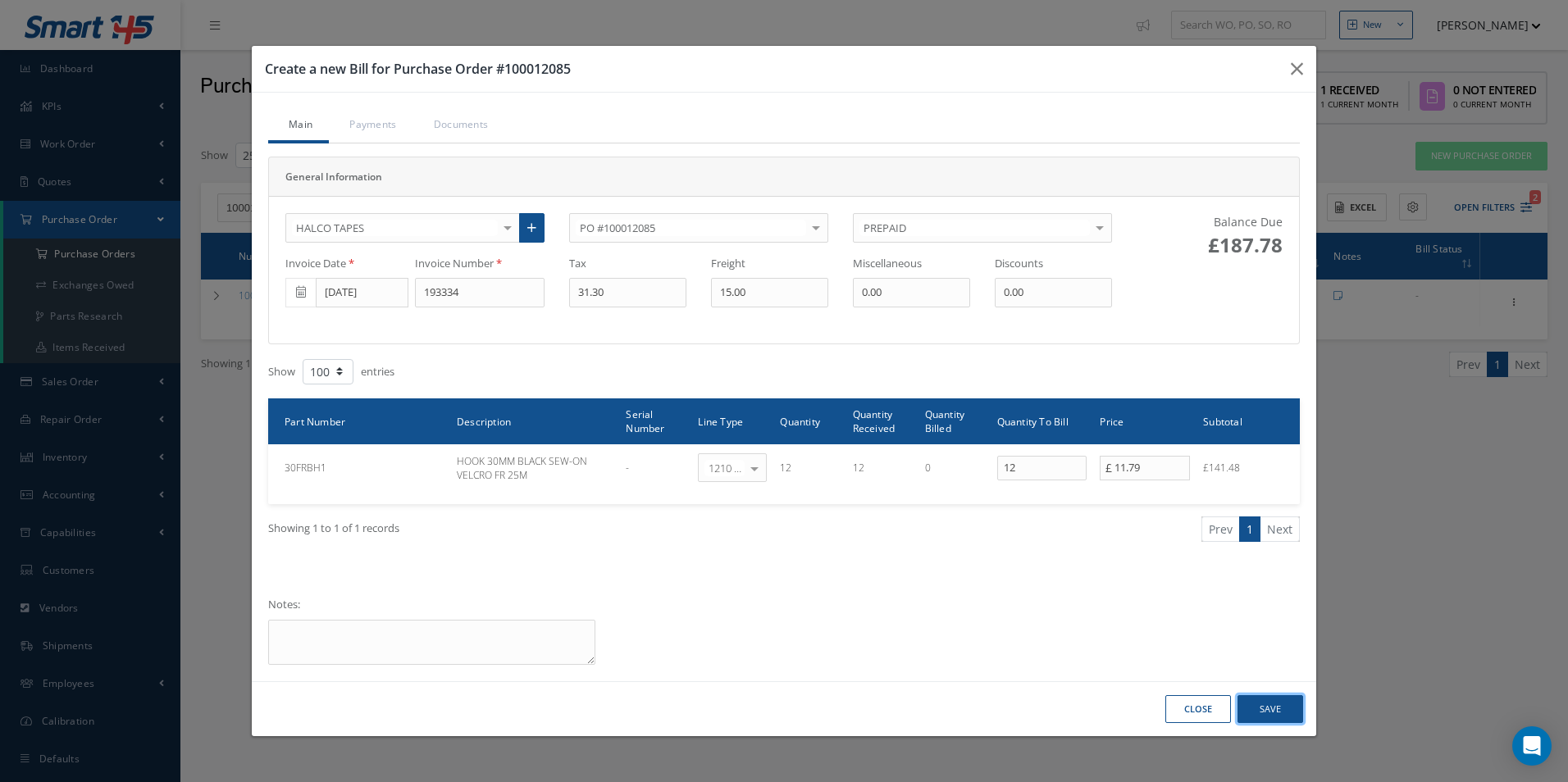
click at [1264, 707] on button "Save" at bounding box center [1270, 709] width 65 height 28
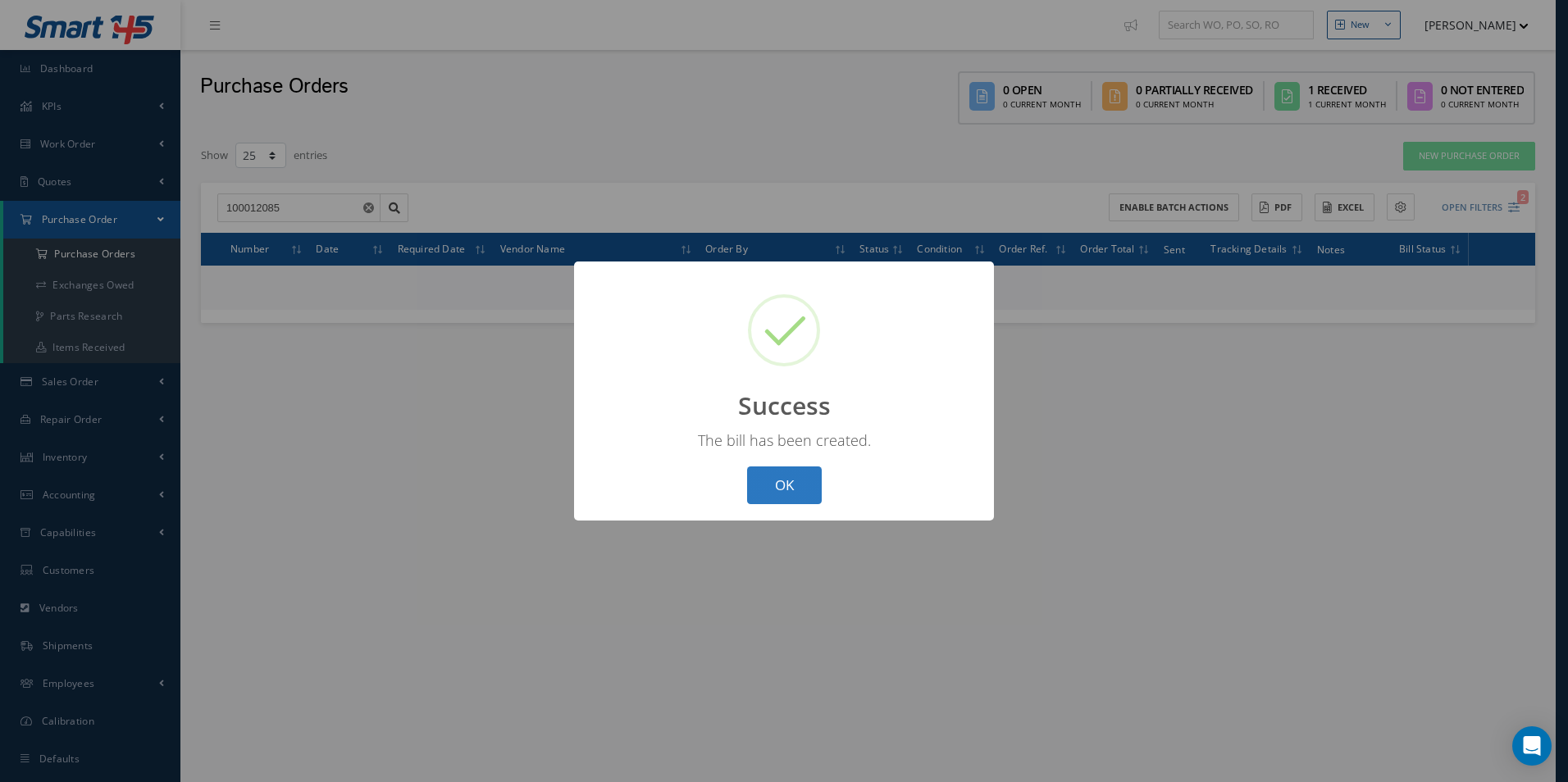
click at [805, 479] on button "OK" at bounding box center [784, 486] width 75 height 39
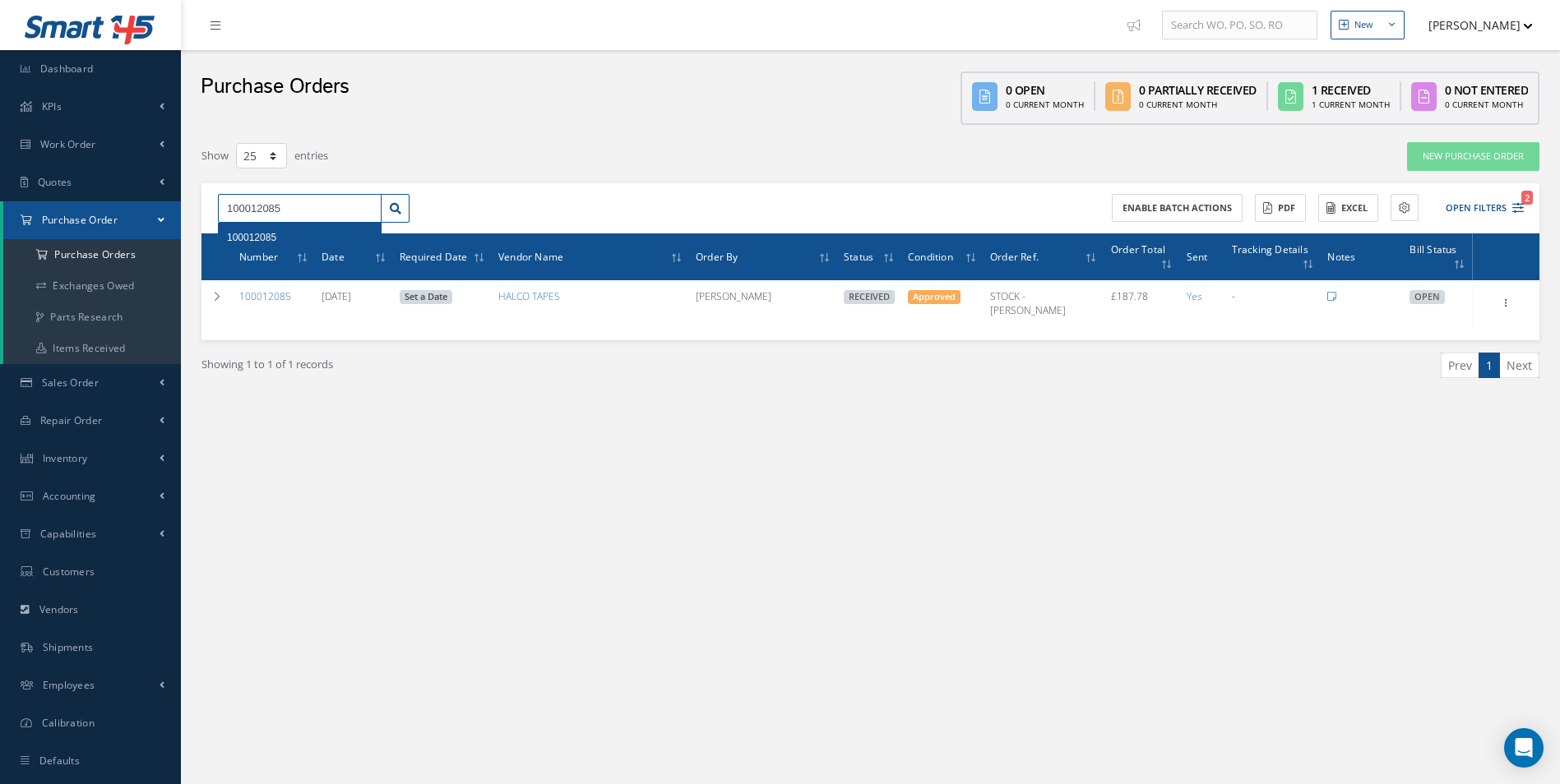
drag, startPoint x: 324, startPoint y: 218, endPoint x: 98, endPoint y: 215, distance: 226.0
click at [115, 220] on div "Smart 145 Dashboard KPIs Work Order Accounting Work Order Work Order Work Order…" at bounding box center [780, 408] width 1560 height 818
paste input "59"
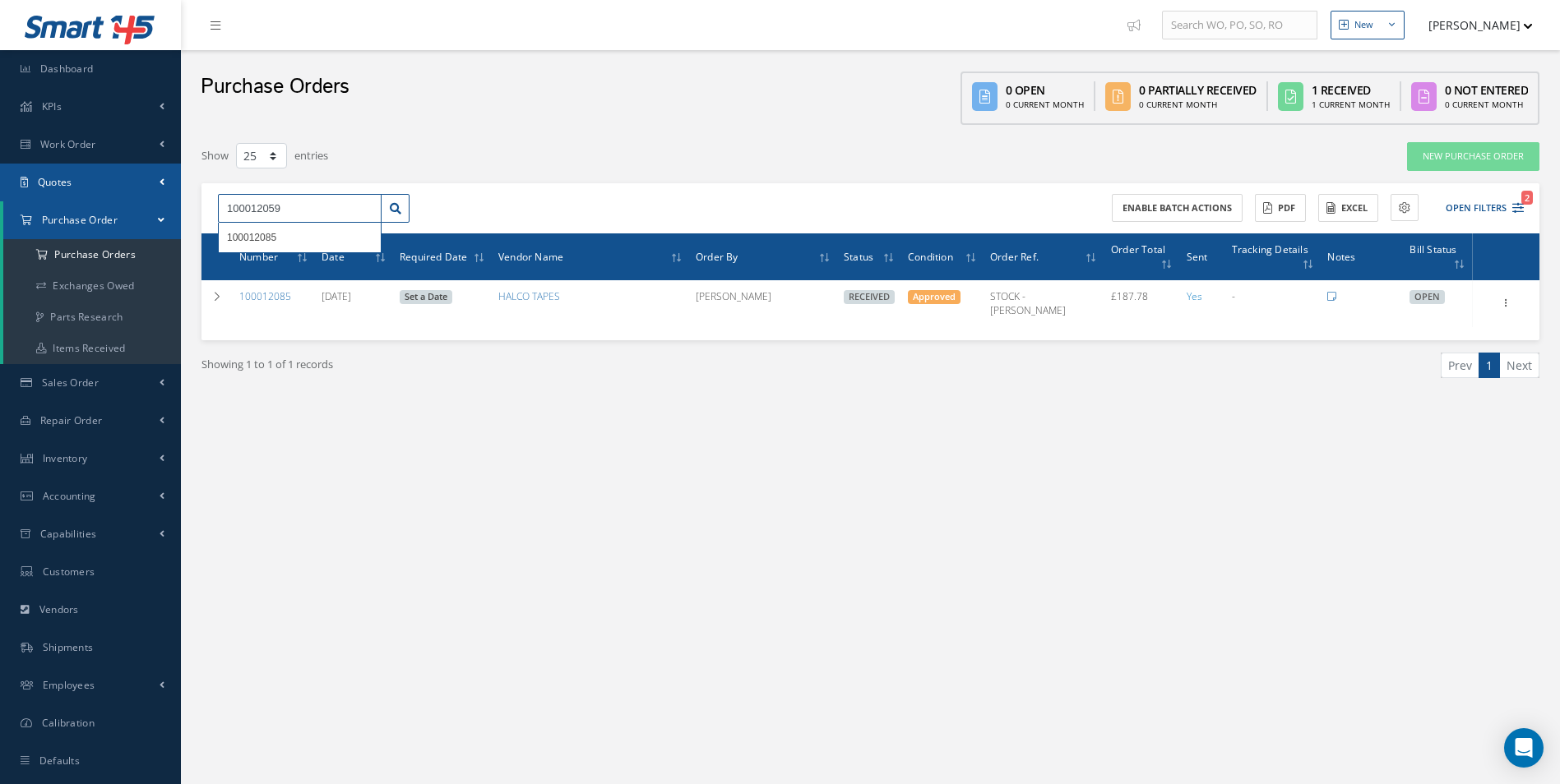
type input "100012059"
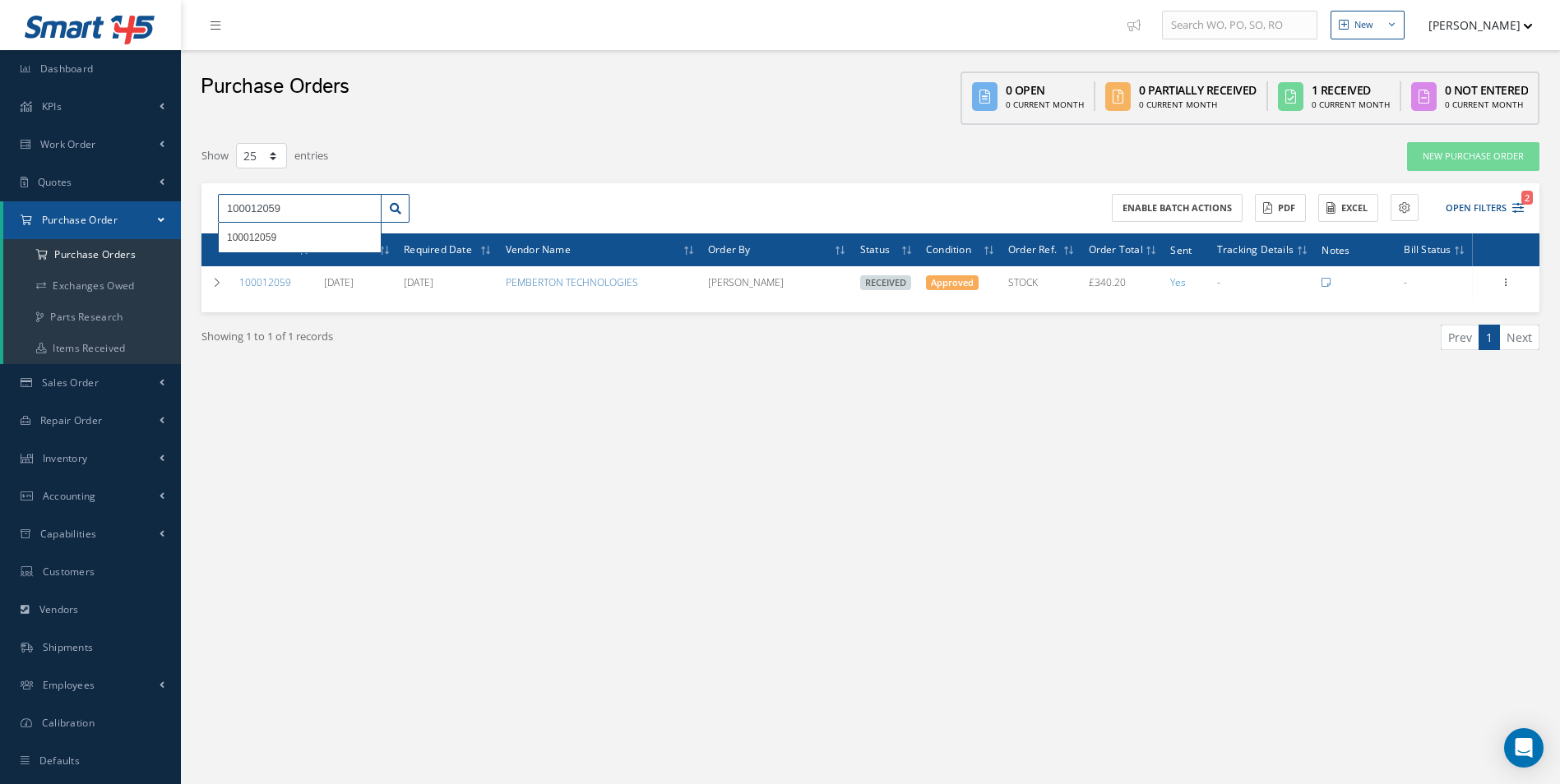
drag, startPoint x: 217, startPoint y: 213, endPoint x: 180, endPoint y: 213, distance: 37.0
click at [184, 214] on div "New New Work Order New Purchase Order New Customer Quote New Sales Order New Re…" at bounding box center [870, 408] width 1378 height 818
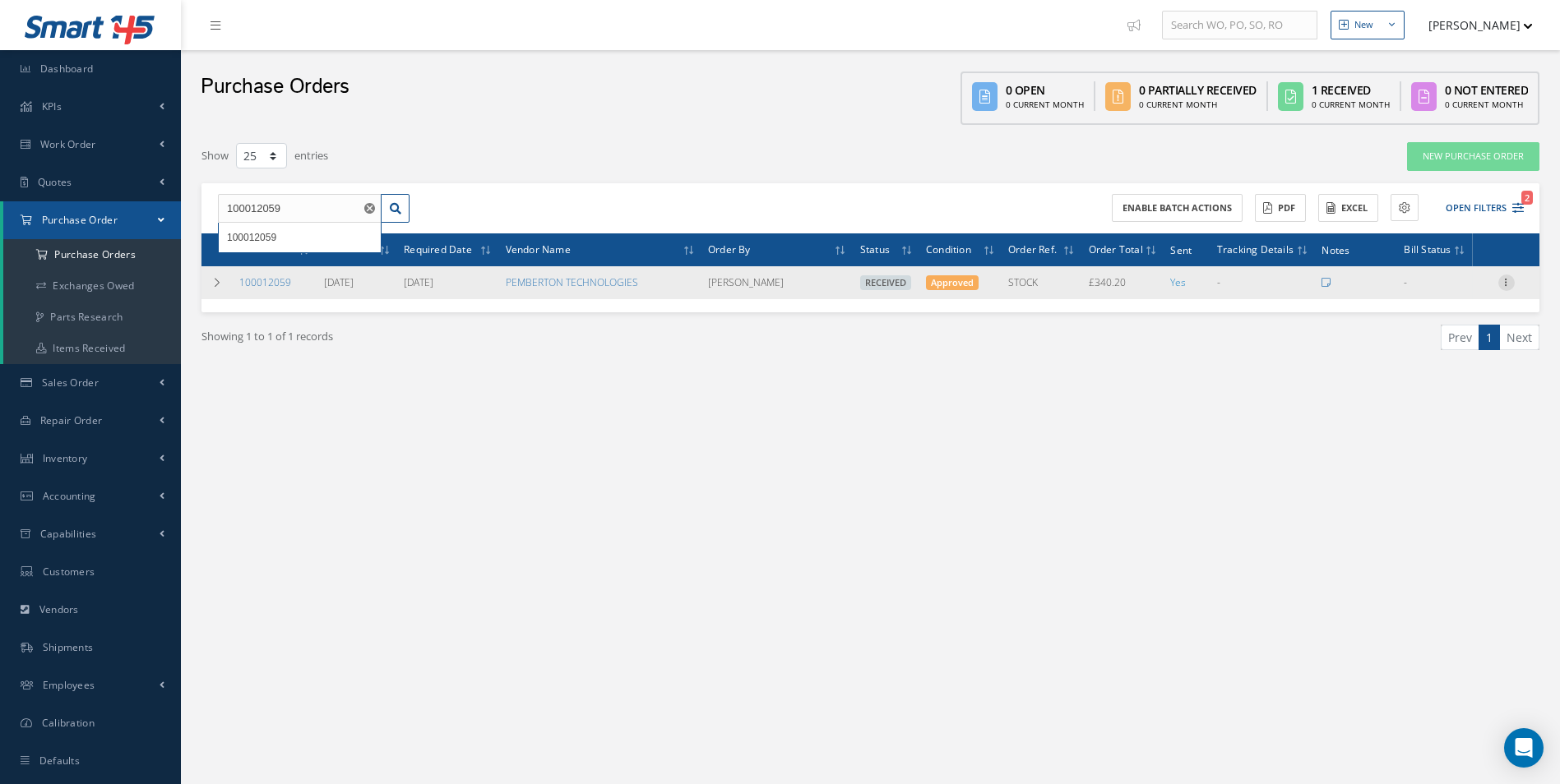
click at [1508, 279] on icon at bounding box center [1506, 282] width 17 height 13
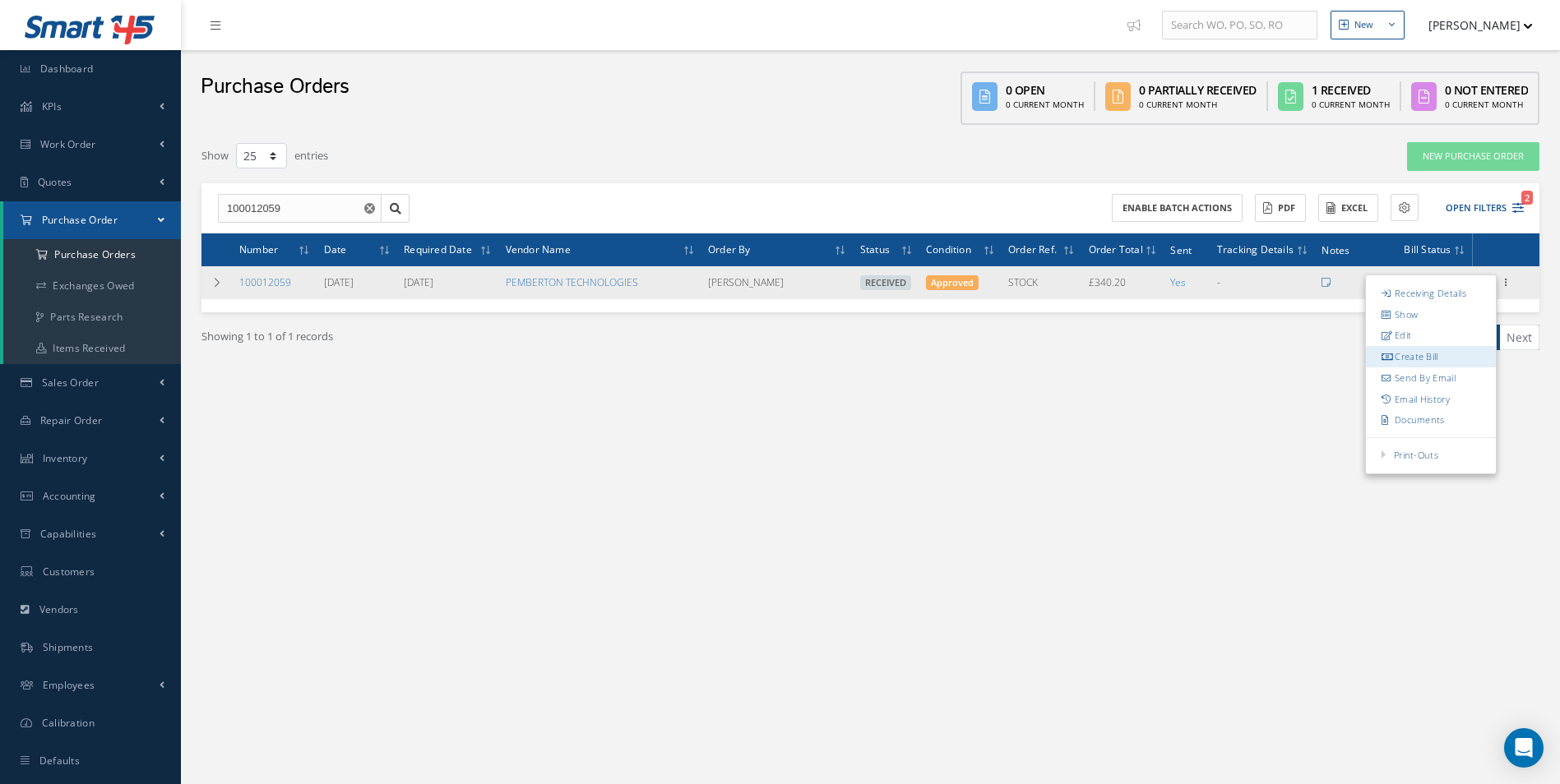
click at [1416, 355] on link "Create Bill" at bounding box center [1431, 356] width 130 height 21
type input "56.70"
type input "0.00"
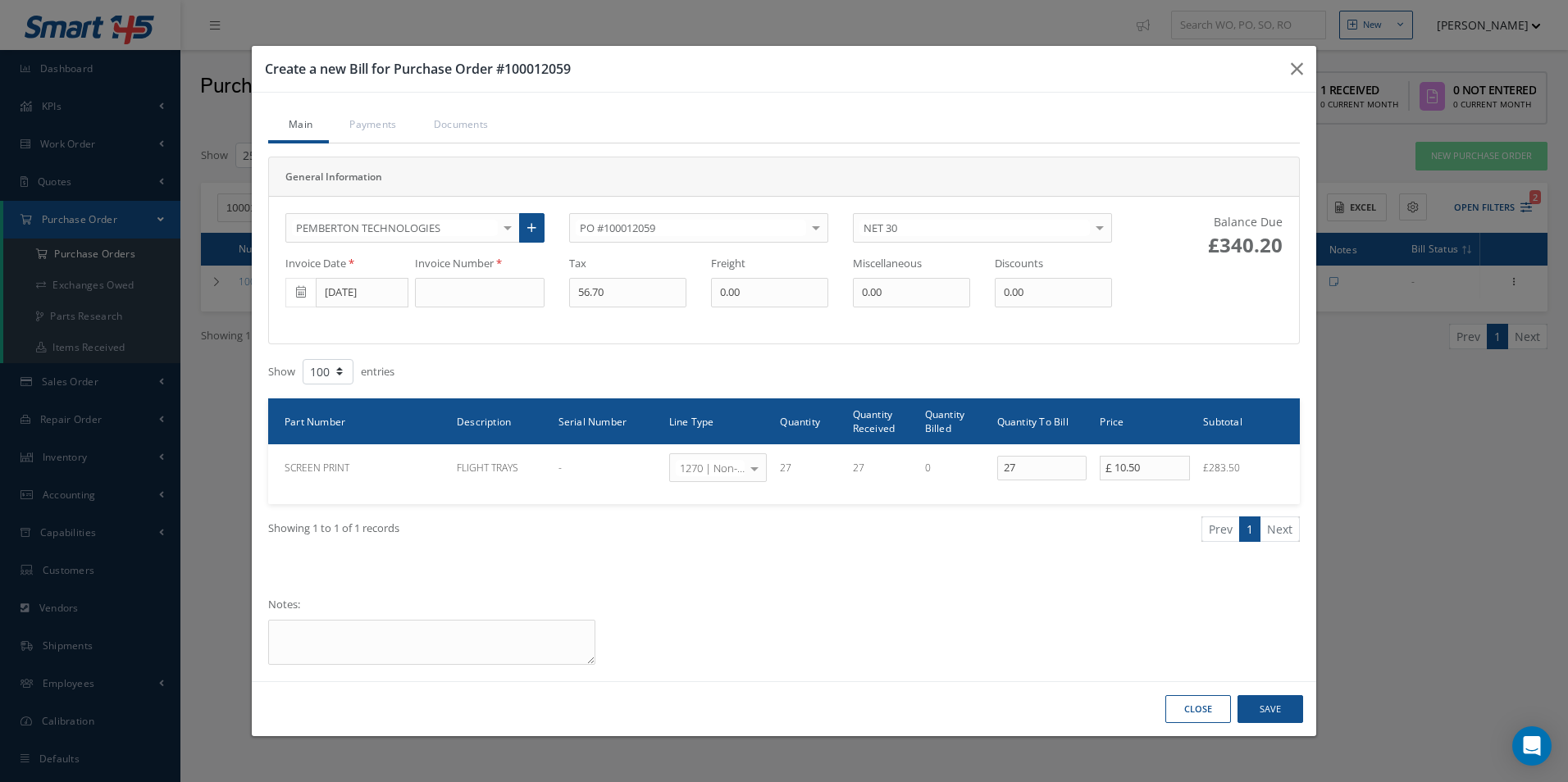
drag, startPoint x: 474, startPoint y: 310, endPoint x: 507, endPoint y: 280, distance: 44.6
click at [477, 305] on div "PEMBERTON TECHNOLOGIES 365 AEROSPACE 4 CYTE UK LTD 53 NORTH AVIATION LTD A & R …" at bounding box center [698, 270] width 851 height 114
click at [507, 280] on input at bounding box center [480, 293] width 130 height 29
paste input "100012059"
drag, startPoint x: 522, startPoint y: 284, endPoint x: 285, endPoint y: 289, distance: 237.1
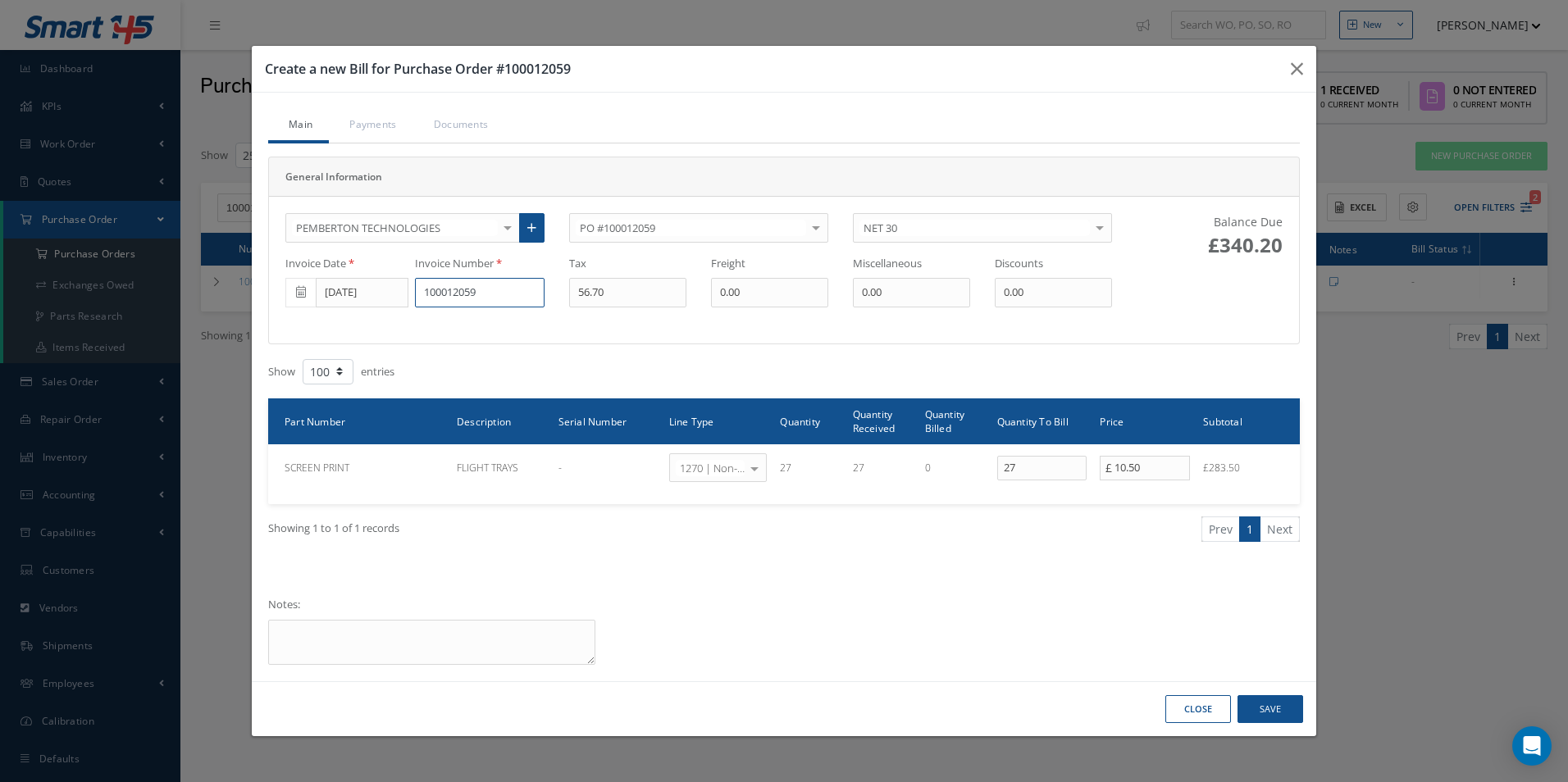
click at [285, 289] on div "Invoice Date [DATE] Invoice Number 100012059 Tax 56.70 Freight 0.00 Miscellaneo…" at bounding box center [698, 282] width 851 height 52
paste input "6357"
type input "6357"
click at [339, 296] on input "[DATE]" at bounding box center [362, 293] width 93 height 29
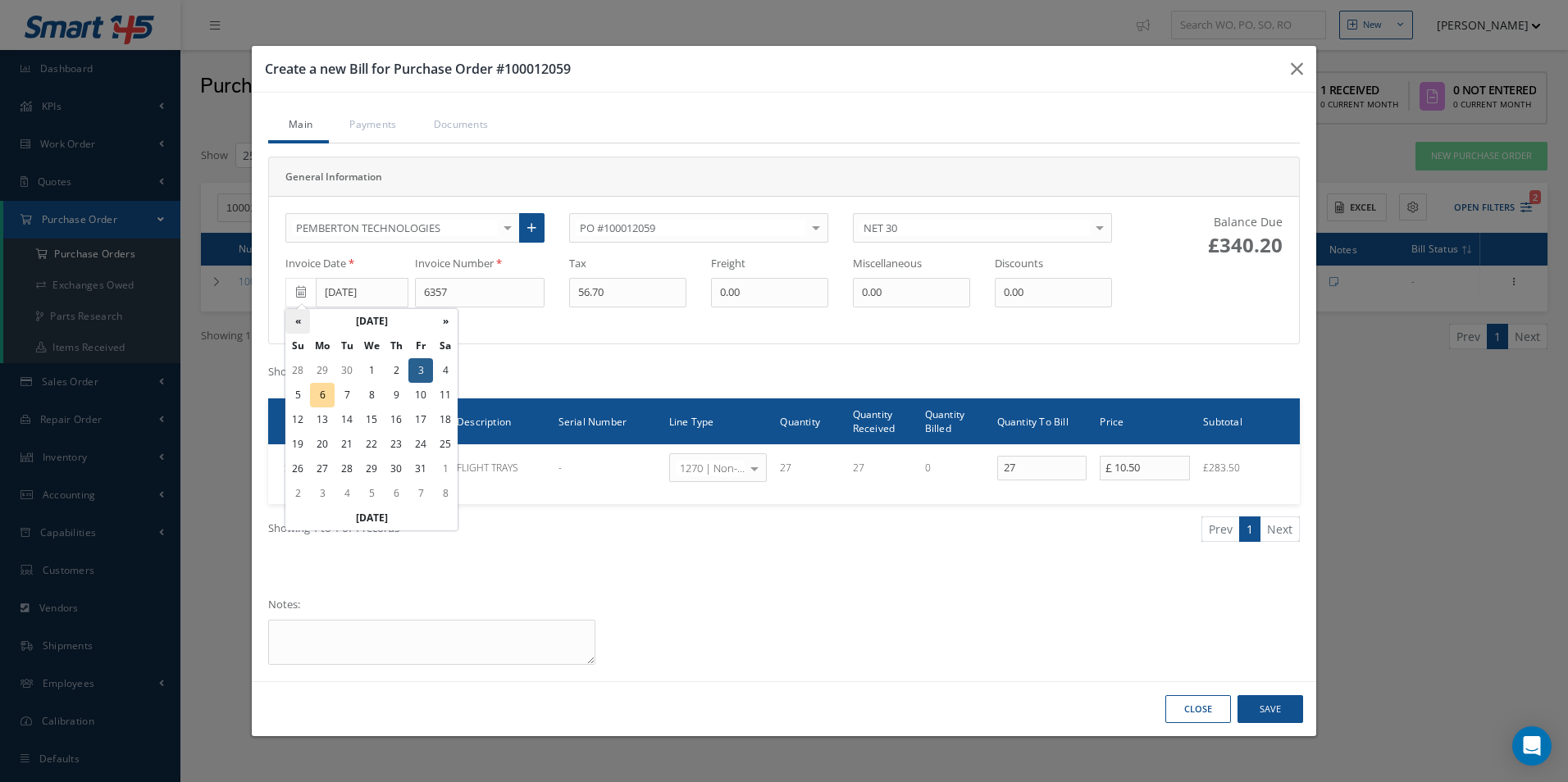
click at [294, 320] on th "«" at bounding box center [297, 321] width 24 height 24
drag, startPoint x: 327, startPoint y: 459, endPoint x: 349, endPoint y: 453, distance: 22.8
click at [326, 459] on td "29" at bounding box center [322, 469] width 24 height 24
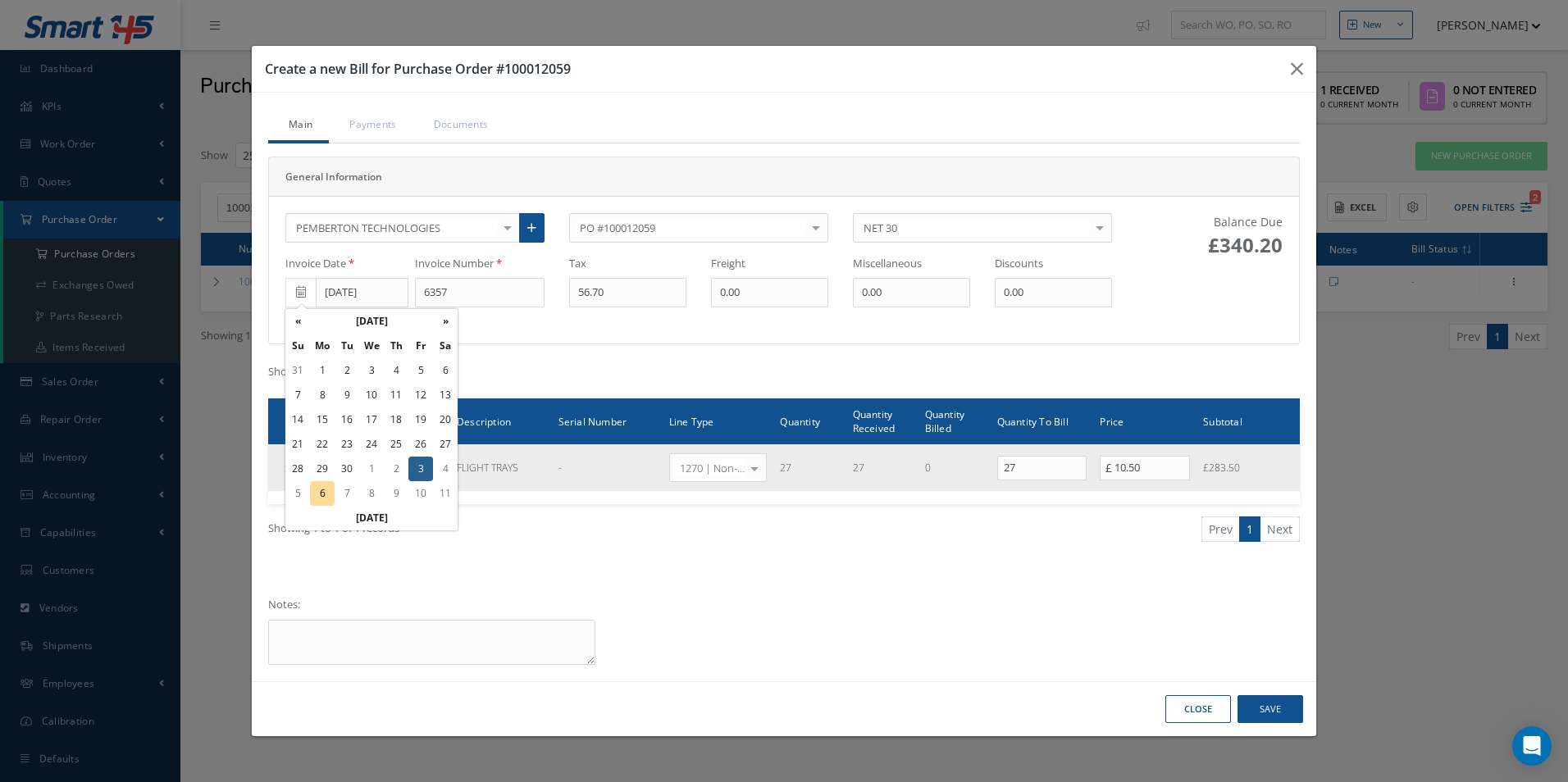
type input "[DATE]"
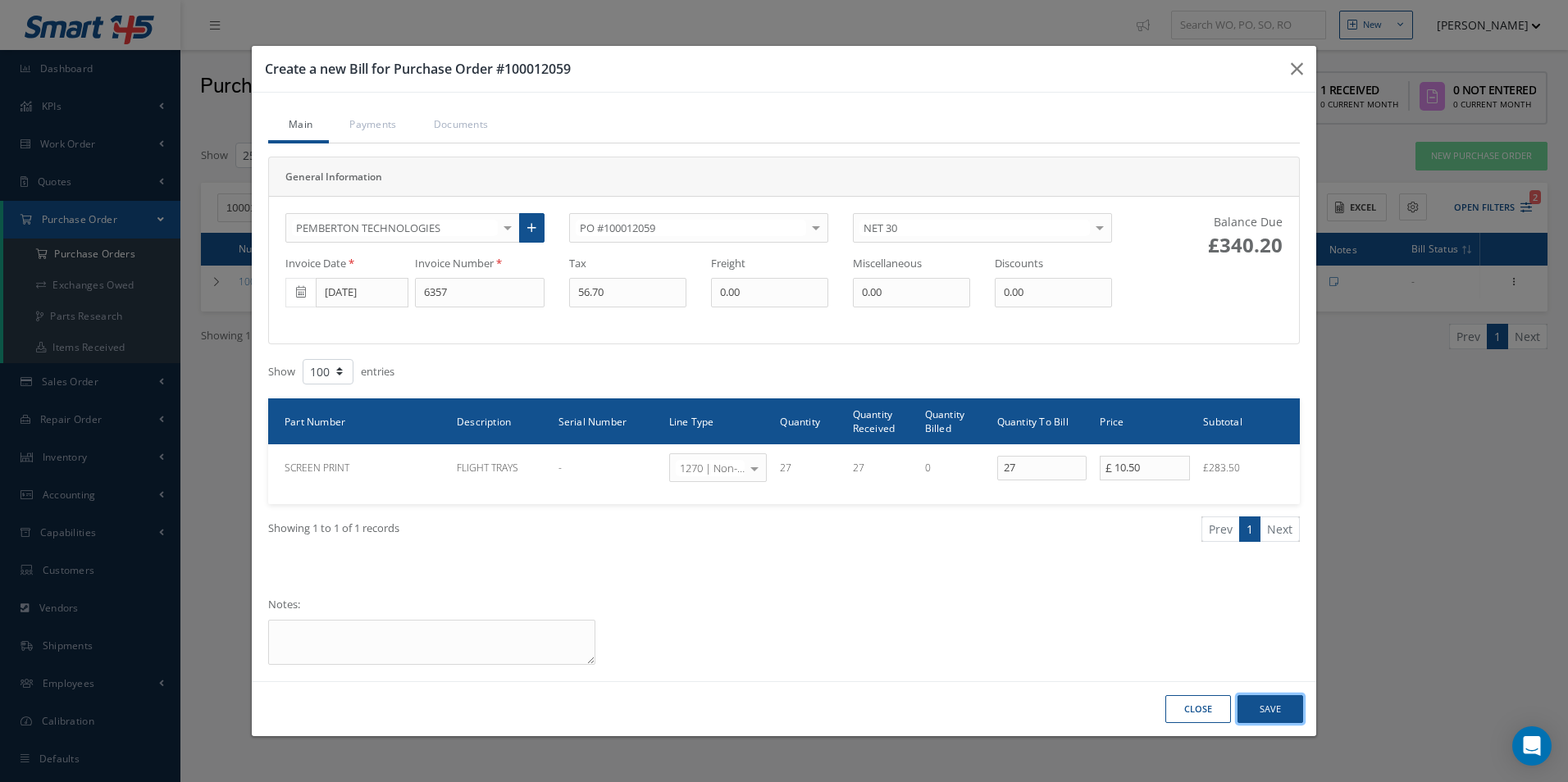
click at [1266, 702] on button "Save" at bounding box center [1270, 709] width 65 height 28
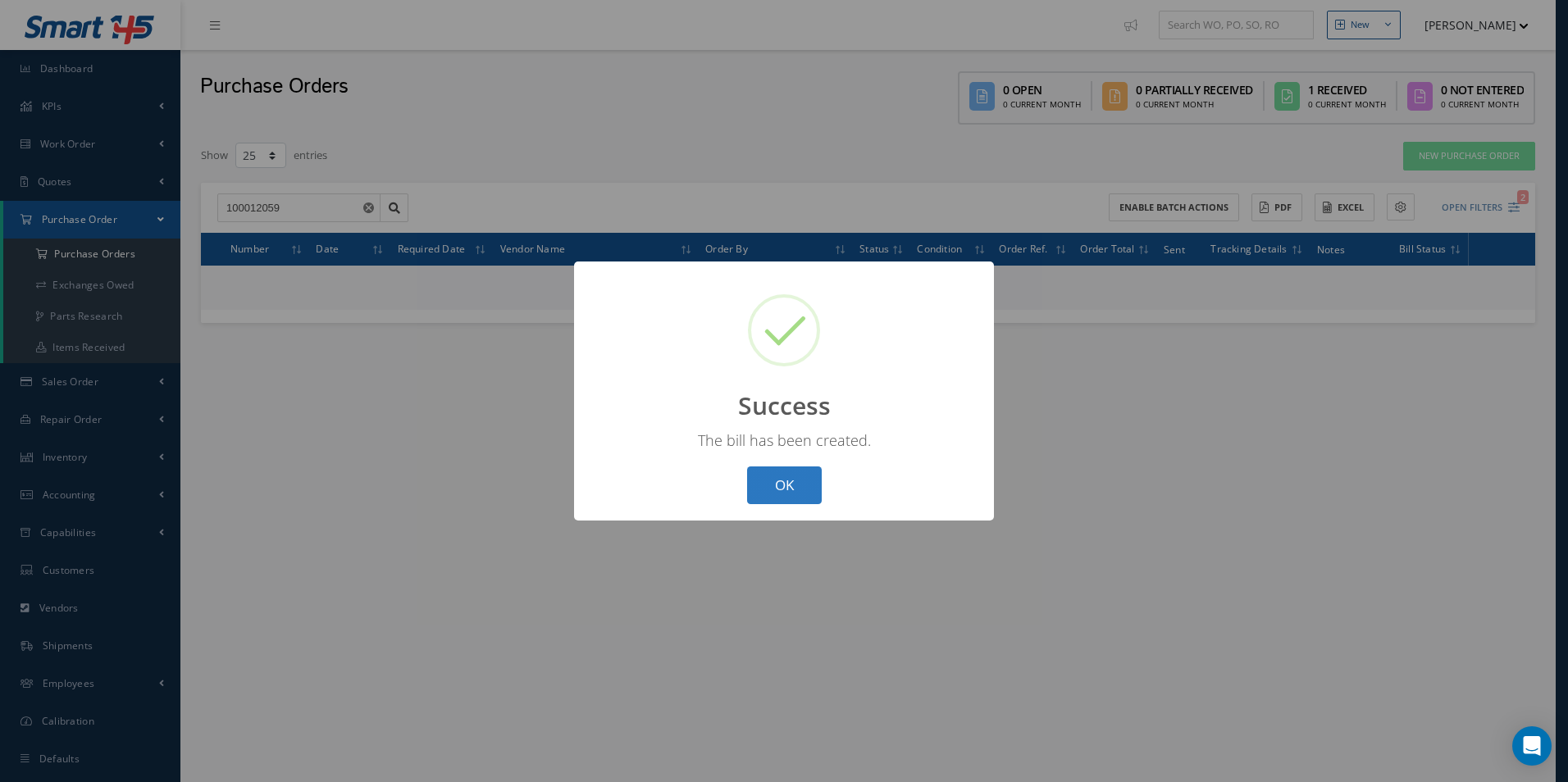
click at [779, 489] on button "OK" at bounding box center [784, 486] width 75 height 39
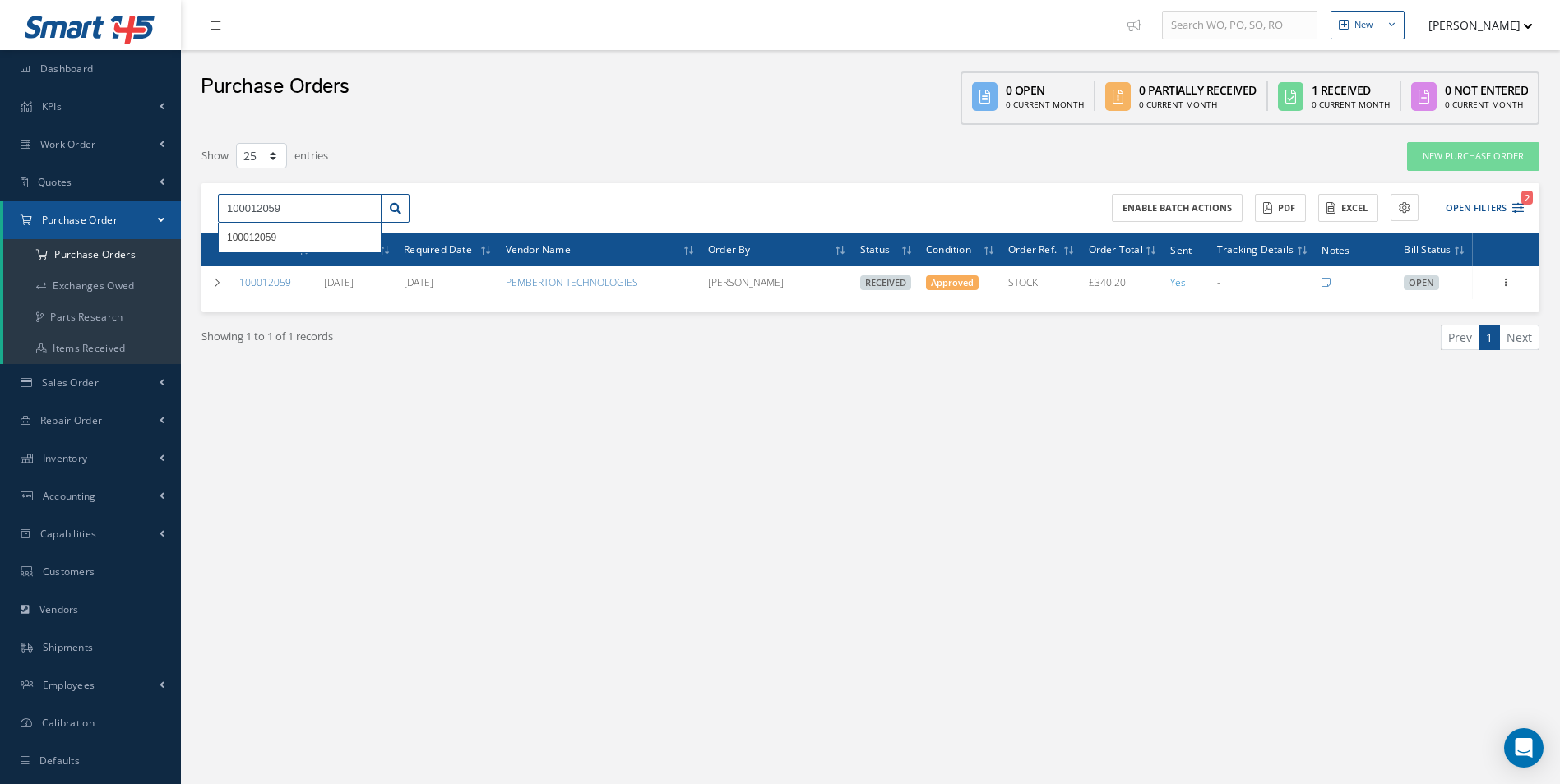
drag, startPoint x: 223, startPoint y: 219, endPoint x: 129, endPoint y: 203, distance: 95.4
click at [134, 218] on div "Smart 145 Dashboard KPIs Work Order Accounting Work Order Work Order Work Order…" at bounding box center [780, 408] width 1560 height 818
paste input "78"
type input "100012078"
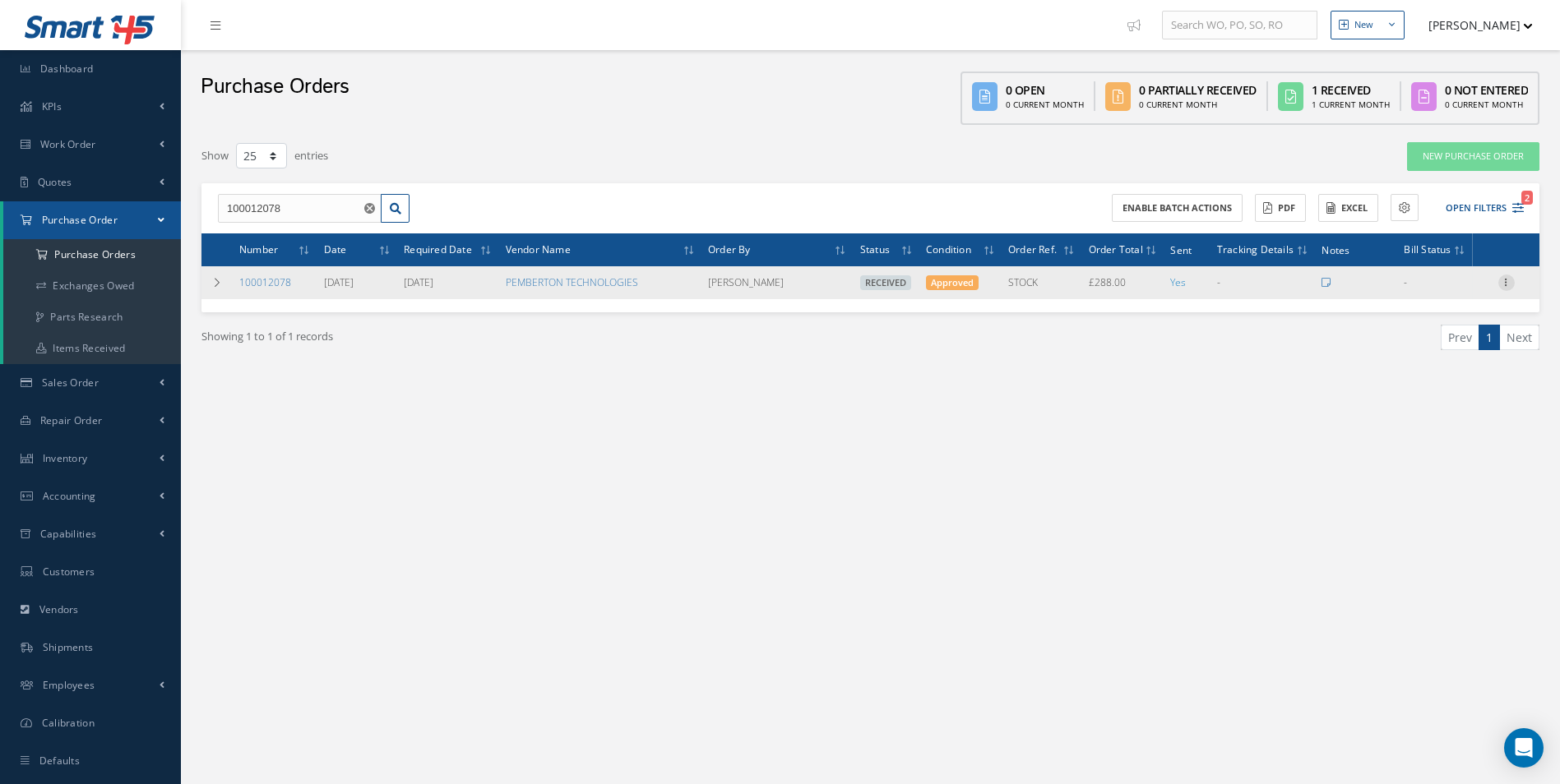
click at [1505, 285] on icon at bounding box center [1506, 282] width 17 height 13
click at [1441, 355] on link "Create Bill" at bounding box center [1431, 356] width 130 height 21
type input "48.00"
type input "0.00"
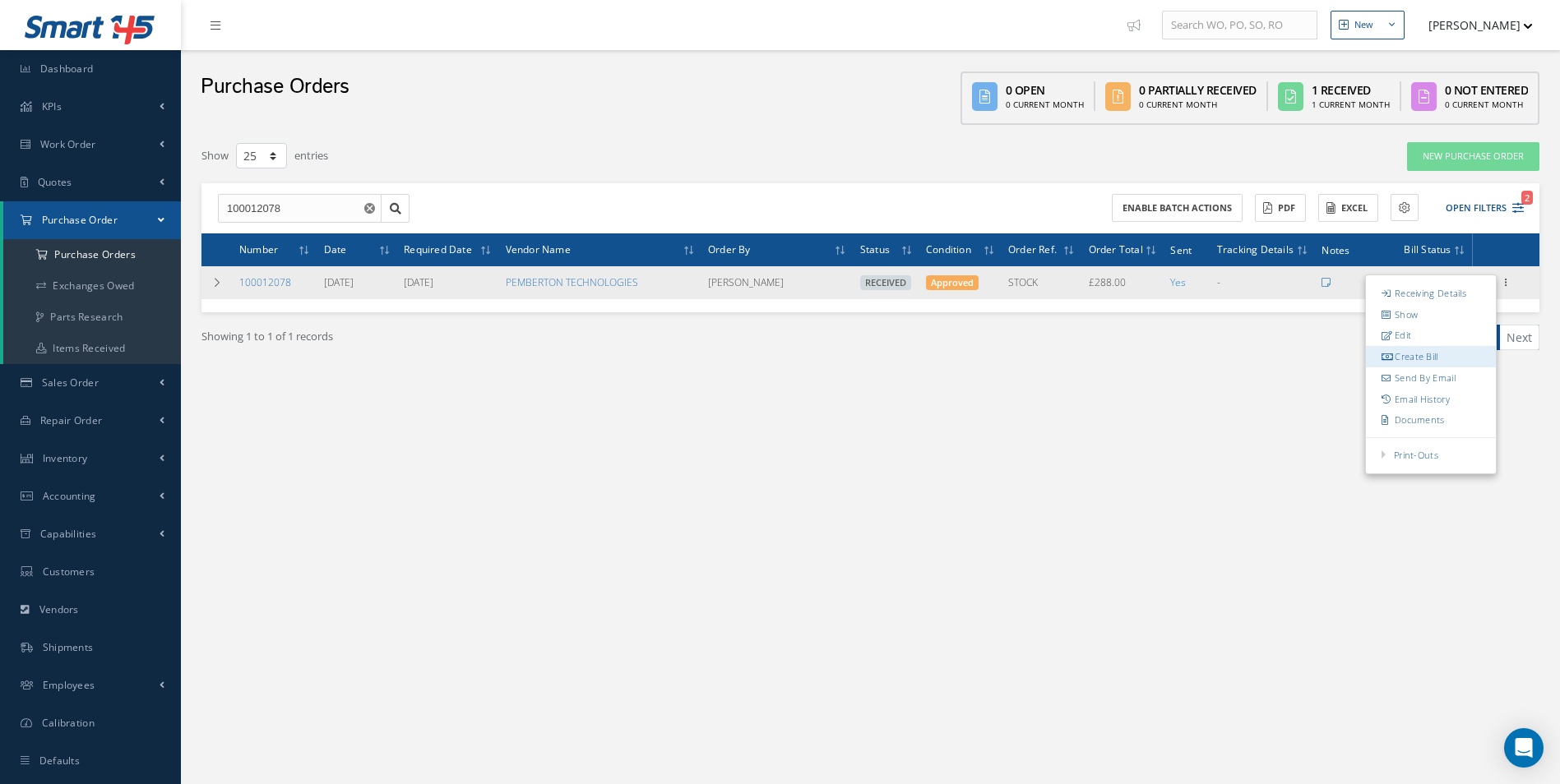
type input "0.00"
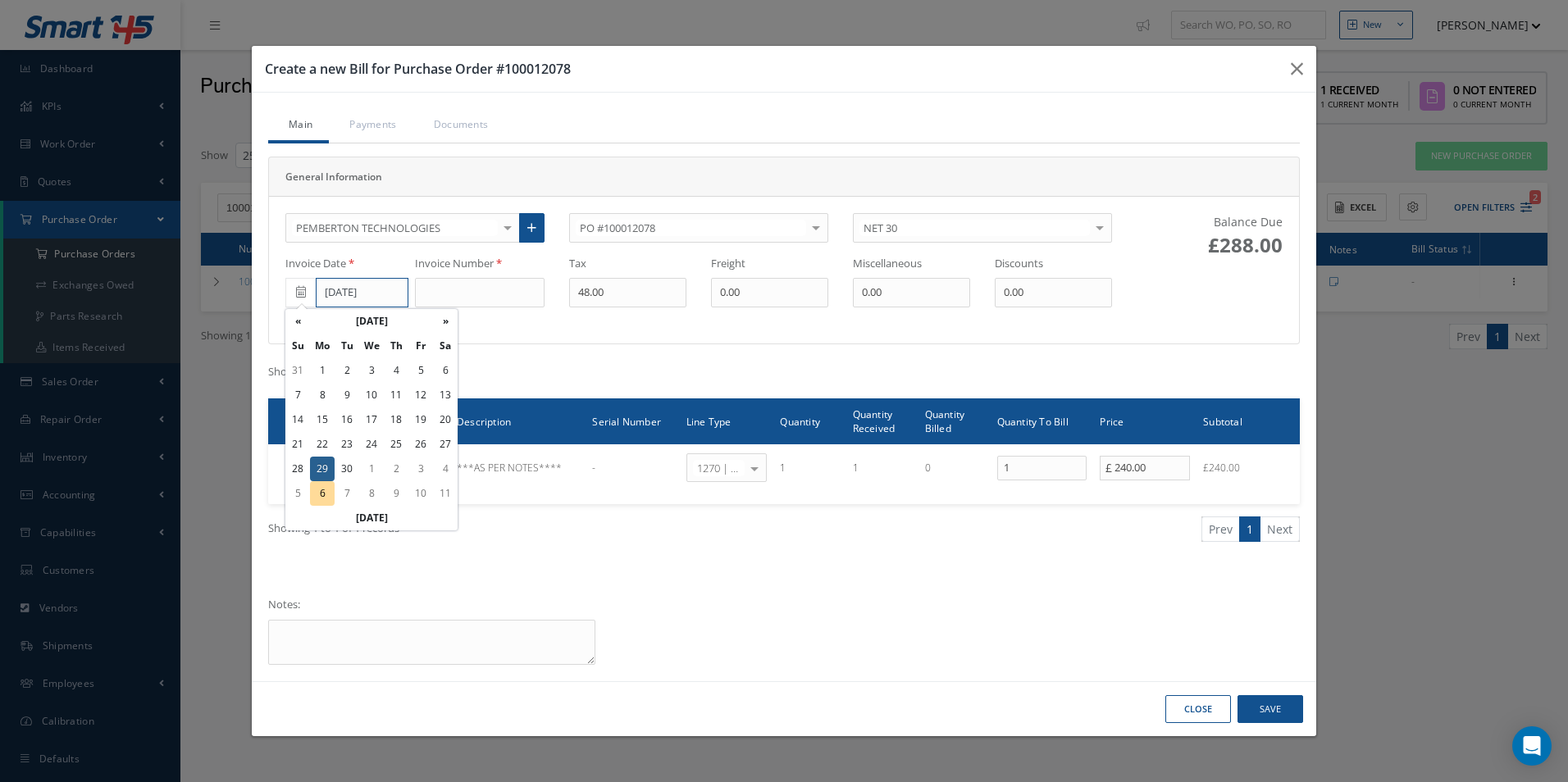
click at [342, 289] on input "[DATE]" at bounding box center [362, 293] width 93 height 29
click at [439, 318] on th "»" at bounding box center [444, 321] width 24 height 24
click at [393, 369] on td "2" at bounding box center [396, 370] width 24 height 24
type input "[DATE]"
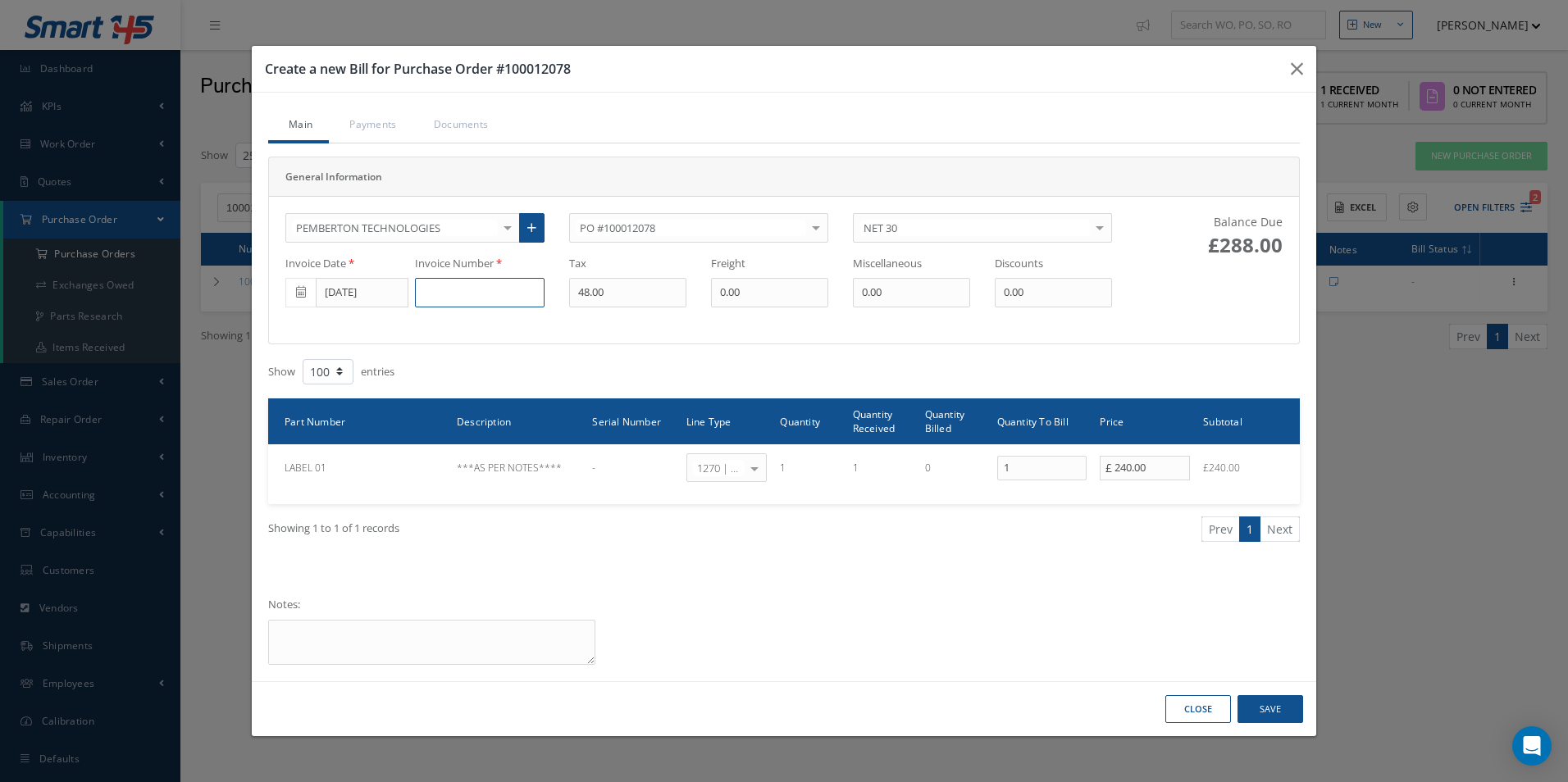
click at [467, 288] on input at bounding box center [480, 293] width 130 height 29
paste input "6361"
type input "6361"
click at [1279, 709] on button "Save" at bounding box center [1270, 709] width 65 height 28
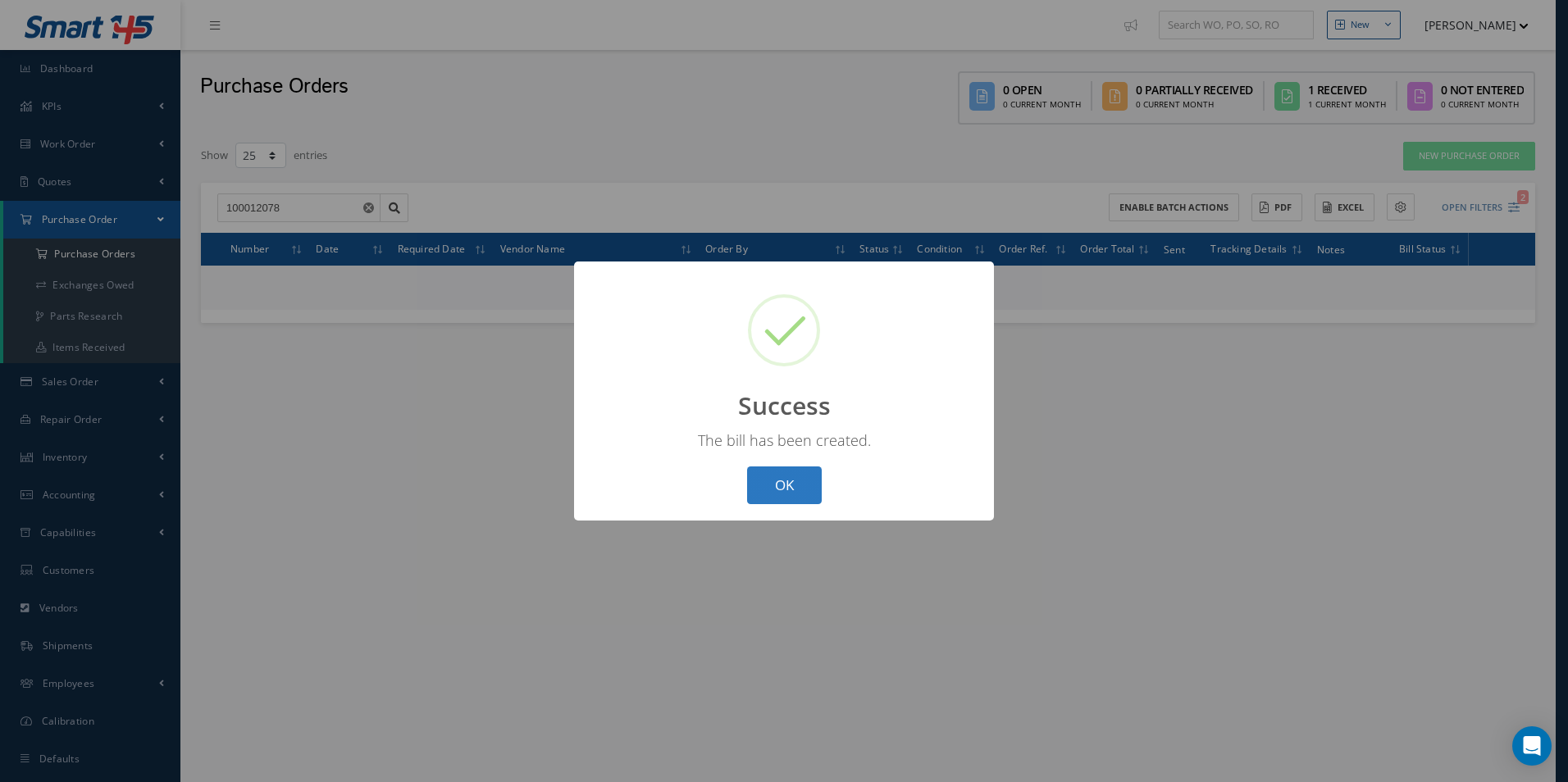
click at [808, 480] on button "OK" at bounding box center [784, 486] width 75 height 39
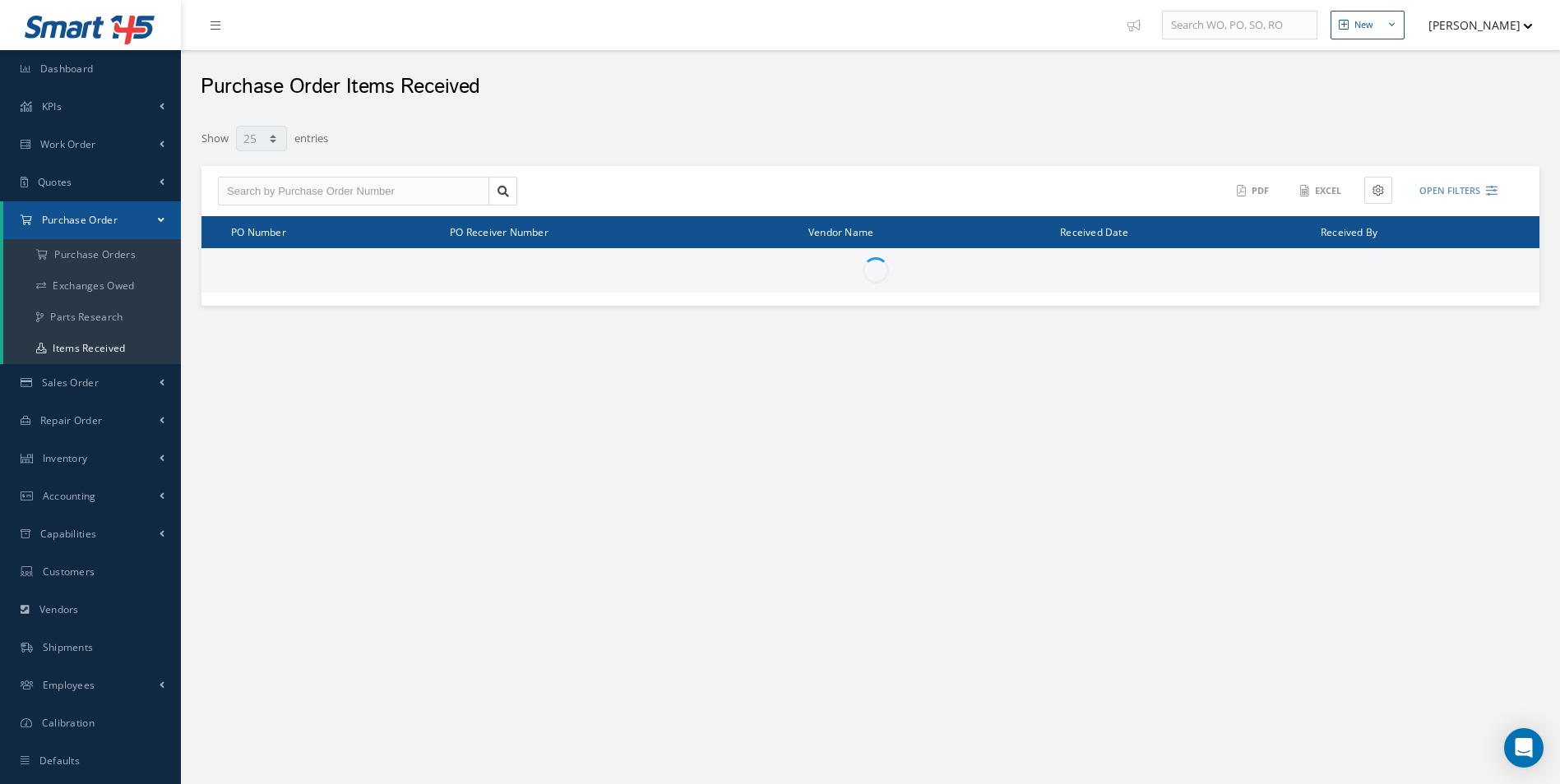
select select "25"
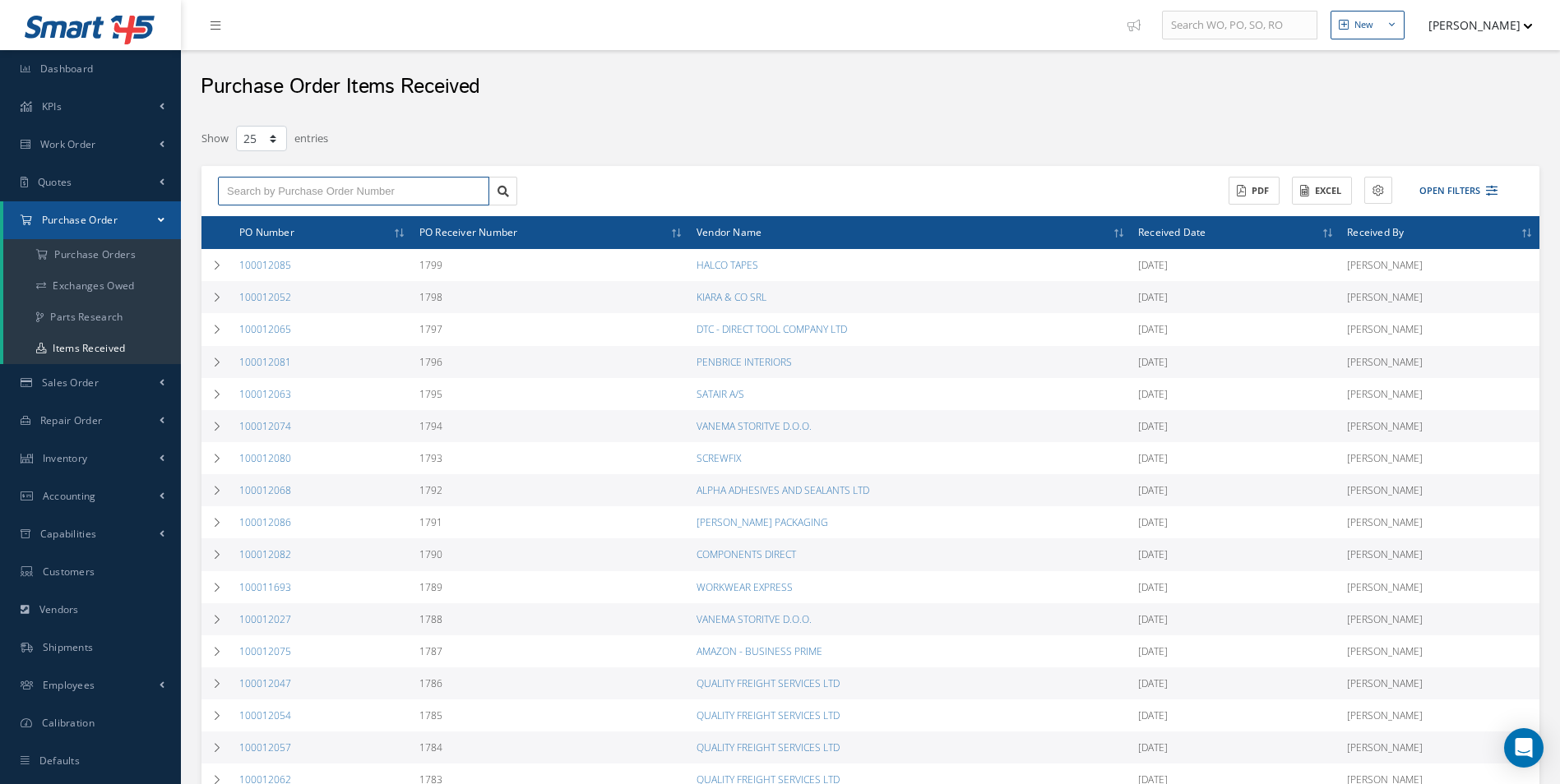
click at [378, 198] on input "text" at bounding box center [353, 191] width 271 height 29
paste input "100012068"
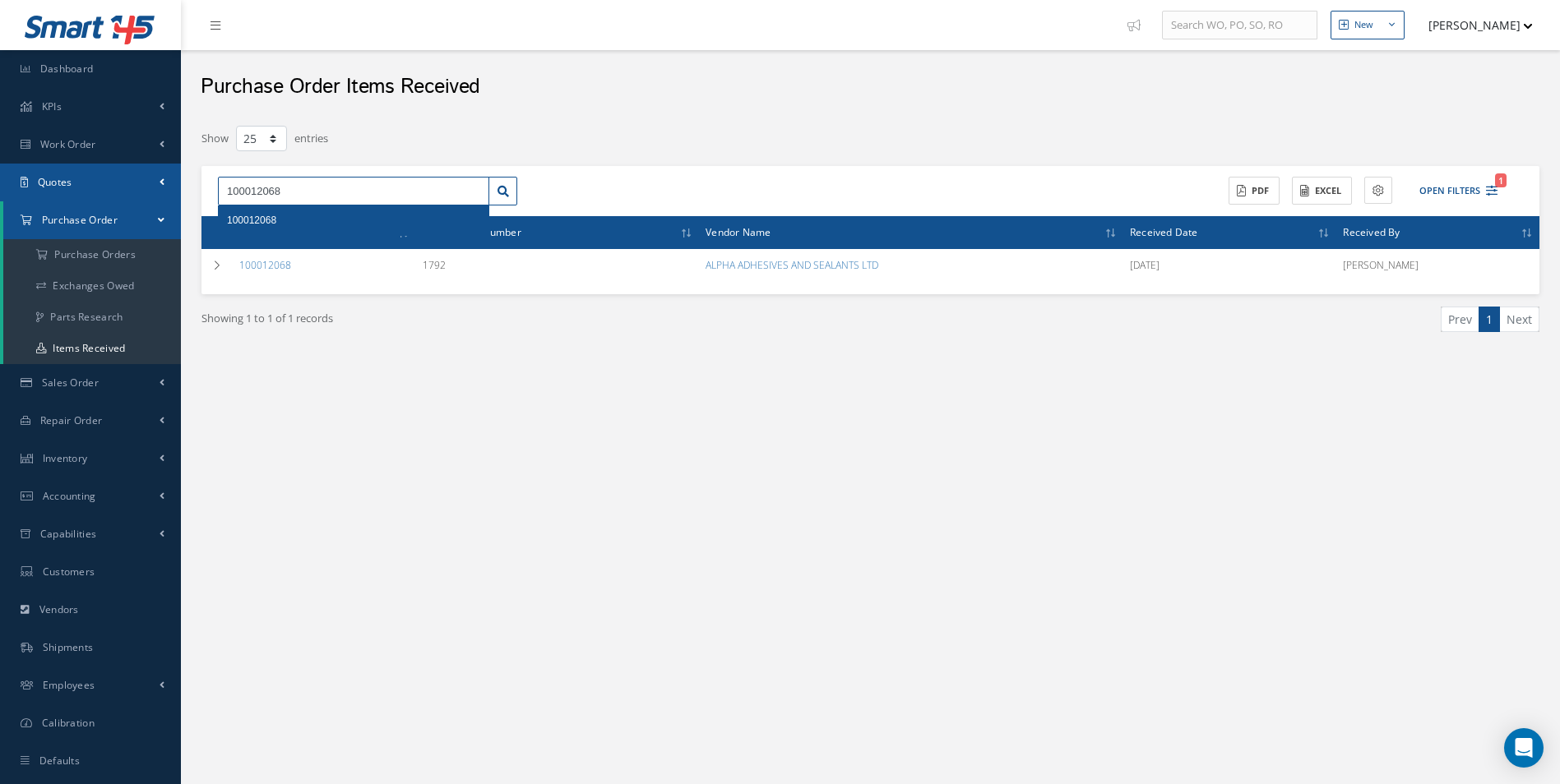
drag, startPoint x: 314, startPoint y: 182, endPoint x: 16, endPoint y: 171, distance: 298.2
click at [46, 177] on div "Smart 145 Dashboard KPIs Work Order Accounting Work Order Work Order Work Order…" at bounding box center [780, 408] width 1560 height 818
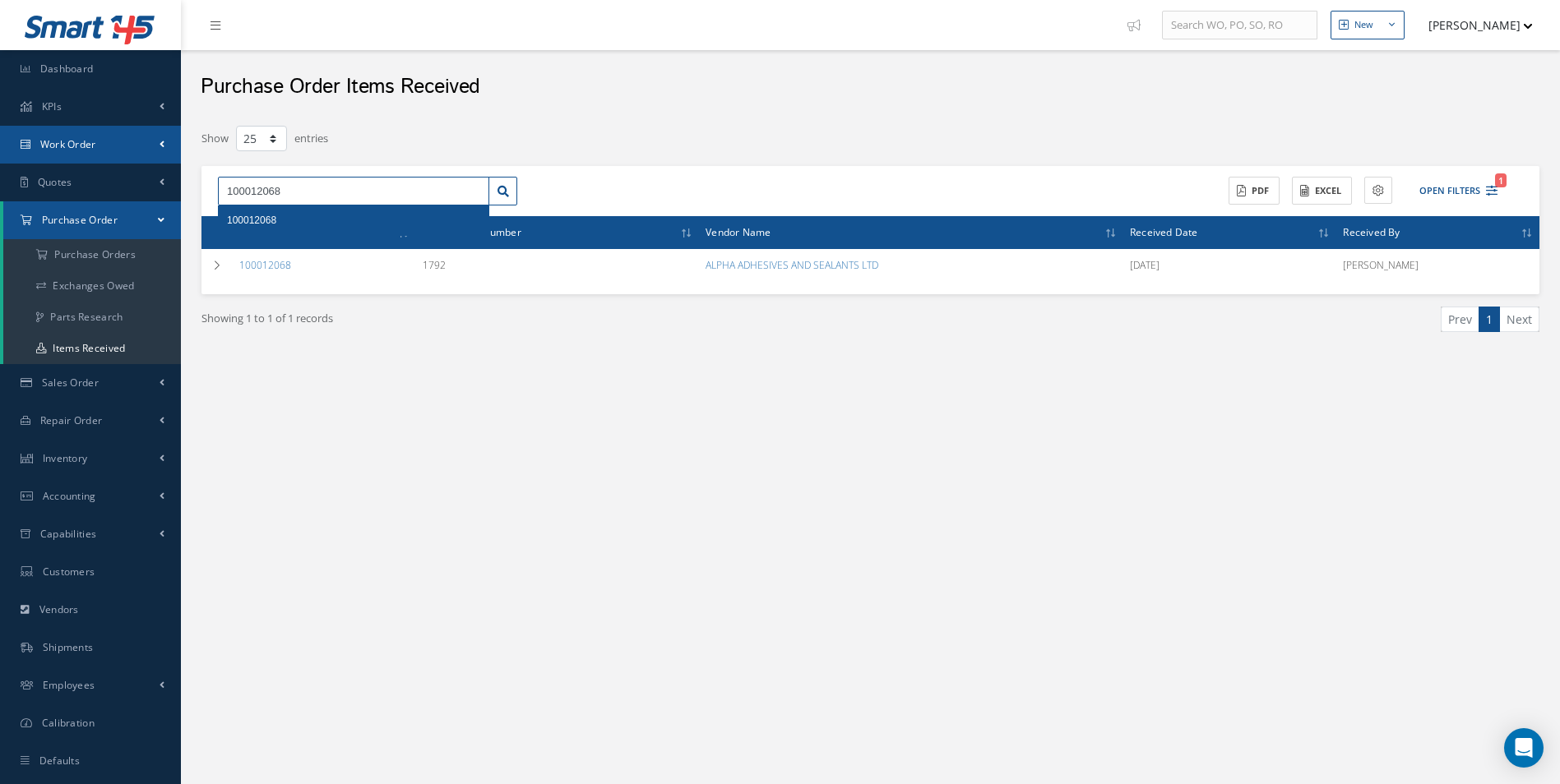
paste input "59"
type input "100012059"
